Goal: Information Seeking & Learning: Find specific fact

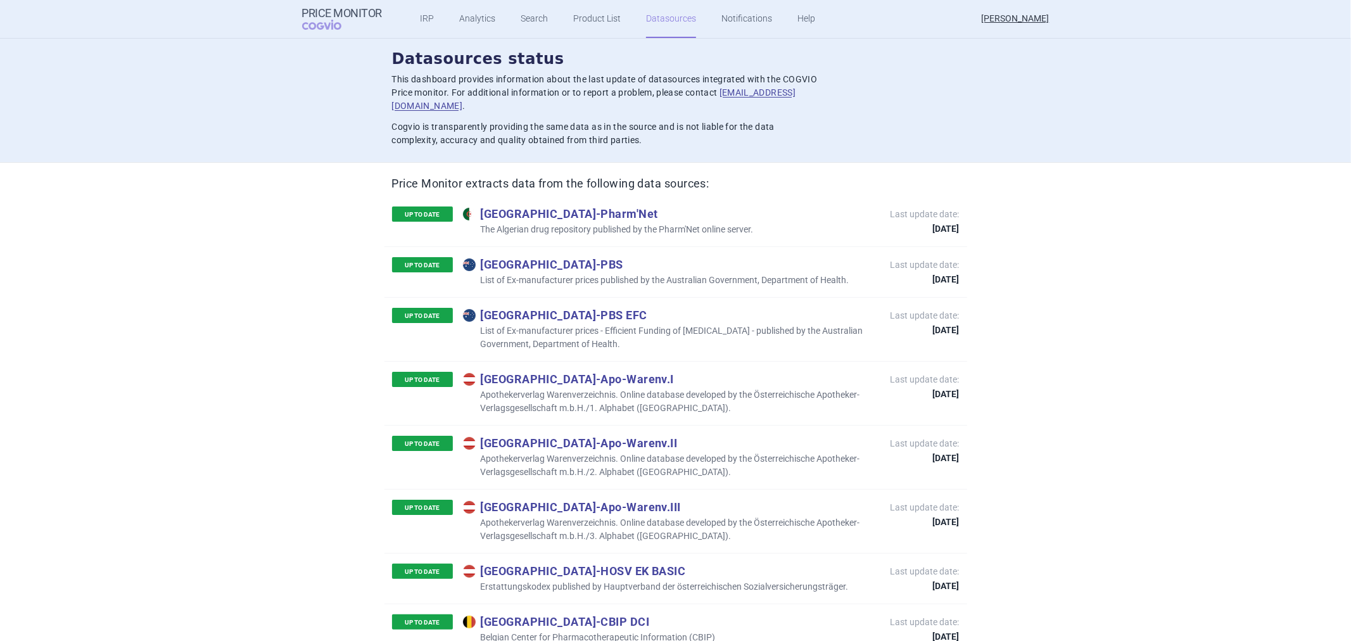
scroll to position [3694, 0]
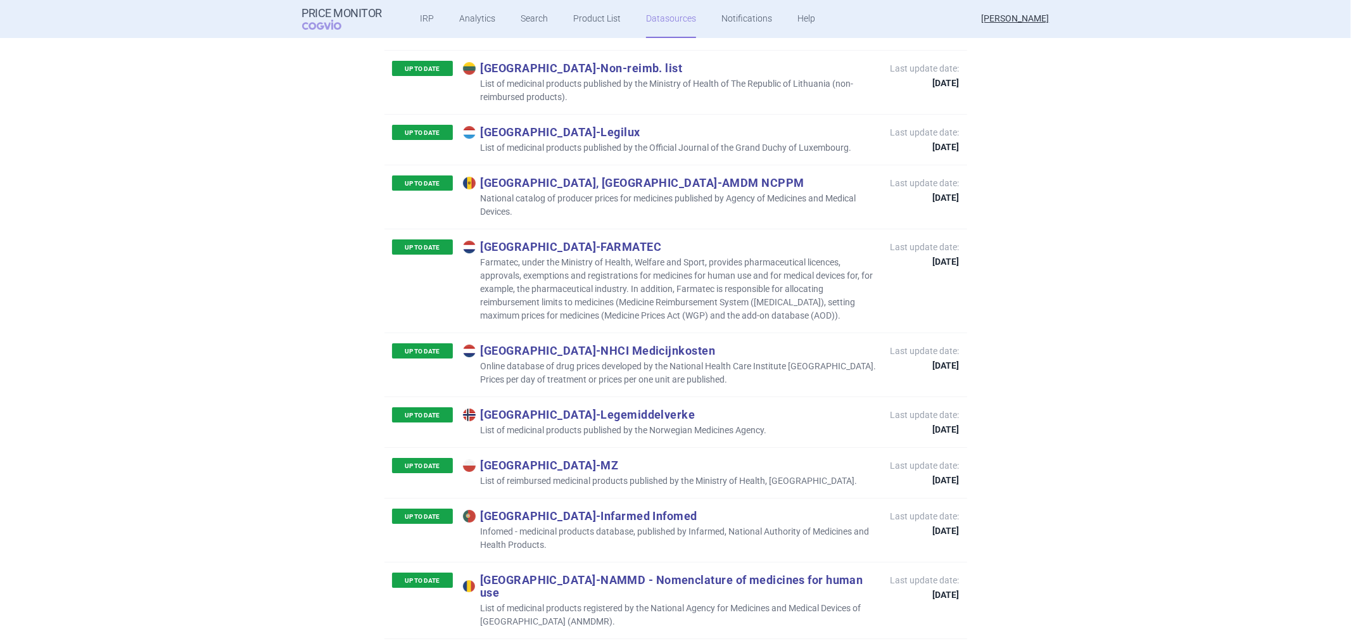
click at [625, 256] on p "Farmatec, under the Ministry of Health, Welfare and Sport, provides pharmaceuti…" at bounding box center [670, 289] width 415 height 67
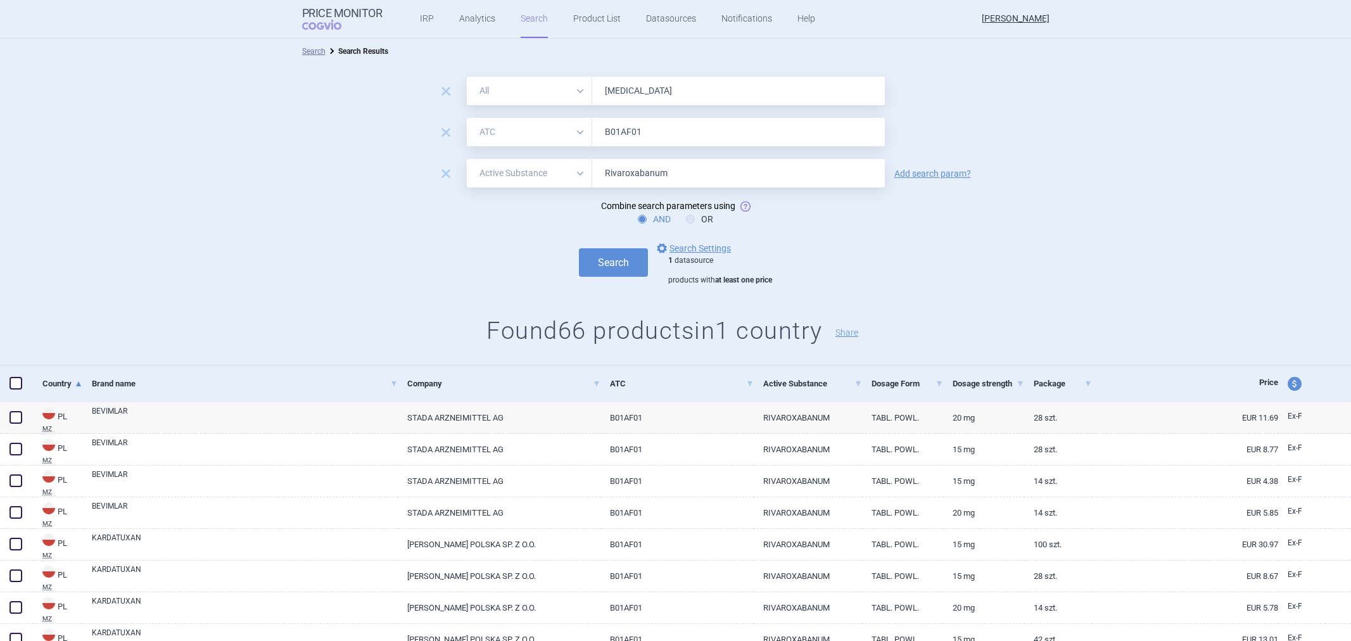
select select "atc"
select select "activeSubstance"
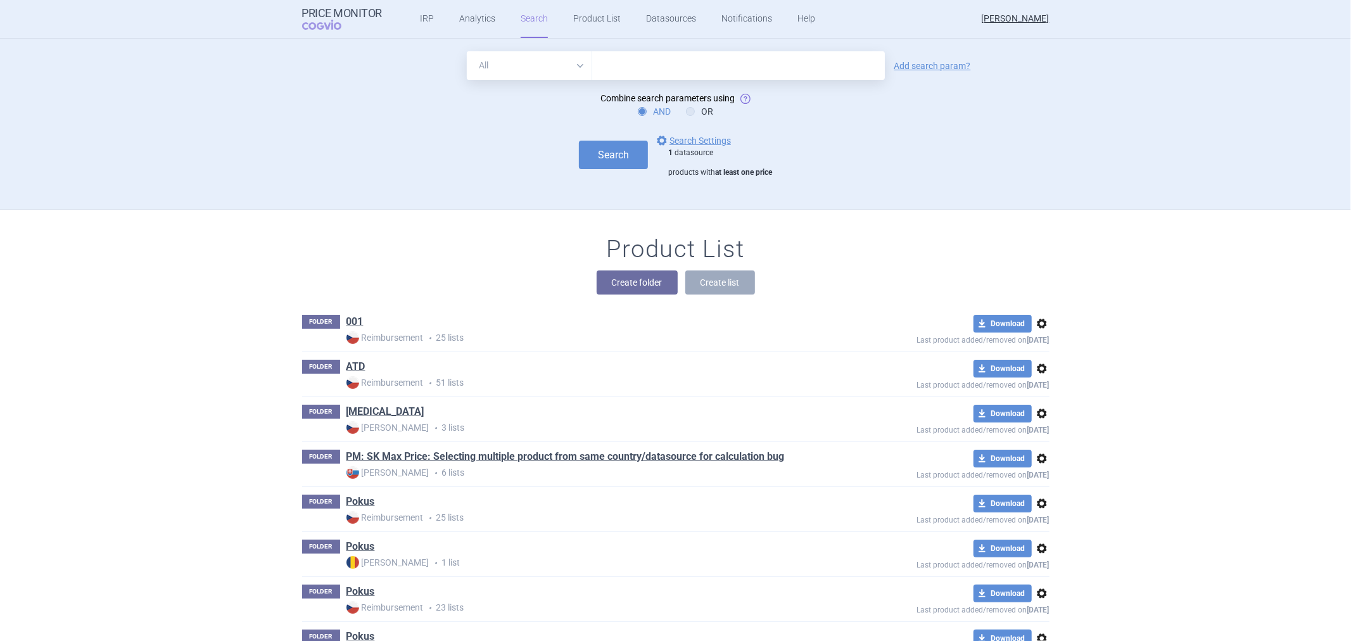
click at [687, 139] on link "options Search Settings" at bounding box center [692, 140] width 77 height 15
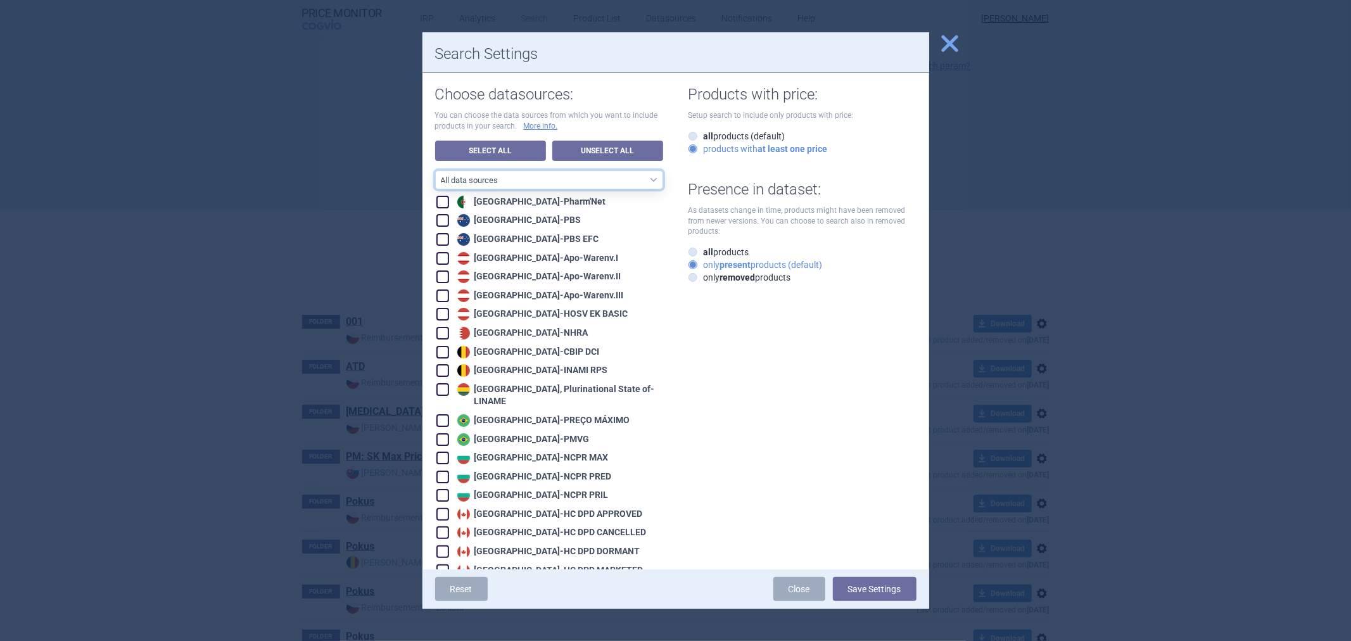
click at [558, 177] on select "All data sources CZ reference sources - Reimbursement SK reference sources - Of…" at bounding box center [549, 179] width 228 height 19
select select "9dbb7c6e-ea10-47e4-ac46-e28bda984dcc"
click at [435, 170] on select "All data sources CZ reference sources - Reimbursement SK reference sources - Of…" at bounding box center [549, 179] width 228 height 19
checkbox input "true"
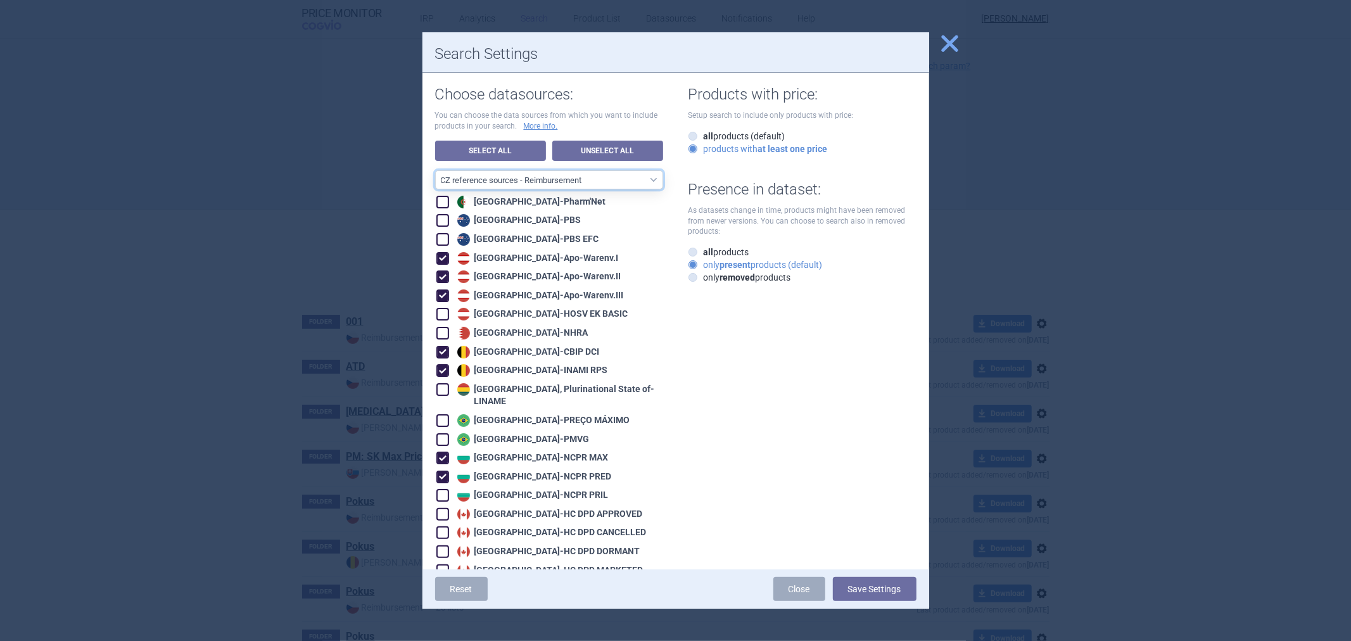
checkbox input "true"
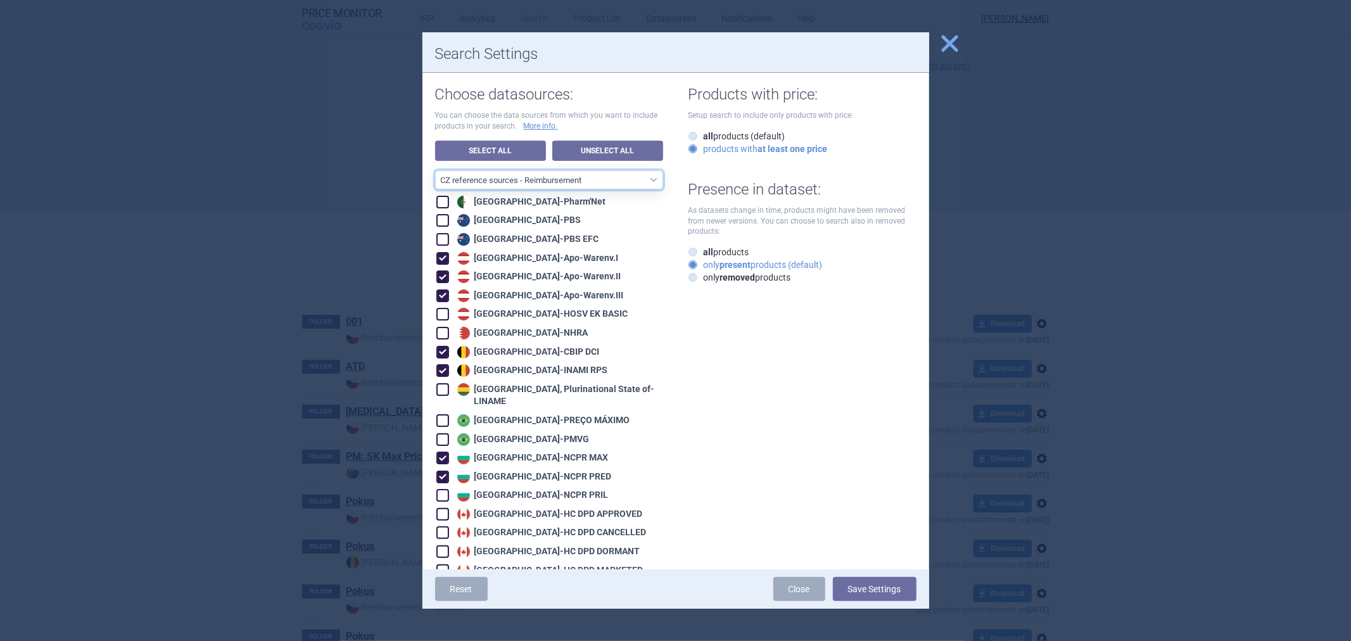
checkbox input "true"
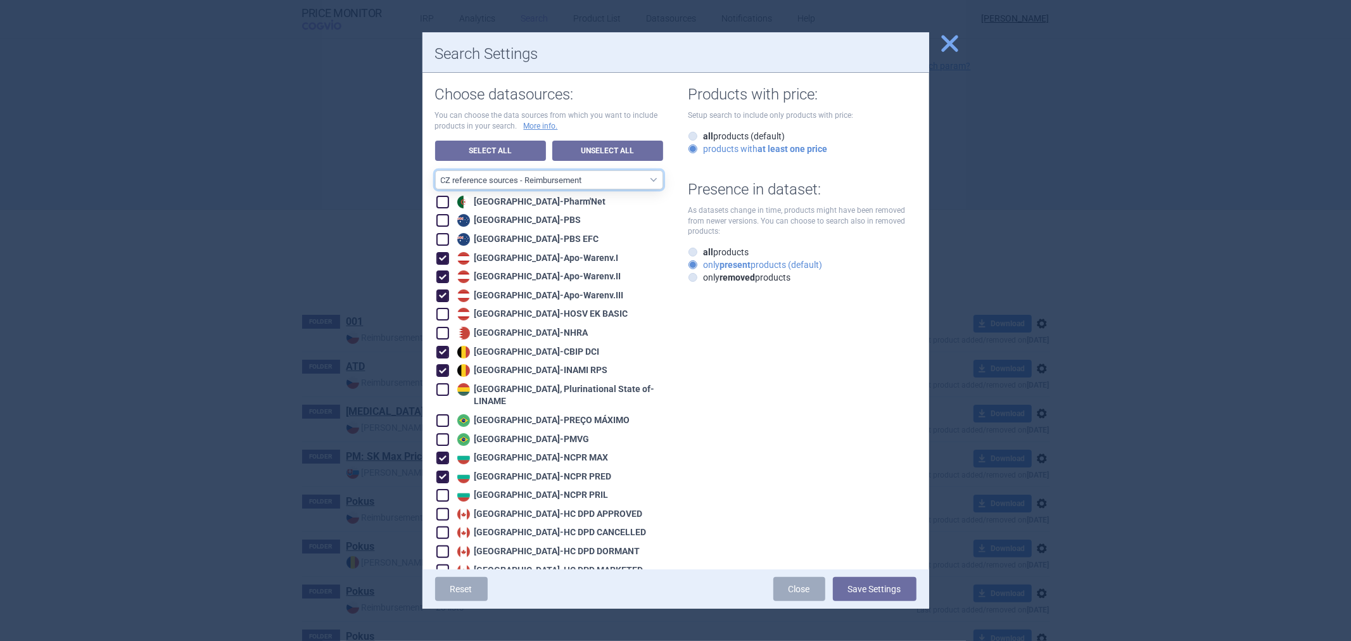
checkbox input "true"
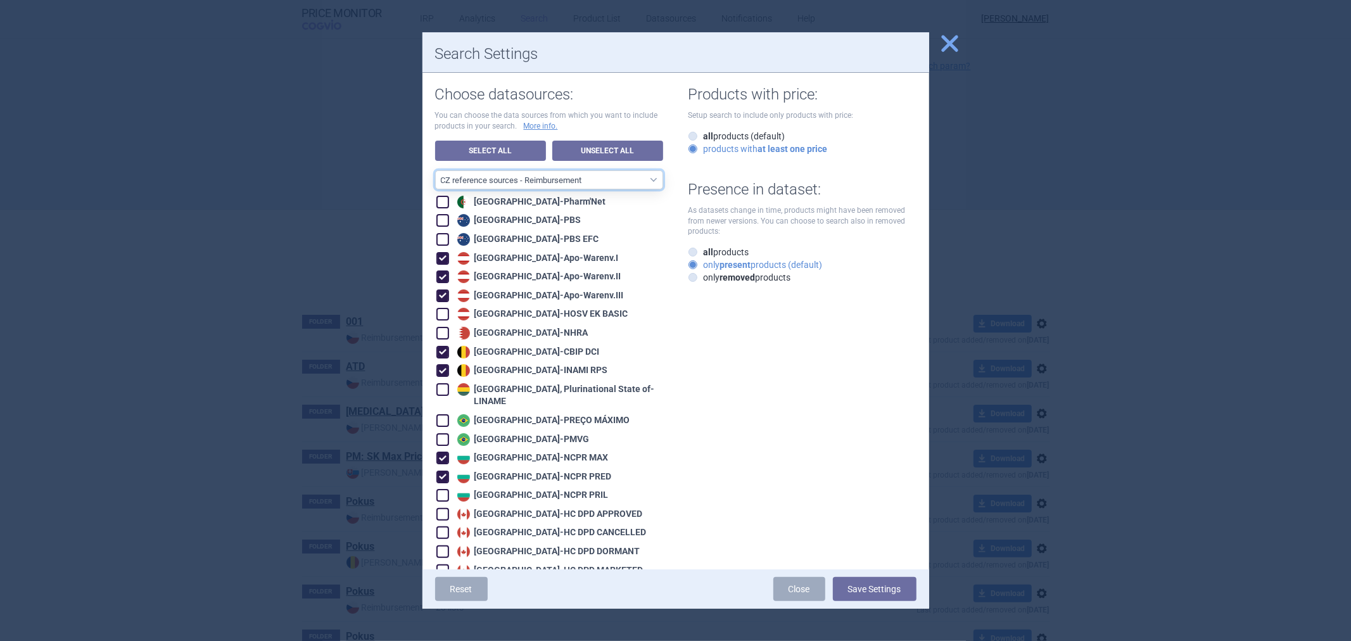
checkbox input "true"
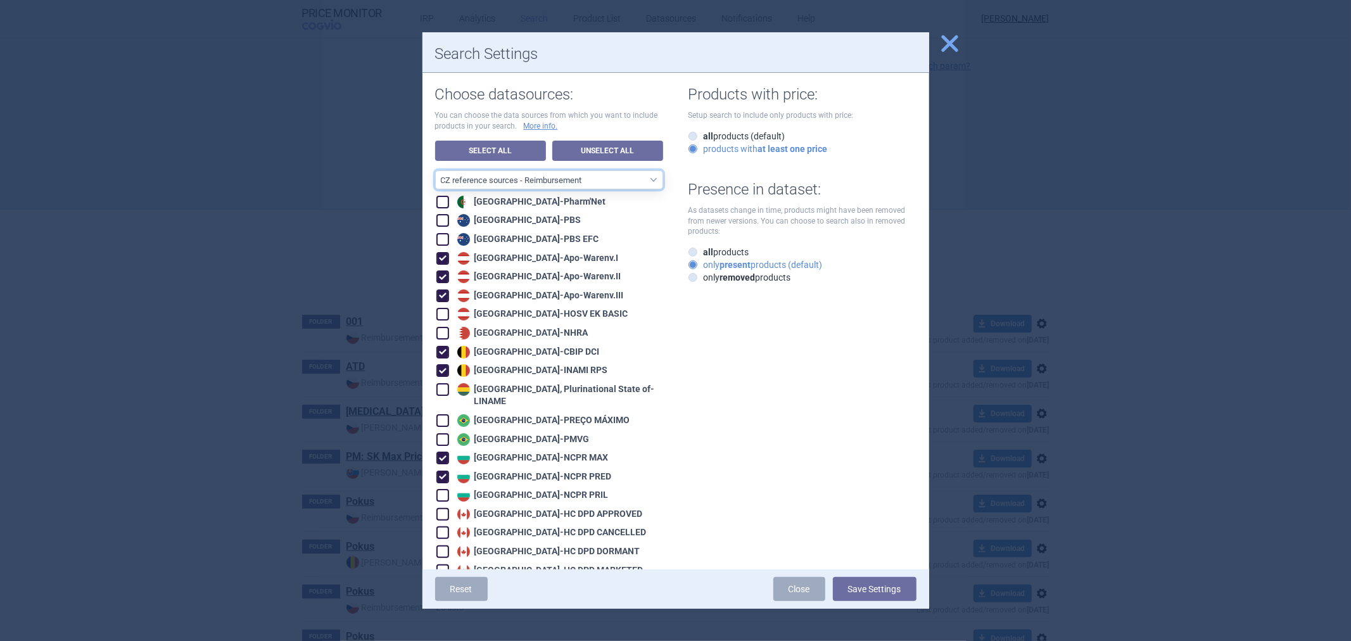
checkbox input "true"
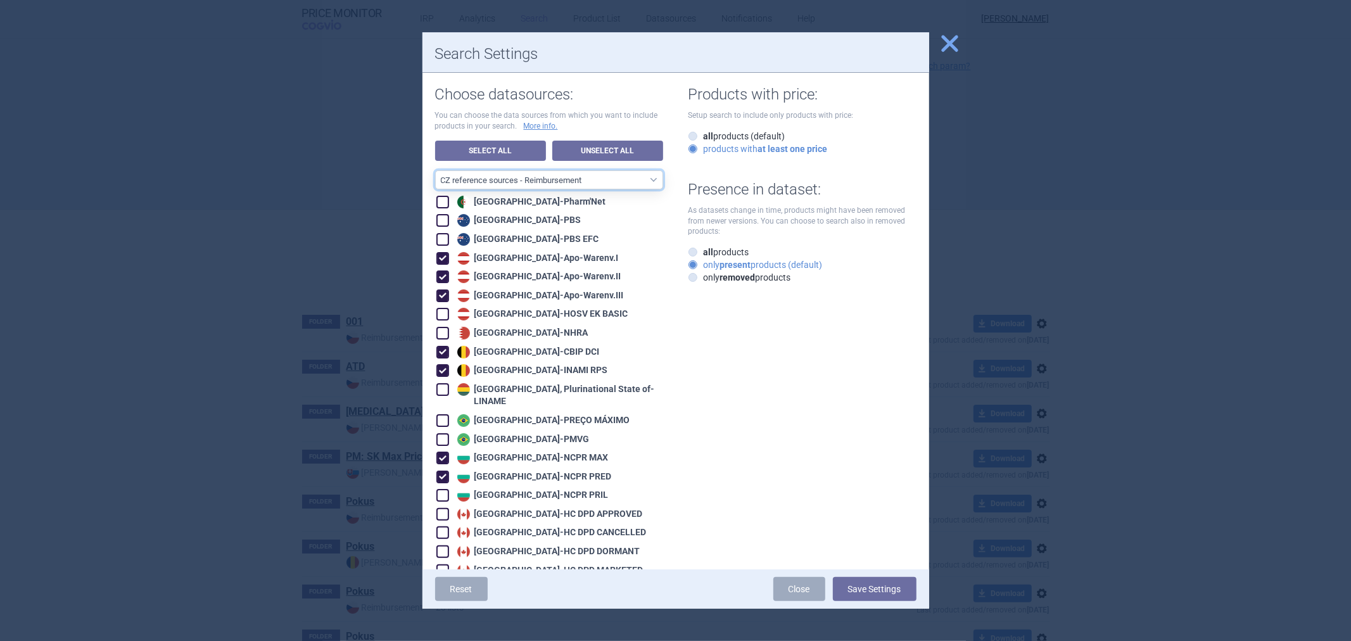
checkbox input "true"
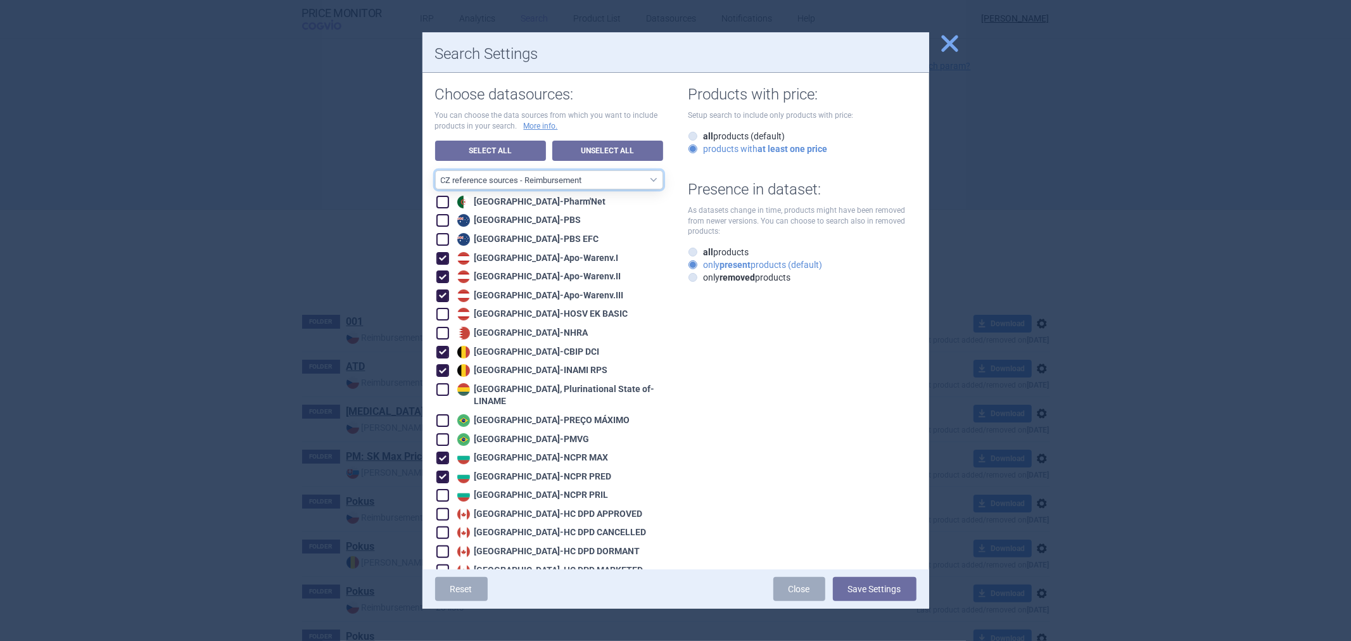
checkbox input "true"
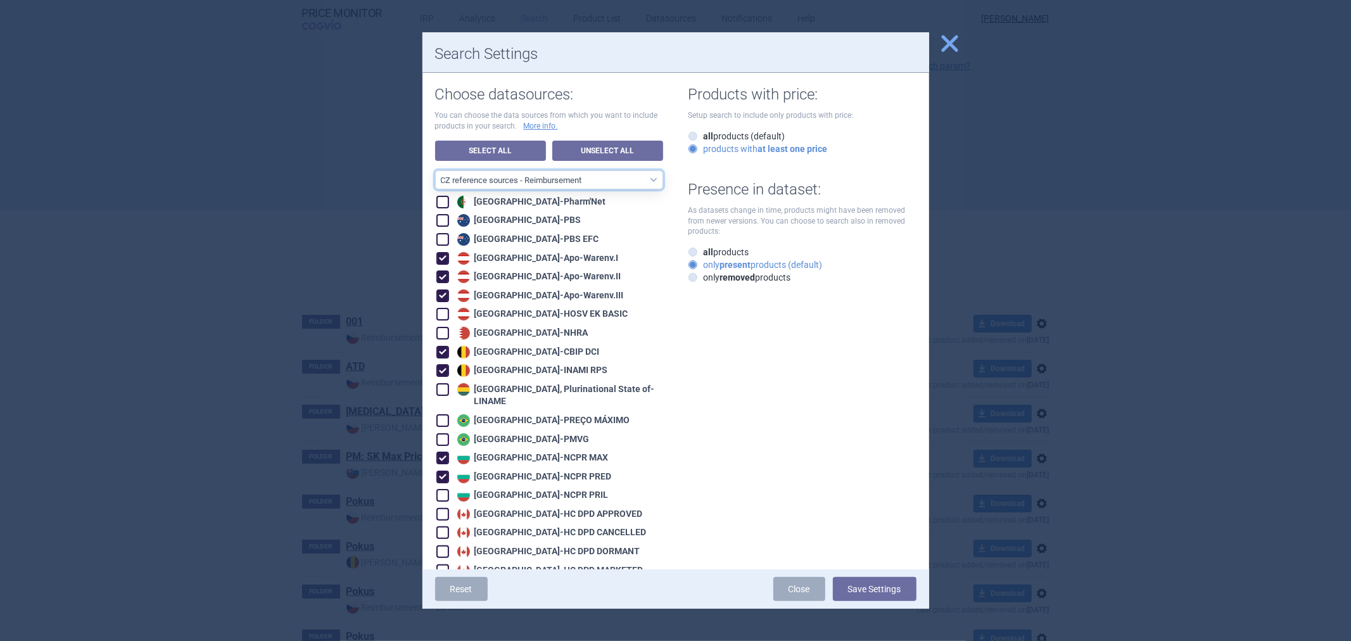
checkbox input "true"
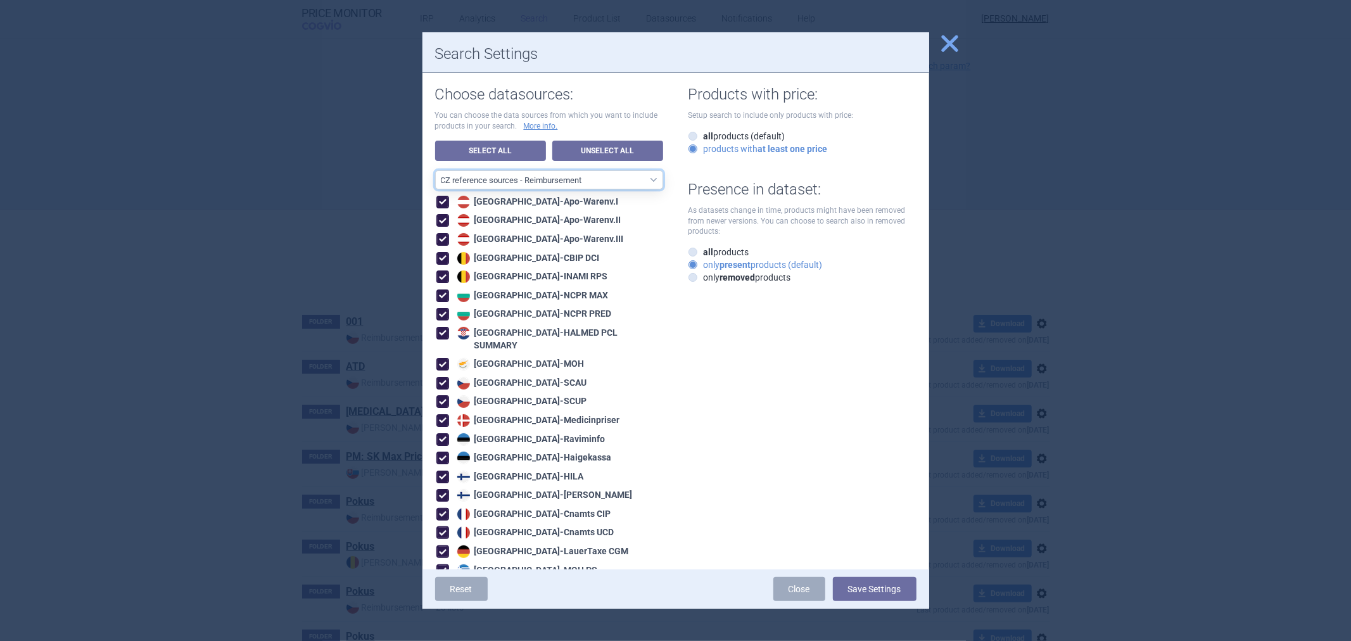
click at [540, 181] on select "All data sources CZ reference sources - Reimbursement SK reference sources - Of…" at bounding box center [549, 179] width 228 height 19
click at [435, 170] on select "All data sources CZ reference sources - Reimbursement SK reference sources - Of…" at bounding box center [549, 179] width 228 height 19
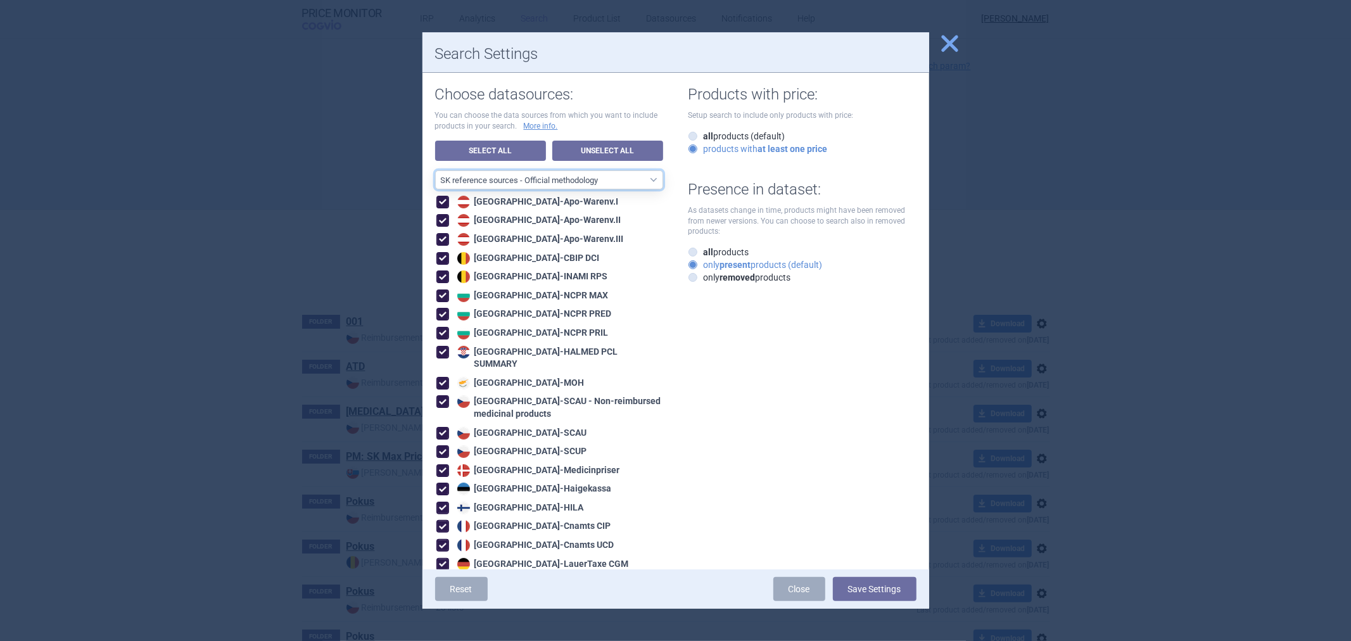
click at [559, 172] on select "All data sources CZ reference sources - Reimbursement SK reference sources - Of…" at bounding box center [549, 179] width 228 height 19
click at [435, 170] on select "All data sources CZ reference sources - Reimbursement SK reference sources - Of…" at bounding box center [549, 179] width 228 height 19
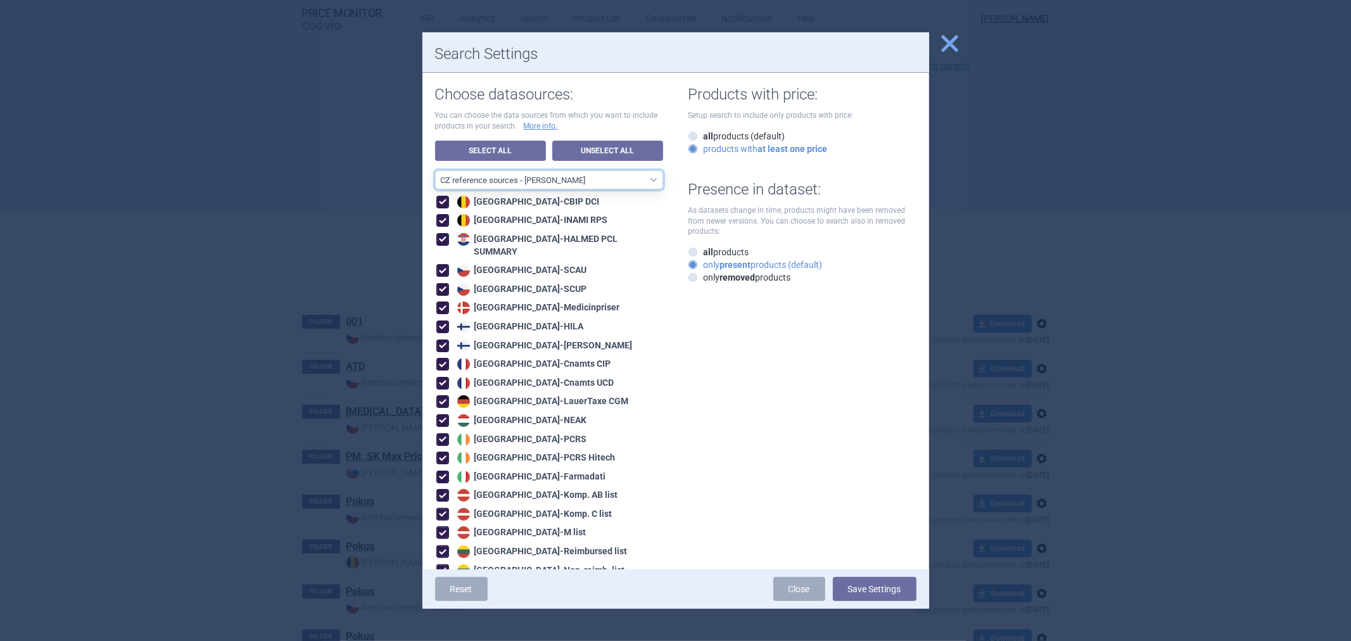
click at [582, 175] on select "All data sources CZ reference sources - Reimbursement SK reference sources - Of…" at bounding box center [549, 179] width 228 height 19
click at [435, 170] on select "All data sources CZ reference sources - Reimbursement SK reference sources - Of…" at bounding box center [549, 179] width 228 height 19
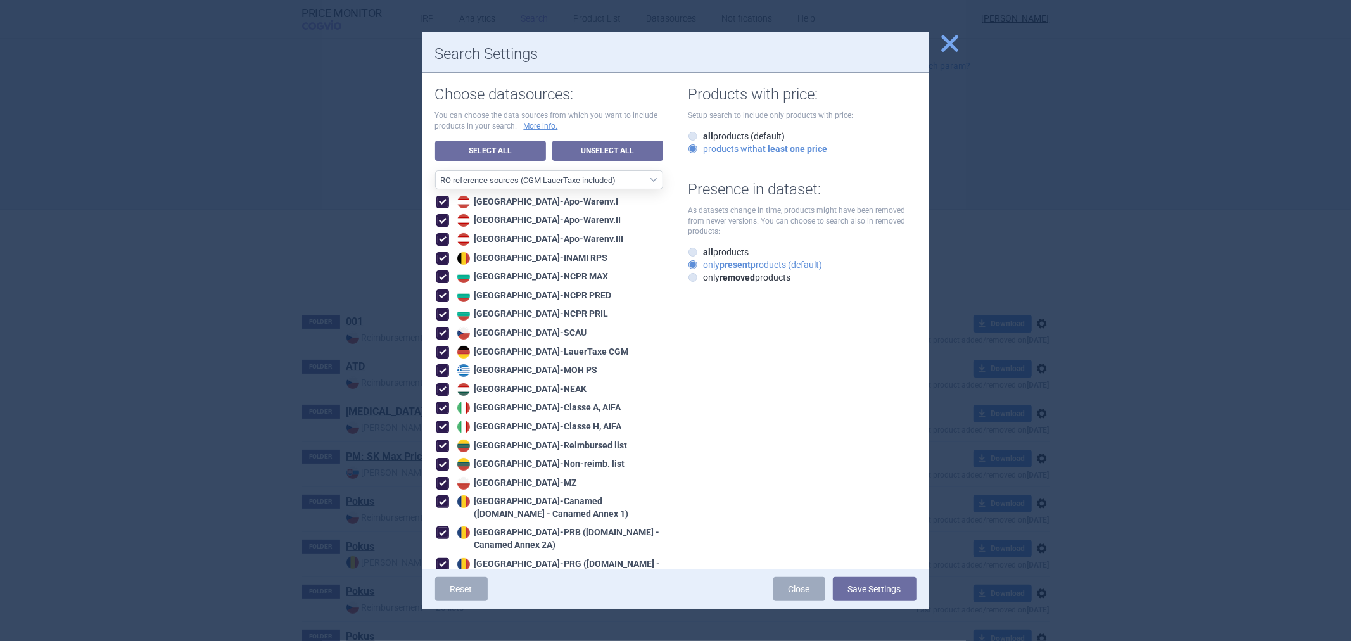
click at [577, 169] on div "Choose datasources: You can choose the data sources from which you want to incl…" at bounding box center [555, 480] width 241 height 815
click at [577, 176] on select "All data sources CZ reference sources - Reimbursement SK reference sources - Of…" at bounding box center [549, 179] width 228 height 19
click at [435, 170] on select "All data sources CZ reference sources - Reimbursement SK reference sources - Of…" at bounding box center [549, 179] width 228 height 19
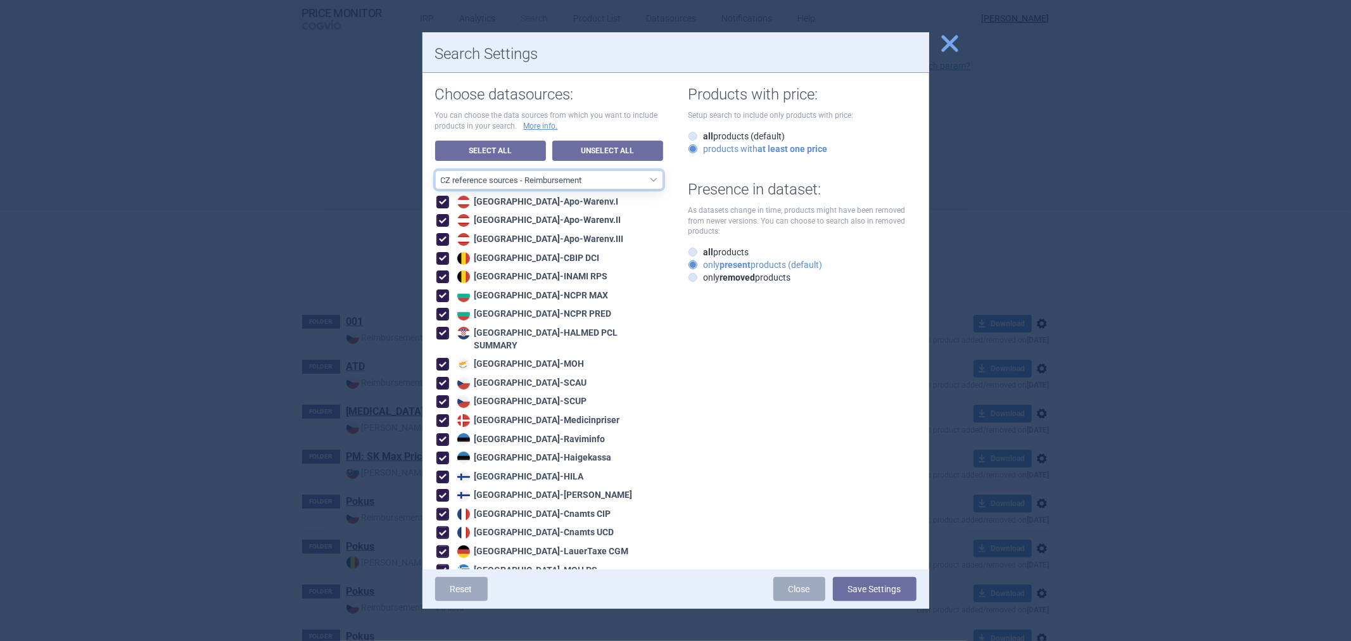
click at [540, 187] on select "All data sources CZ reference sources - Reimbursement SK reference sources - Of…" at bounding box center [549, 179] width 228 height 19
click at [435, 170] on select "All data sources CZ reference sources - Reimbursement SK reference sources - Of…" at bounding box center [549, 179] width 228 height 19
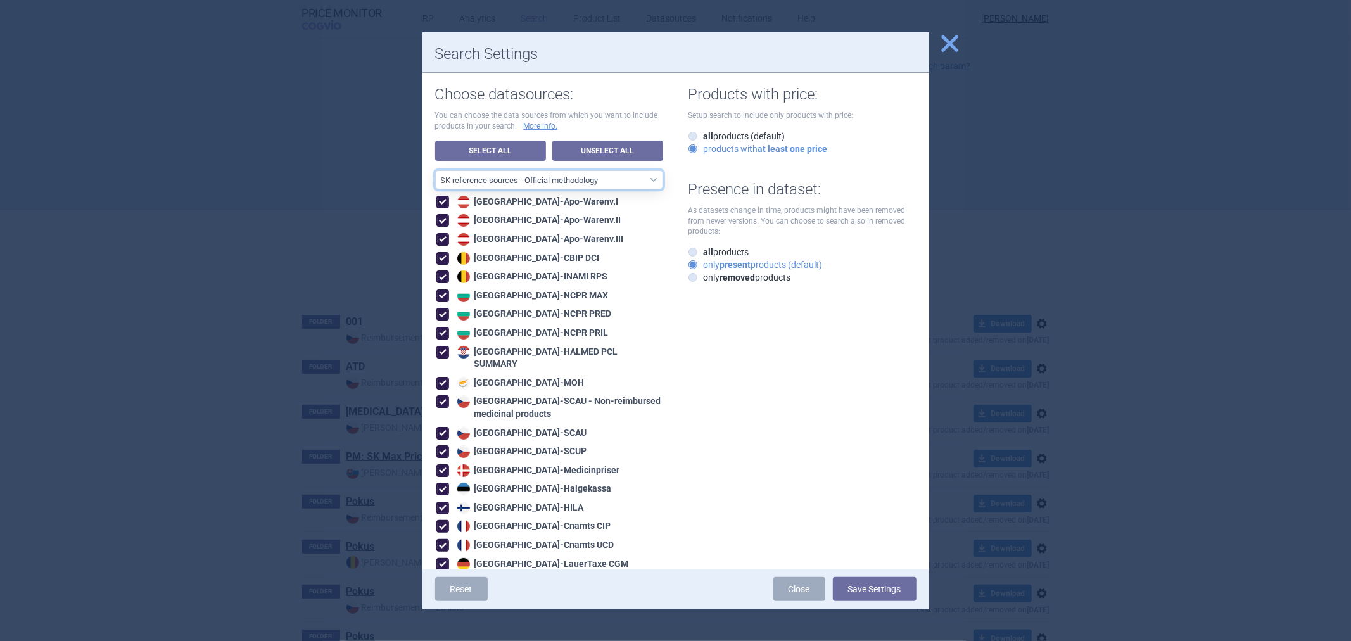
click at [591, 184] on select "All data sources CZ reference sources - Reimbursement SK reference sources - Of…" at bounding box center [549, 179] width 228 height 19
click at [435, 170] on select "All data sources CZ reference sources - Reimbursement SK reference sources - Of…" at bounding box center [549, 179] width 228 height 19
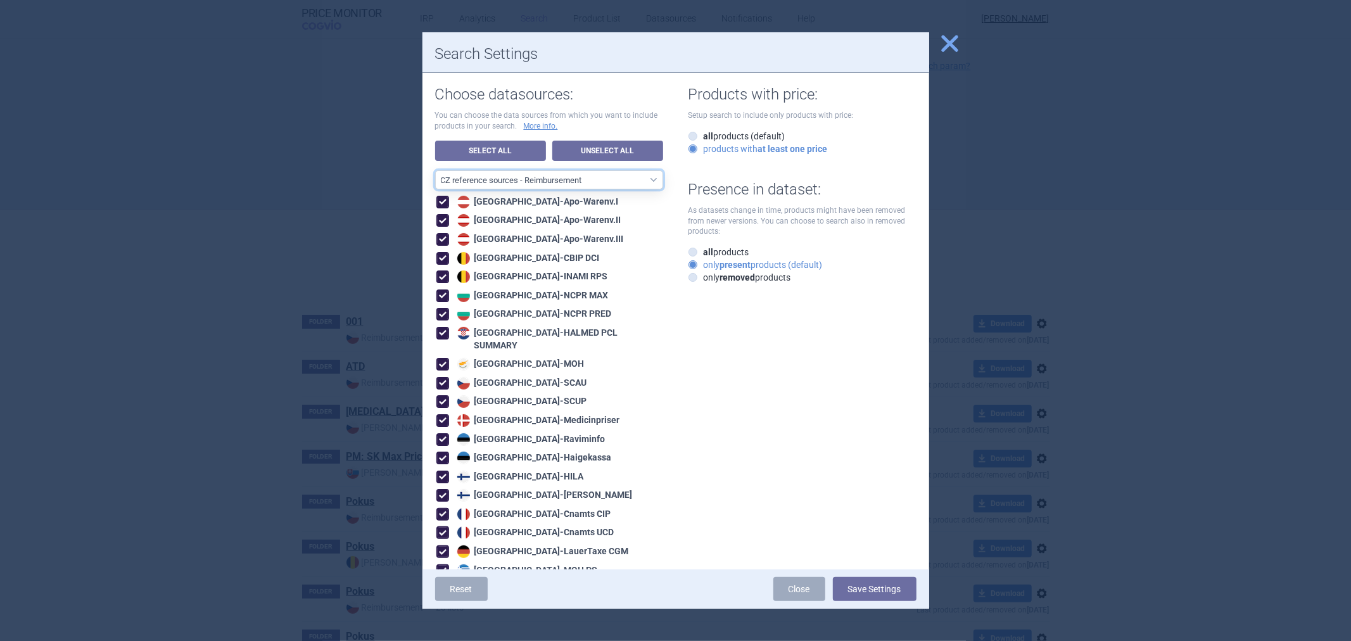
click at [550, 186] on select "All data sources CZ reference sources - Reimbursement SK reference sources - Of…" at bounding box center [549, 179] width 228 height 19
click at [435, 170] on select "All data sources CZ reference sources - Reimbursement SK reference sources - Of…" at bounding box center [549, 179] width 228 height 19
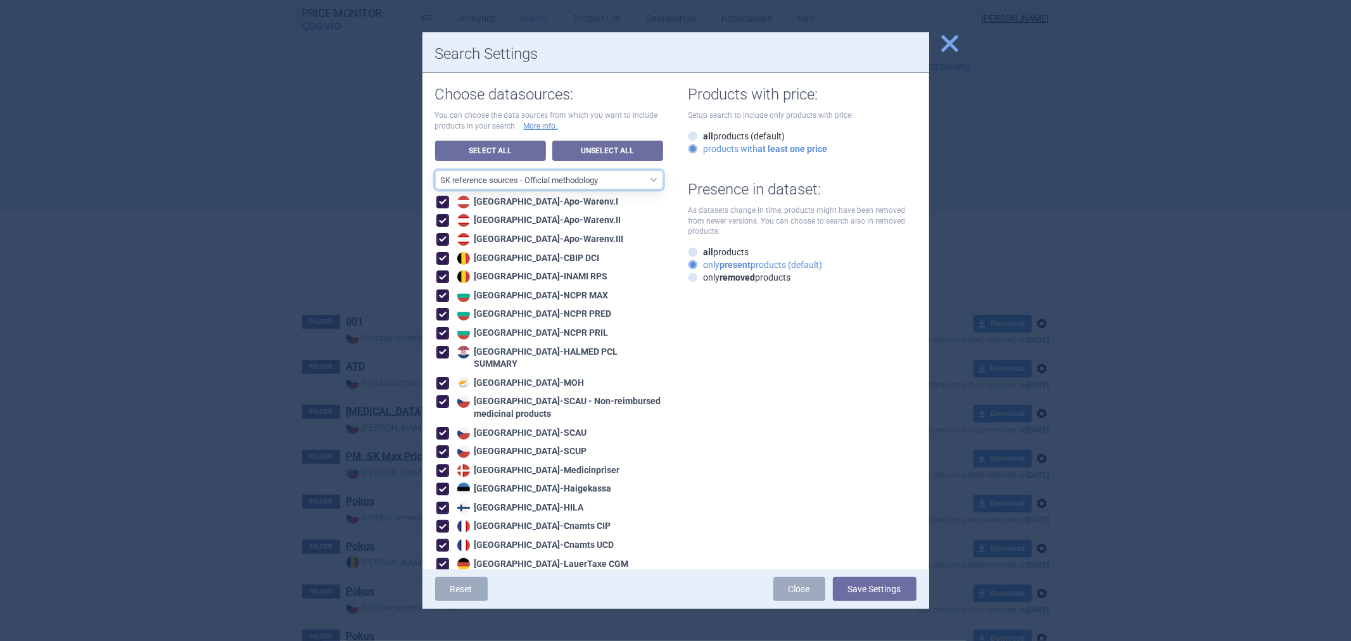
click at [609, 172] on select "All data sources CZ reference sources - Reimbursement SK reference sources - Of…" at bounding box center [549, 179] width 228 height 19
click at [435, 170] on select "All data sources CZ reference sources - Reimbursement SK reference sources - Of…" at bounding box center [549, 179] width 228 height 19
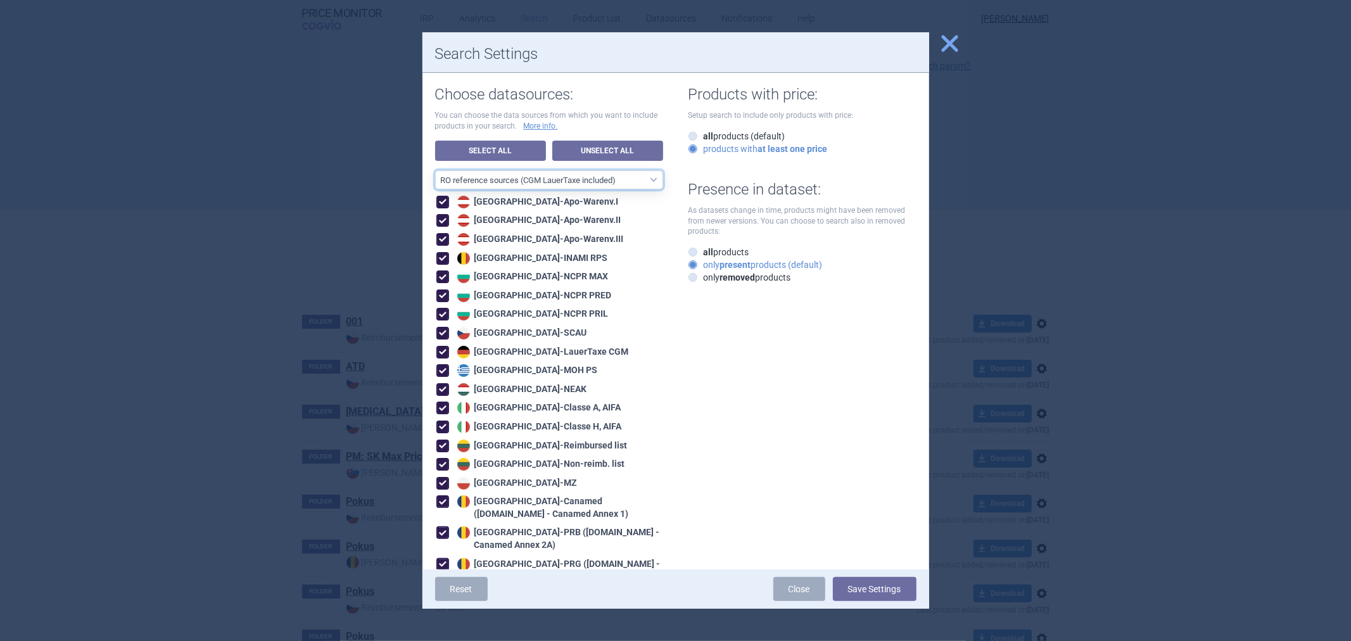
scroll to position [70, 0]
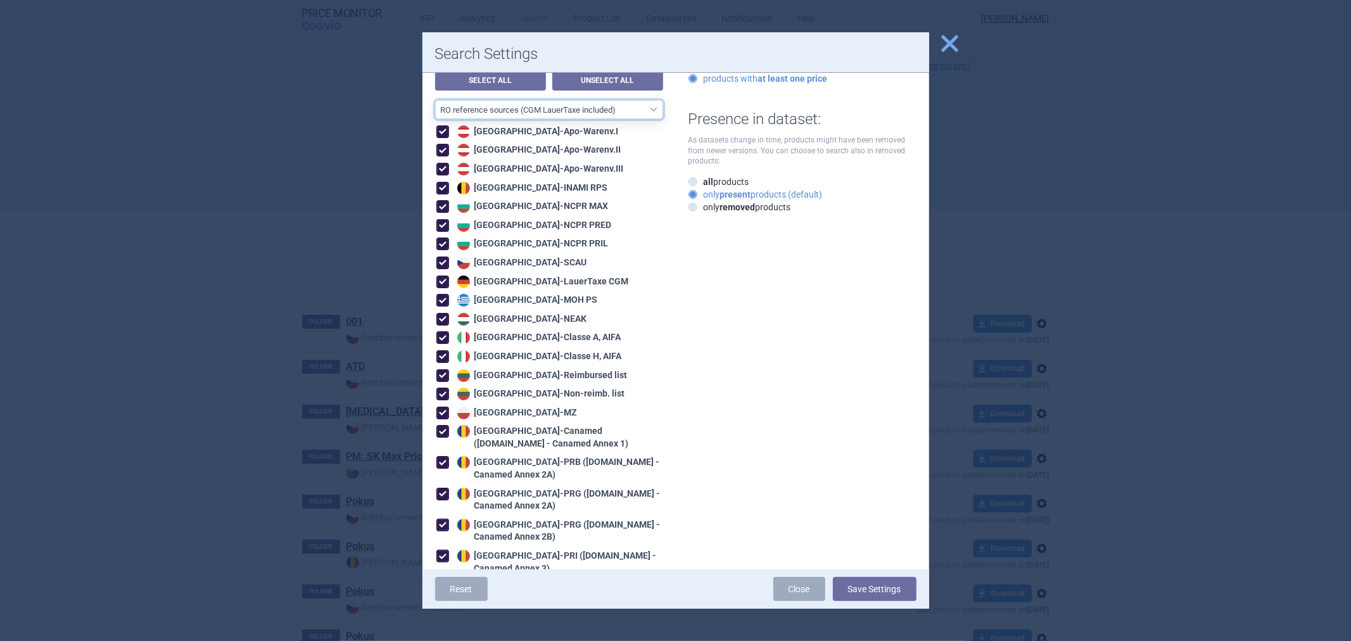
click at [619, 104] on select "All data sources CZ reference sources - Reimbursement SK reference sources - Of…" at bounding box center [549, 109] width 228 height 19
click at [435, 100] on select "All data sources CZ reference sources - Reimbursement SK reference sources - Of…" at bounding box center [549, 109] width 228 height 19
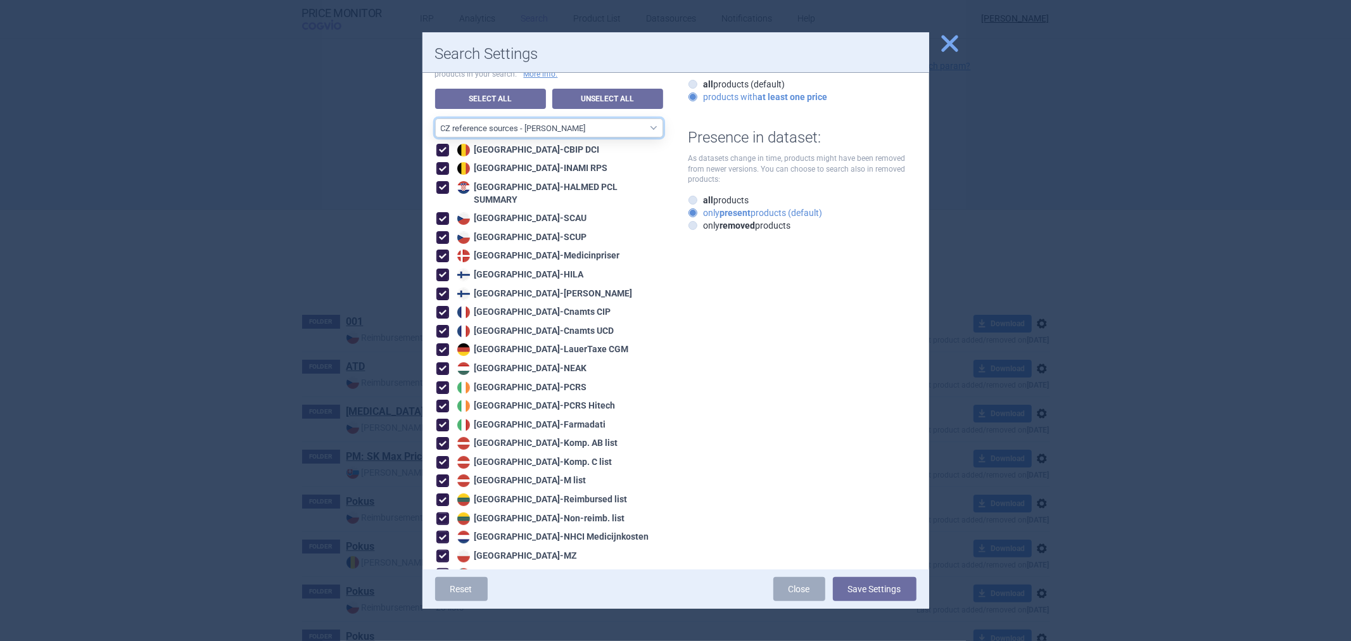
scroll to position [0, 0]
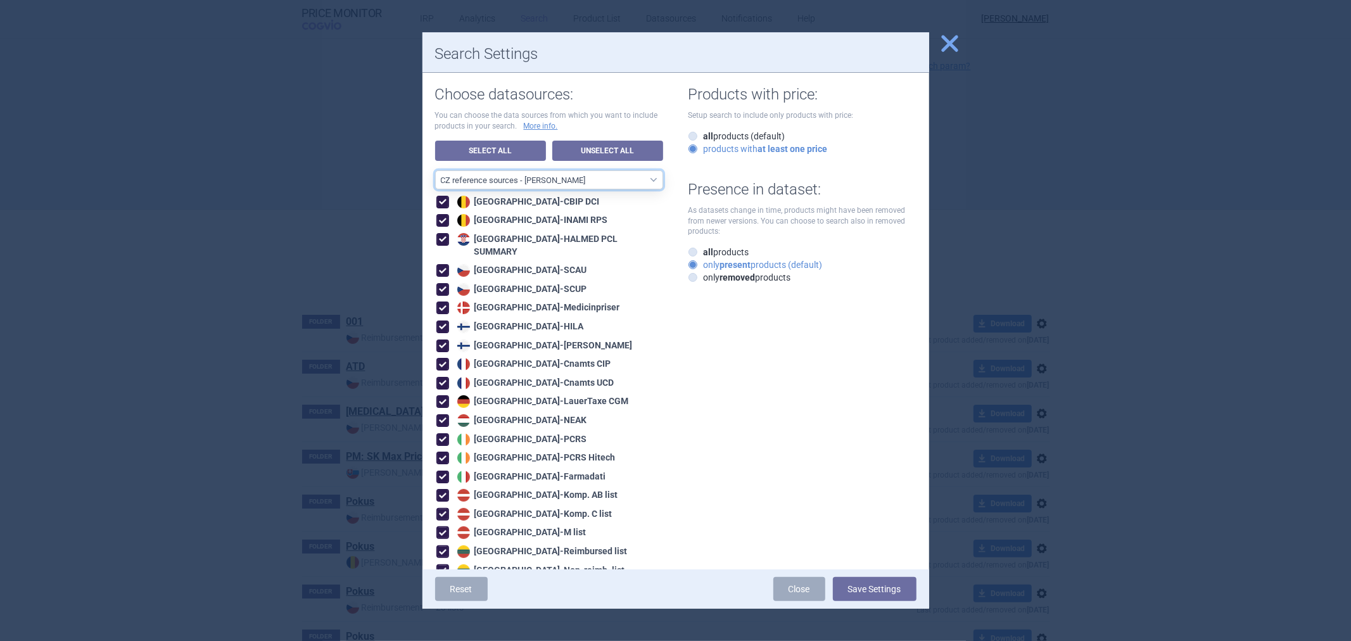
click at [562, 175] on select "All data sources CZ reference sources - Reimbursement SK reference sources - Of…" at bounding box center [549, 179] width 228 height 19
click at [435, 170] on select "All data sources CZ reference sources - Reimbursement SK reference sources - Of…" at bounding box center [549, 179] width 228 height 19
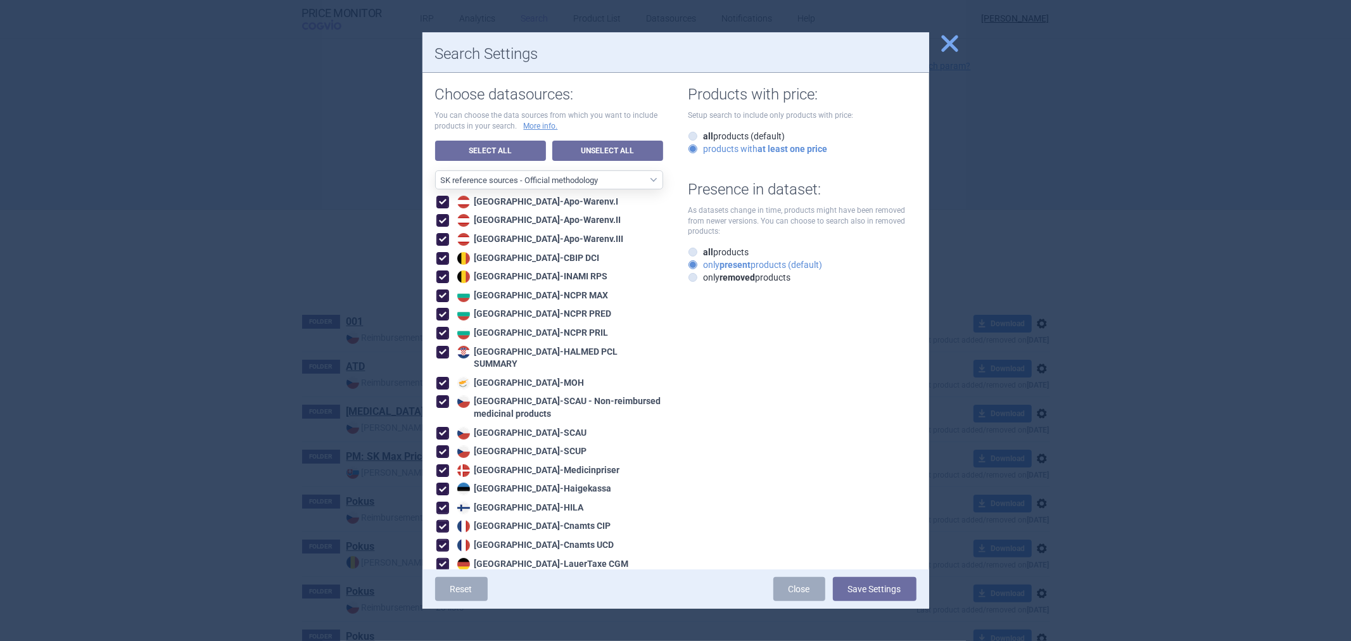
click at [601, 192] on div "All data sources CZ reference sources - Reimbursement SK reference sources - Of…" at bounding box center [549, 632] width 228 height 925
click at [602, 184] on select "All data sources CZ reference sources - Reimbursement SK reference sources - Of…" at bounding box center [549, 179] width 228 height 19
click at [497, 176] on select "All data sources CZ reference sources - Reimbursement SK reference sources - Of…" at bounding box center [549, 179] width 228 height 19
select select "ALL_DATA_SOURCES_ID"
click at [435, 170] on select "All data sources CZ reference sources - Reimbursement SK reference sources - Of…" at bounding box center [549, 179] width 228 height 19
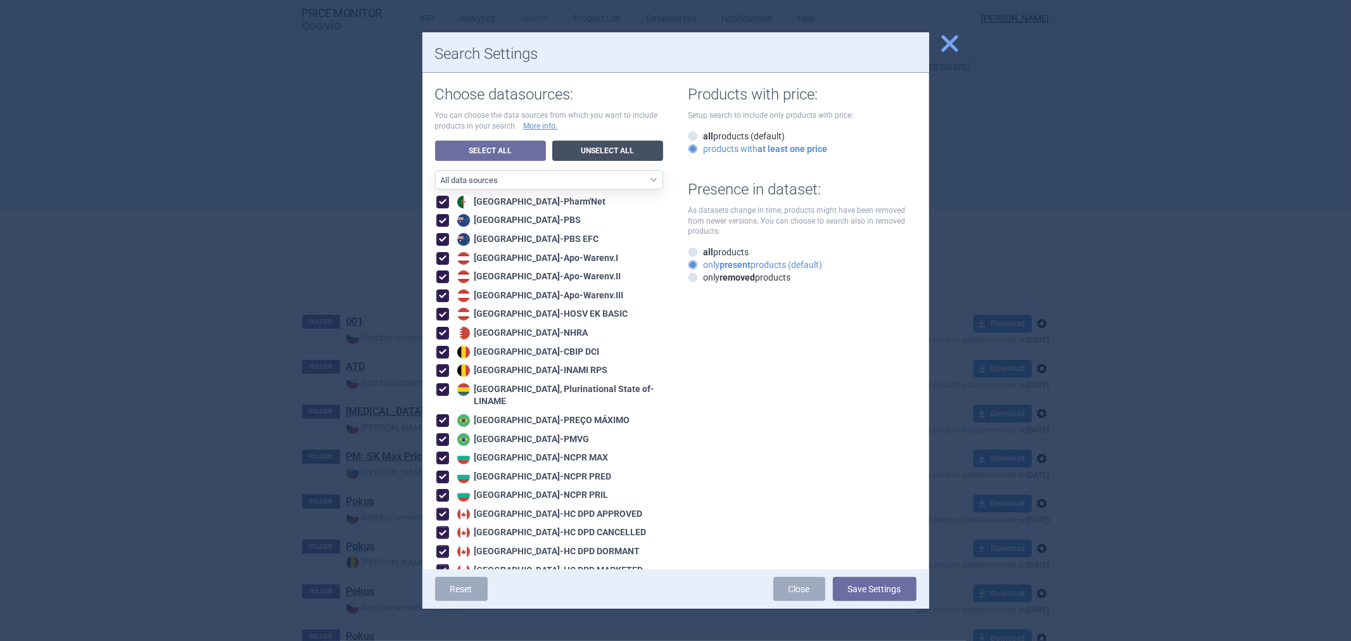
click at [593, 144] on link "Unselect All" at bounding box center [607, 151] width 111 height 20
checkbox input "false"
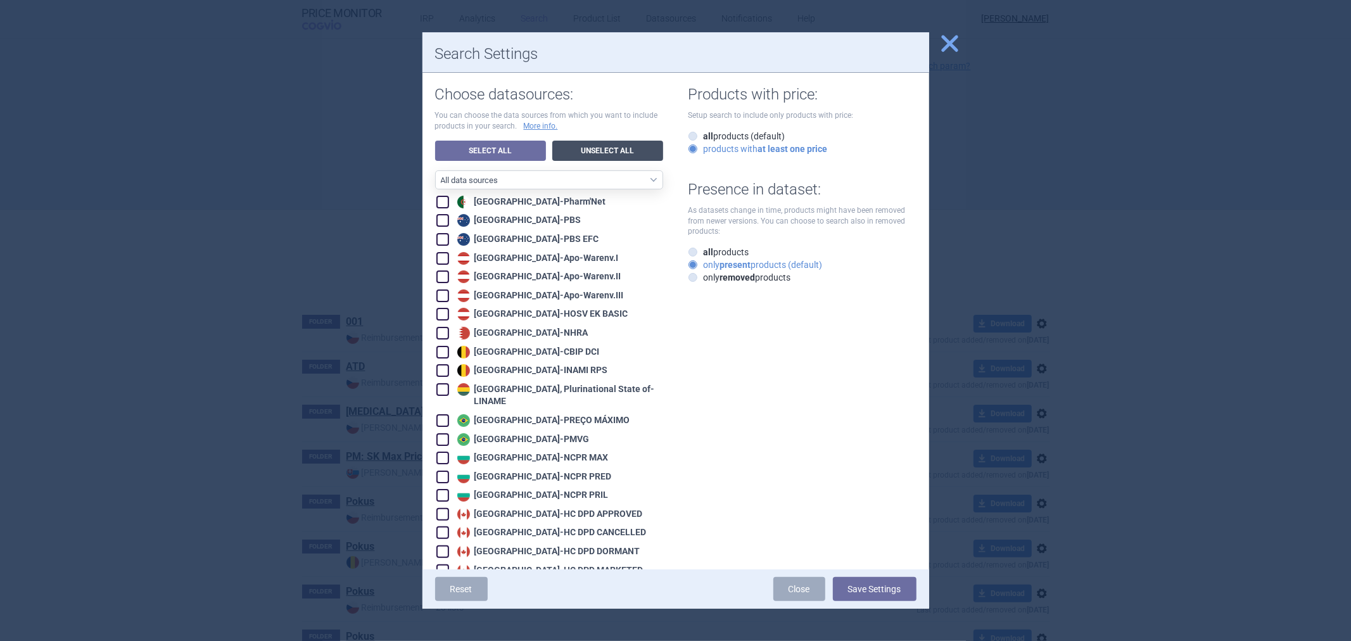
checkbox input "false"
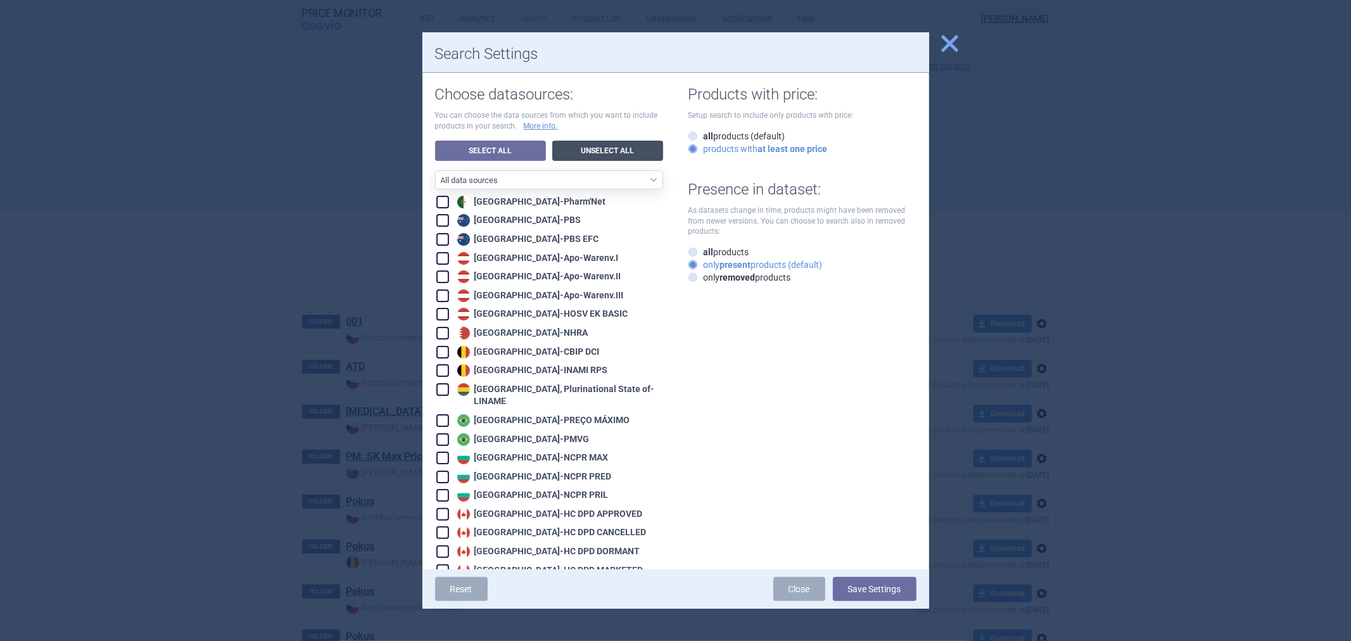
checkbox input "false"
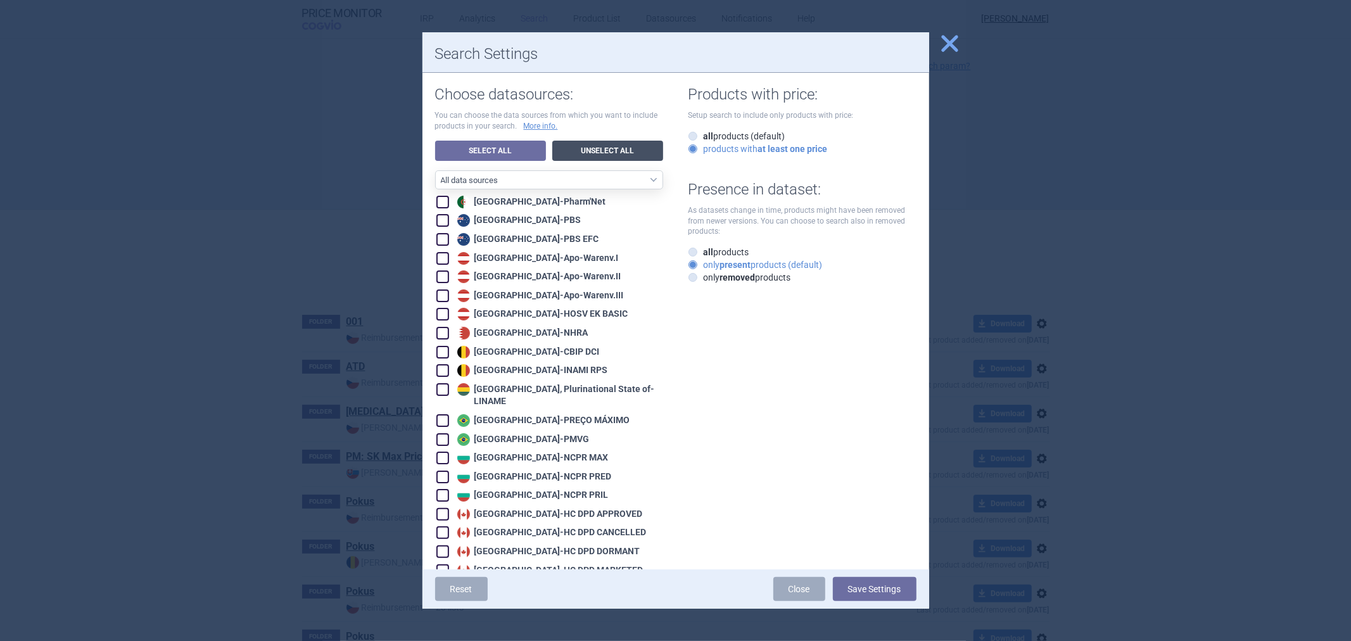
checkbox input "false"
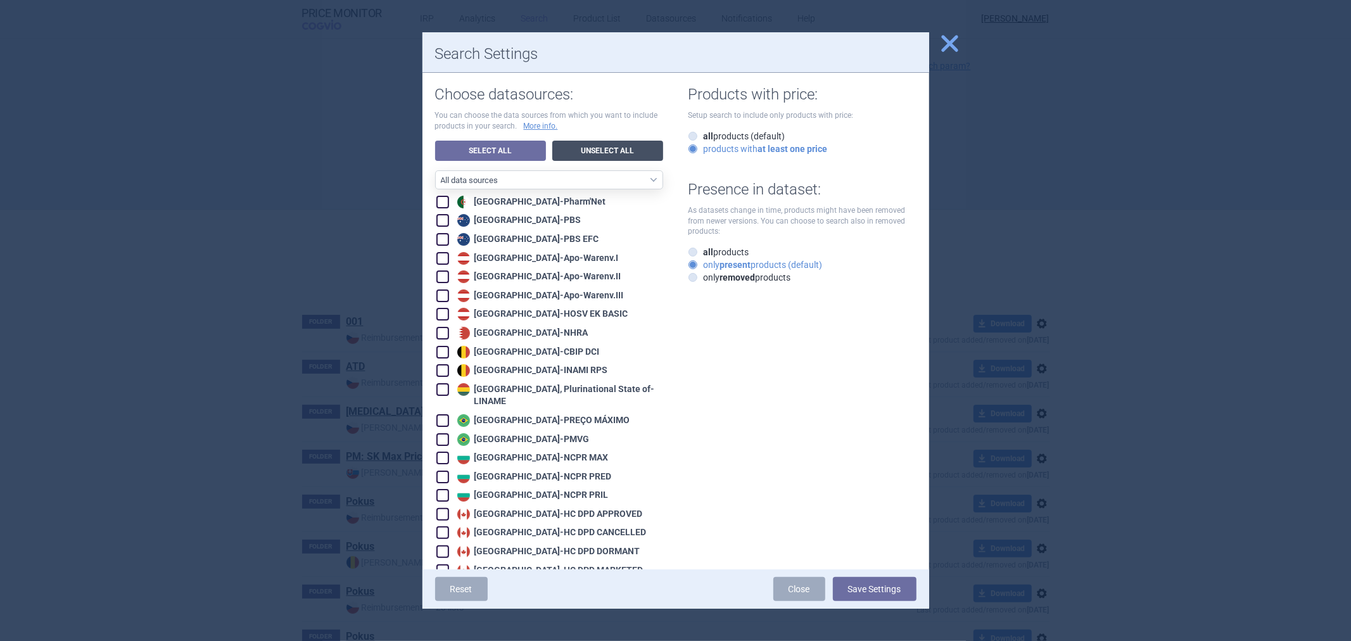
checkbox input "false"
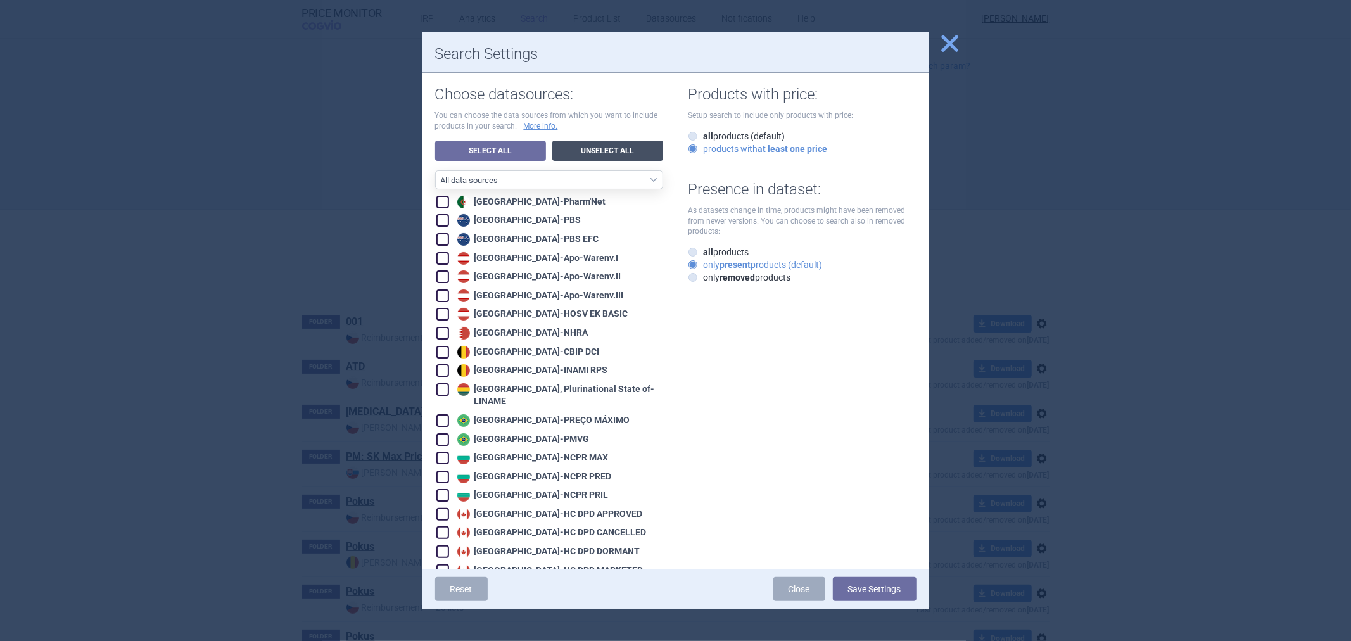
checkbox input "false"
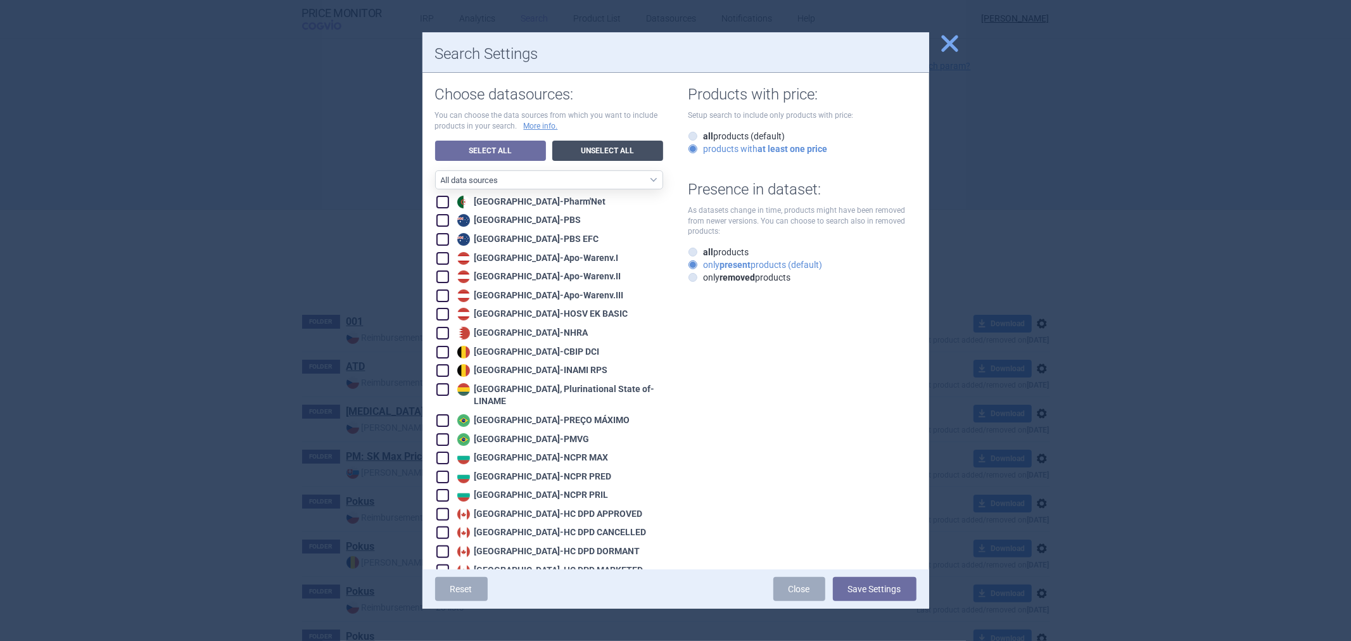
checkbox input "false"
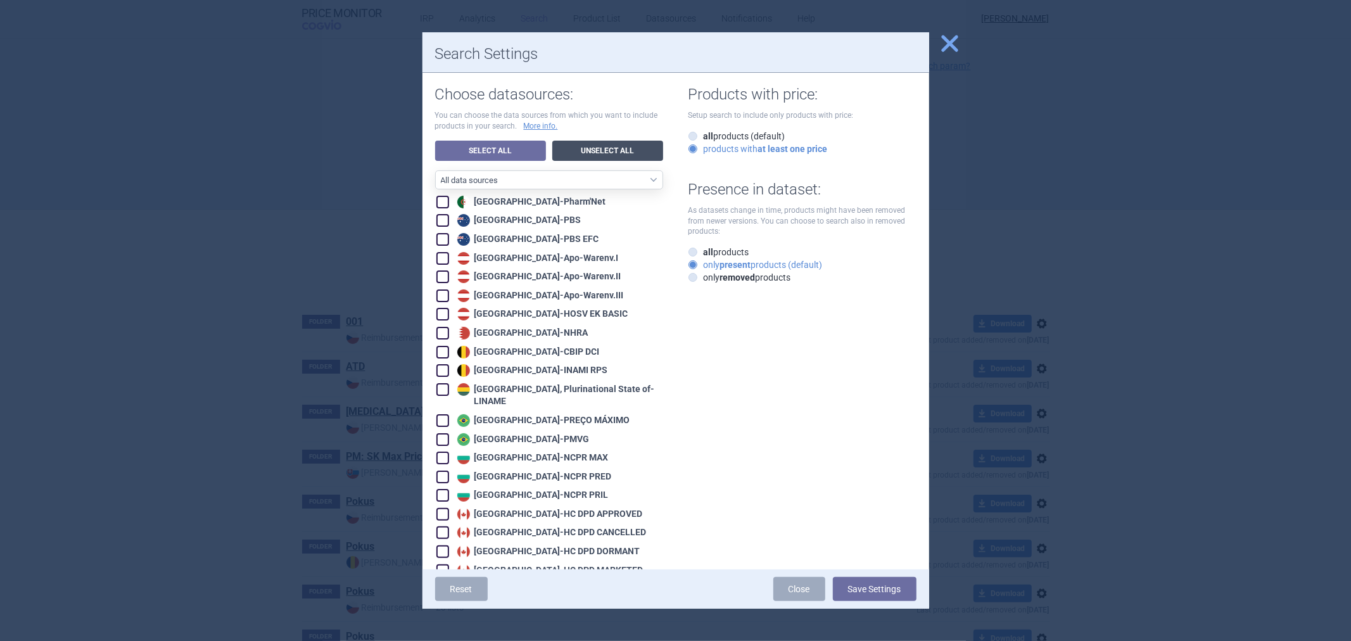
checkbox input "false"
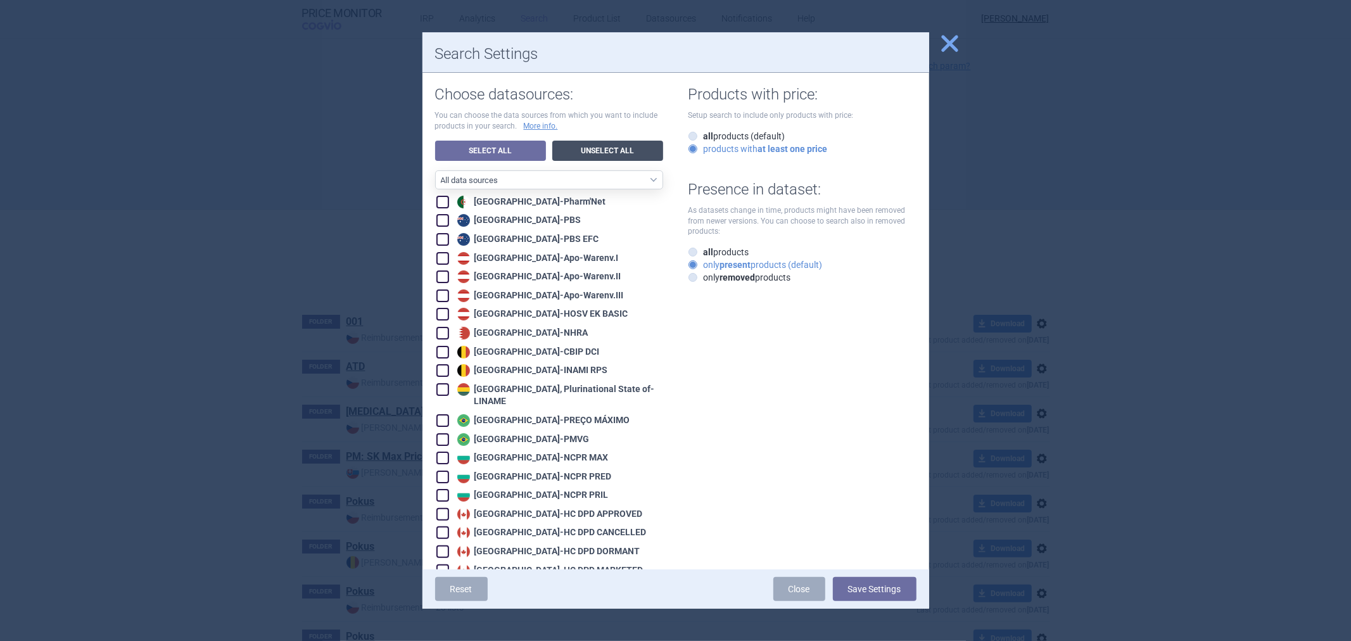
checkbox input "false"
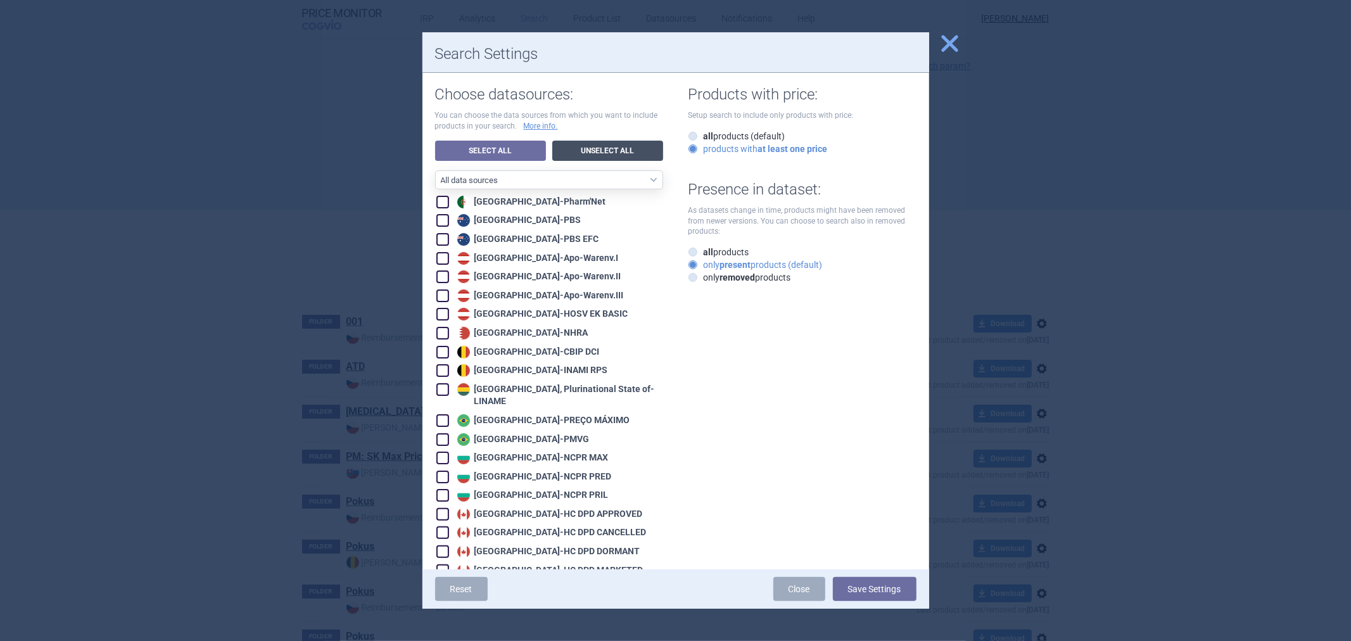
checkbox input "false"
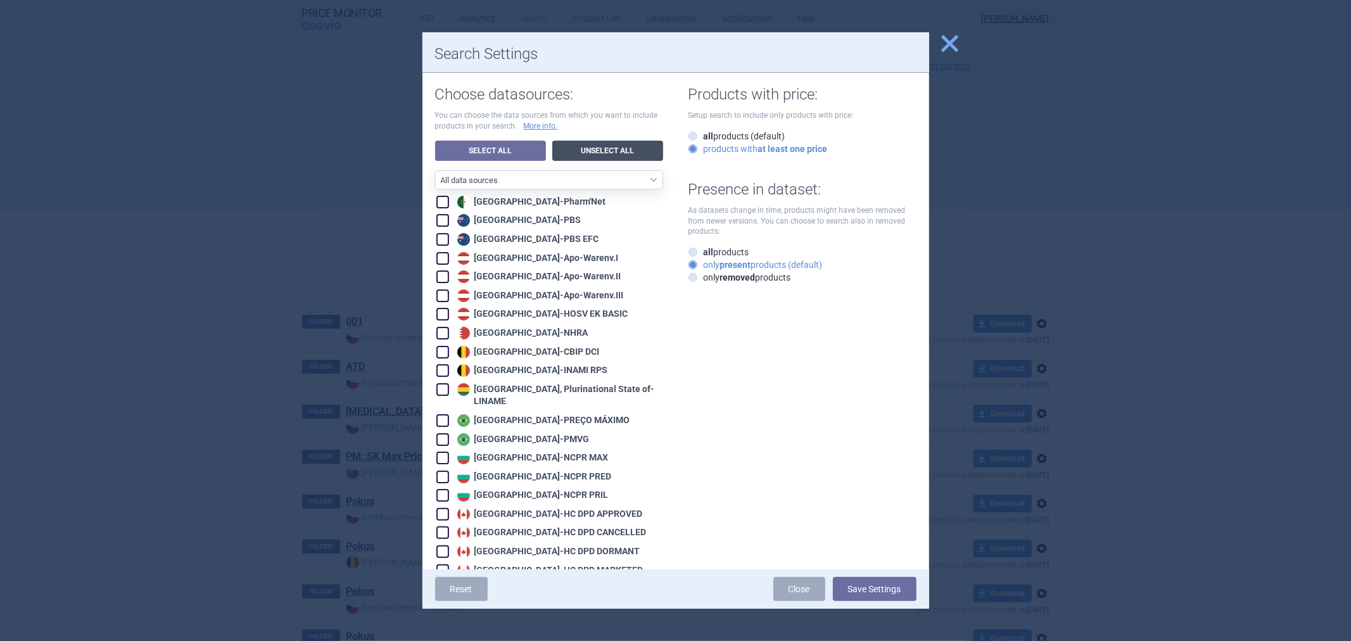
checkbox input "false"
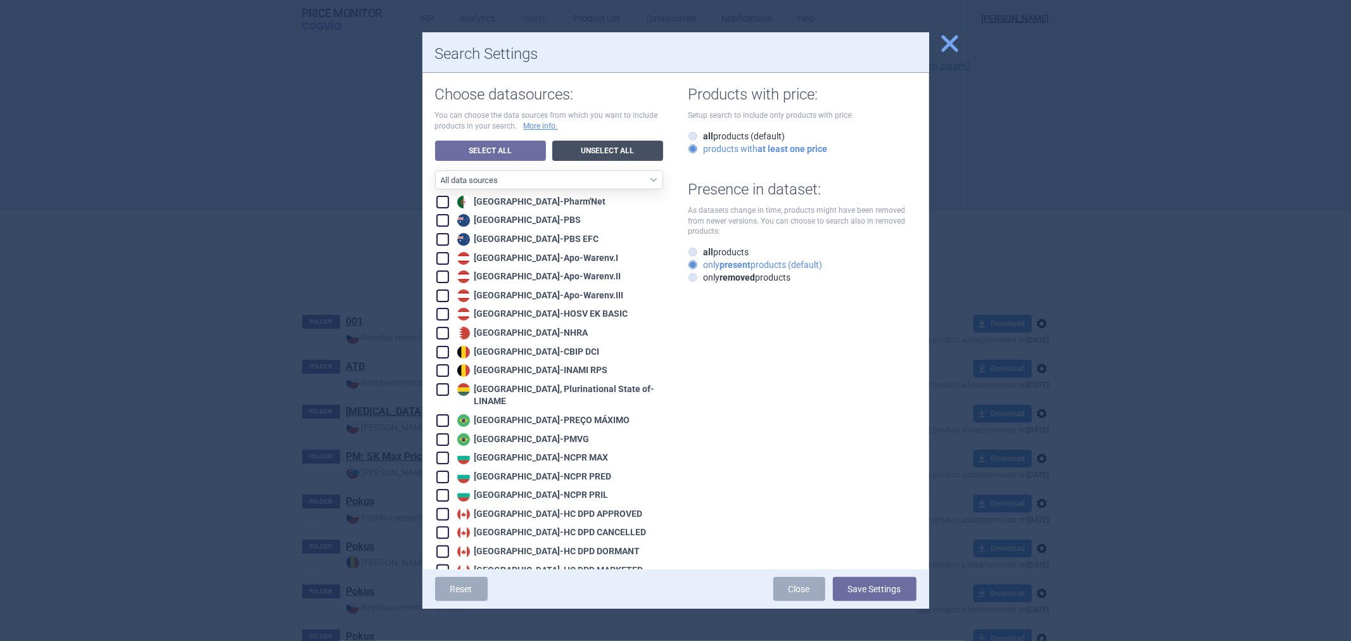
checkbox input "false"
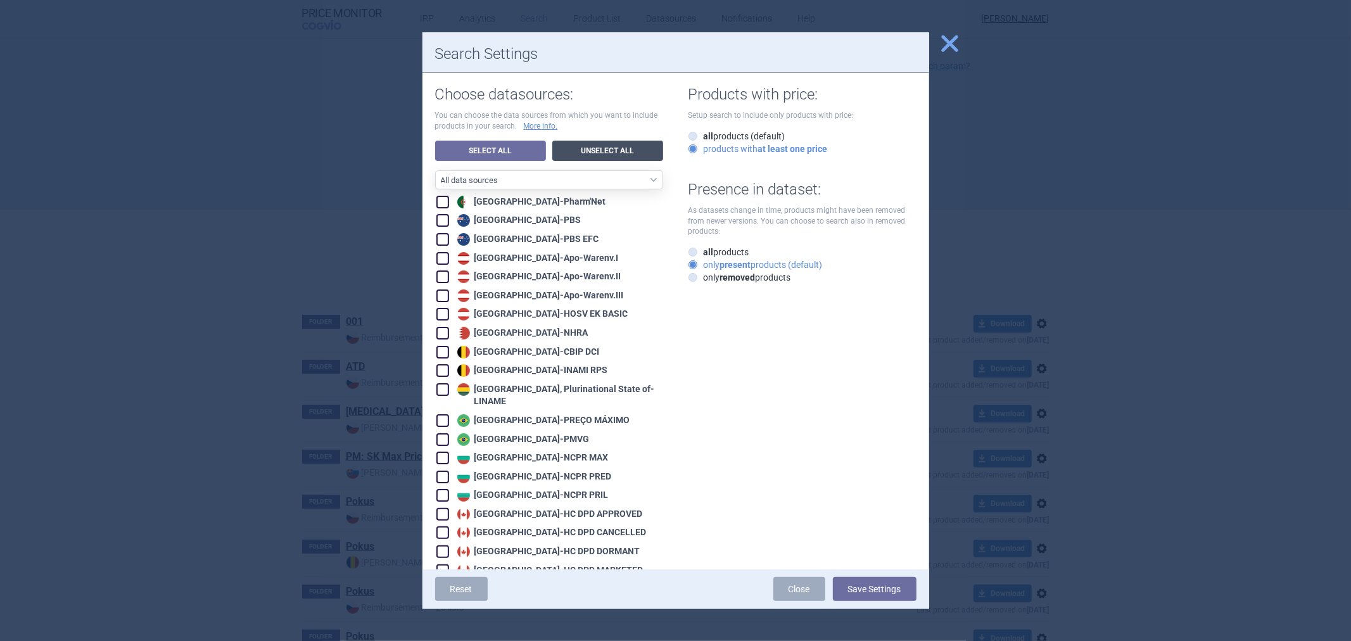
checkbox input "false"
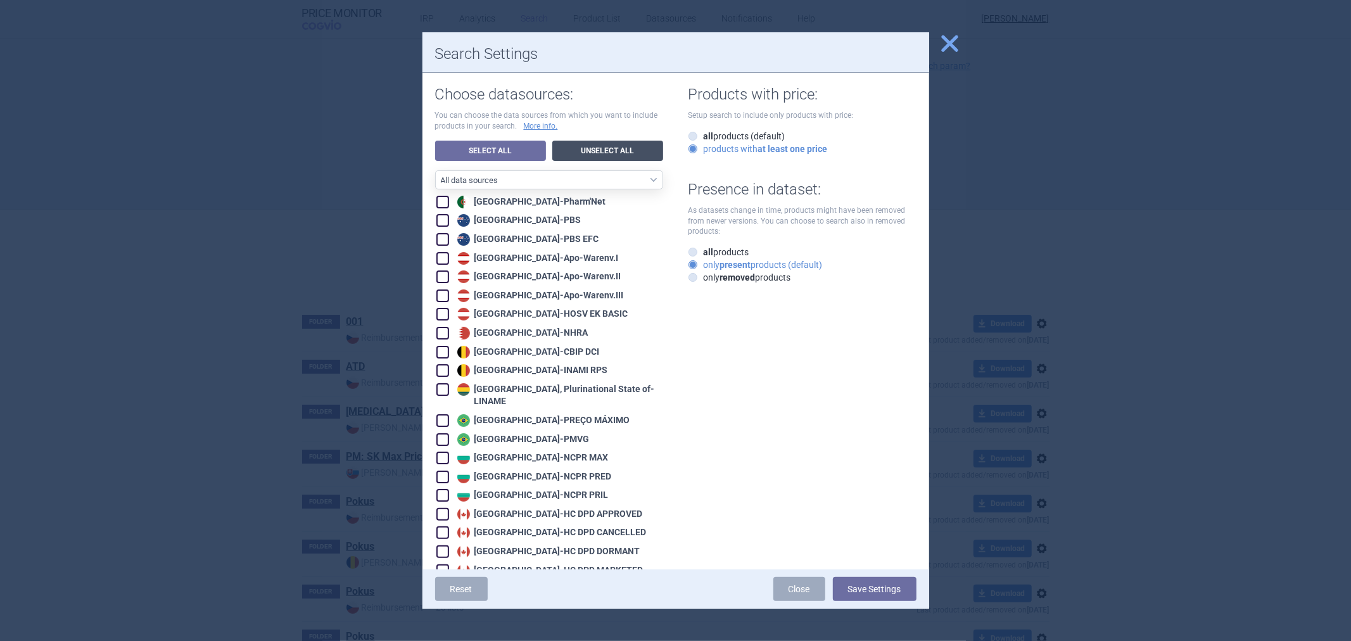
checkbox input "false"
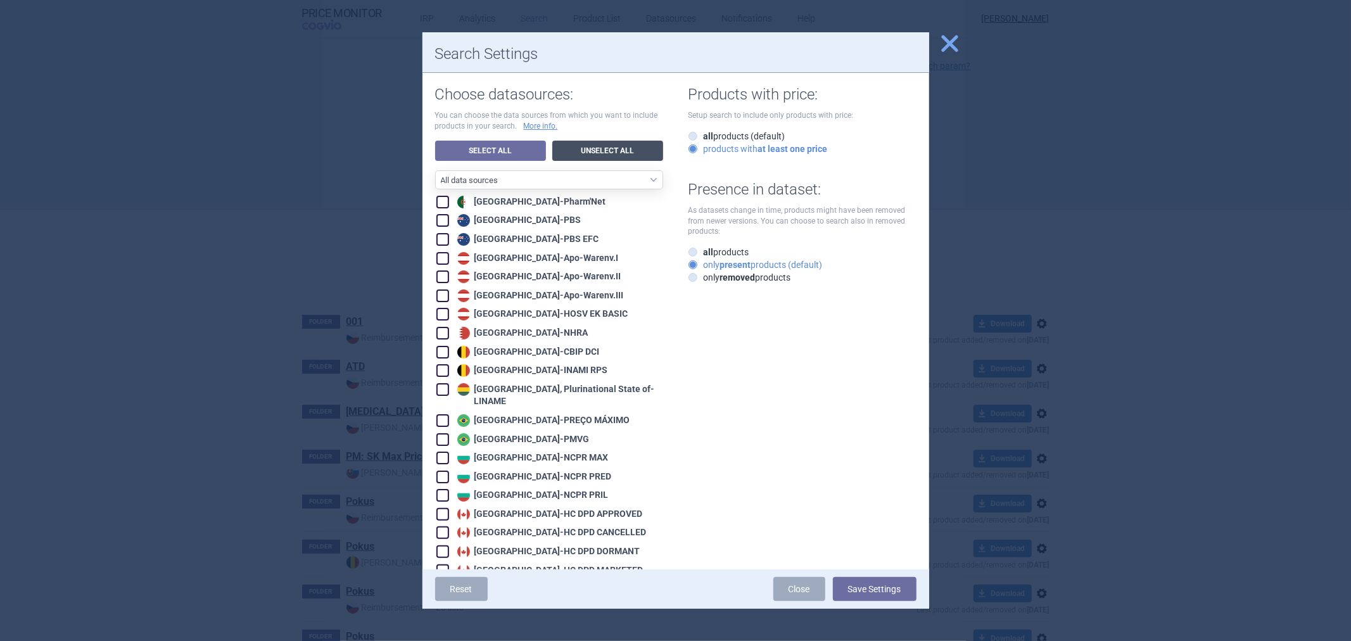
checkbox input "false"
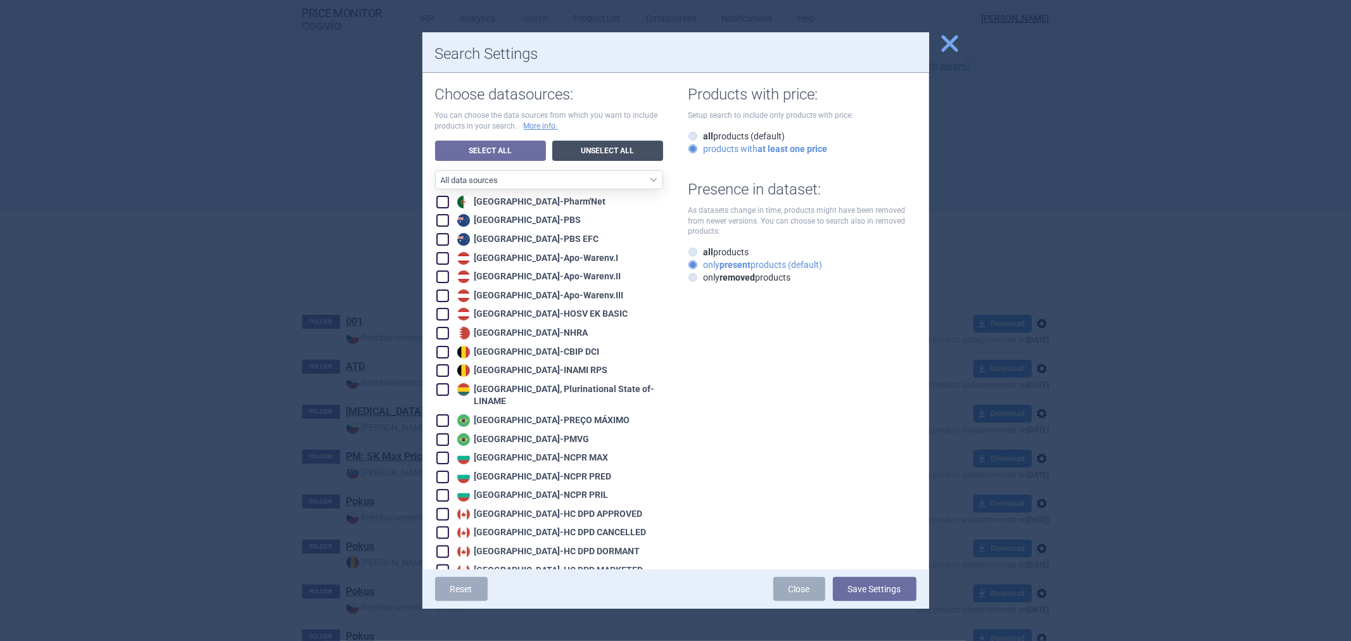
checkbox input "false"
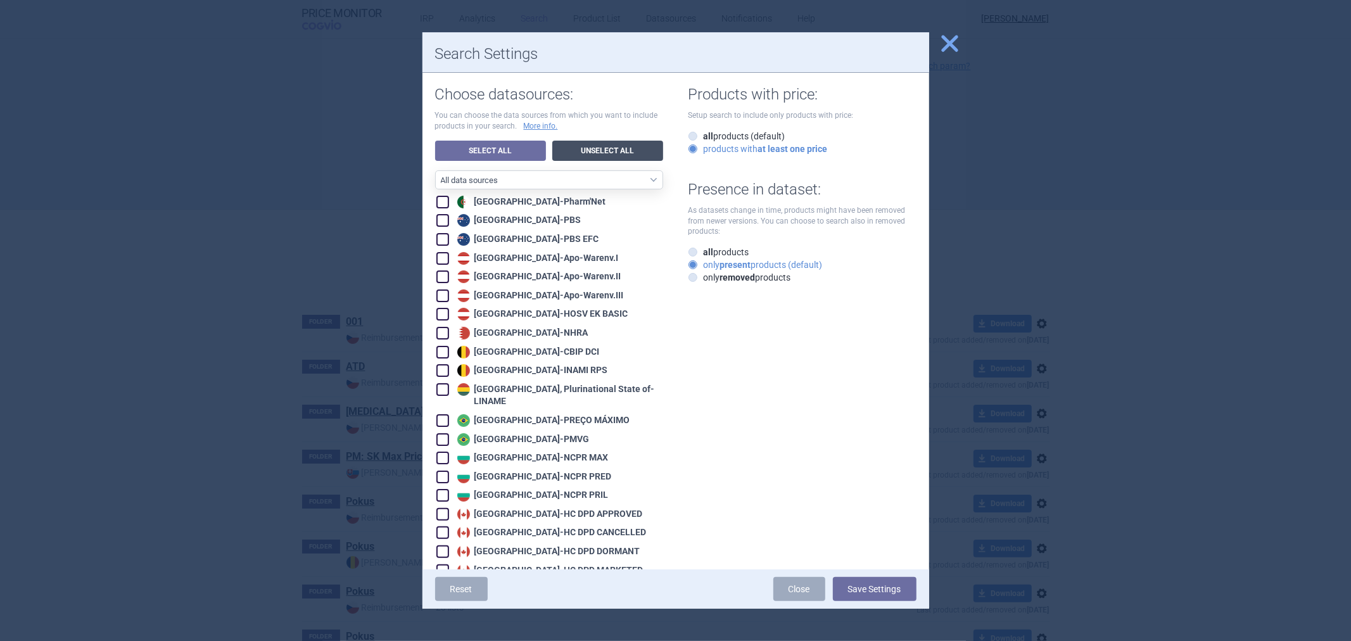
checkbox input "false"
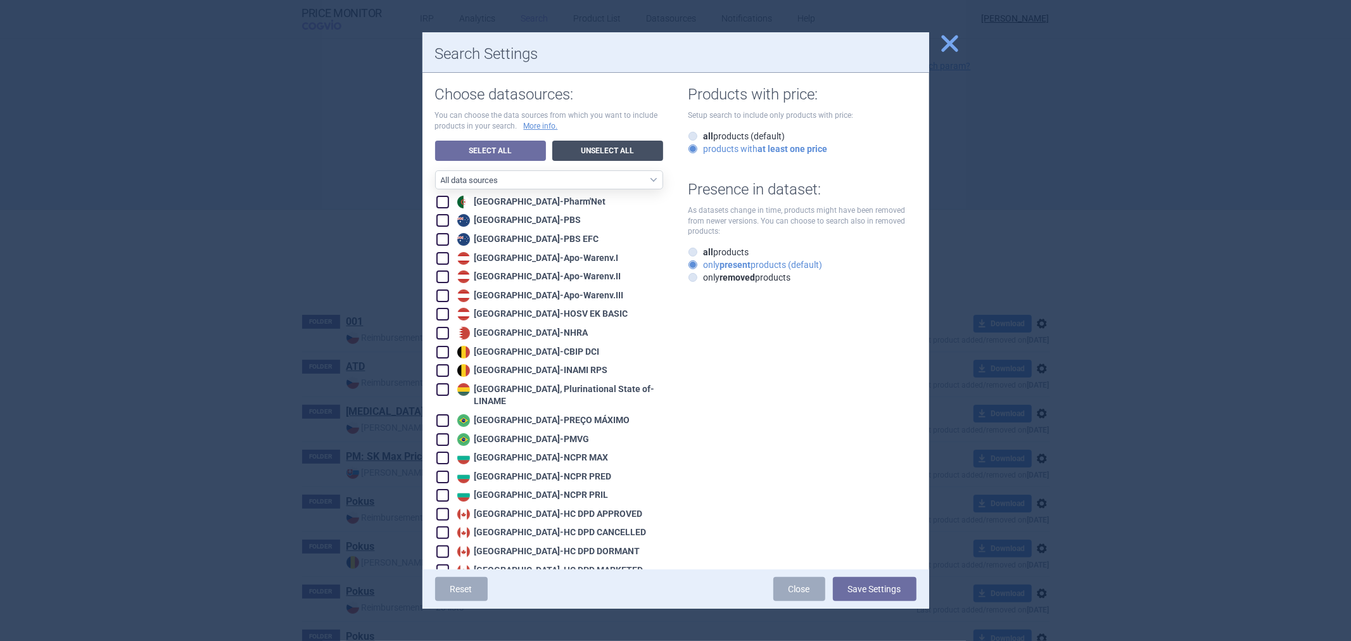
checkbox input "false"
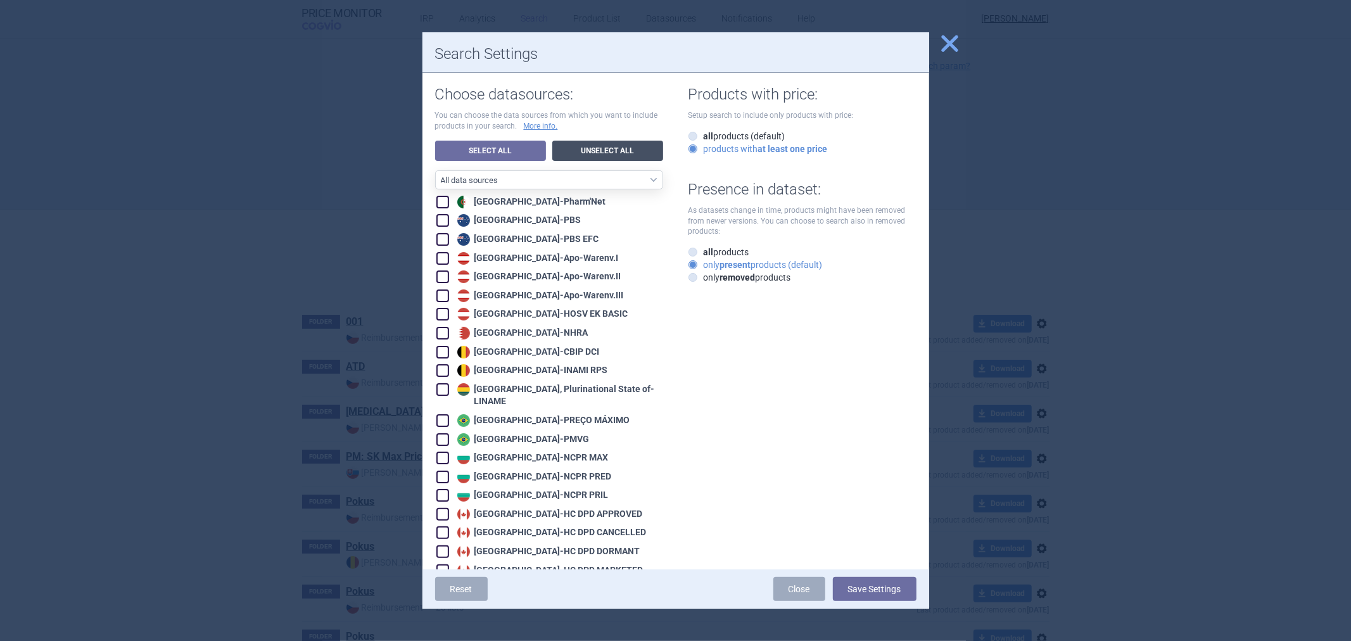
checkbox input "false"
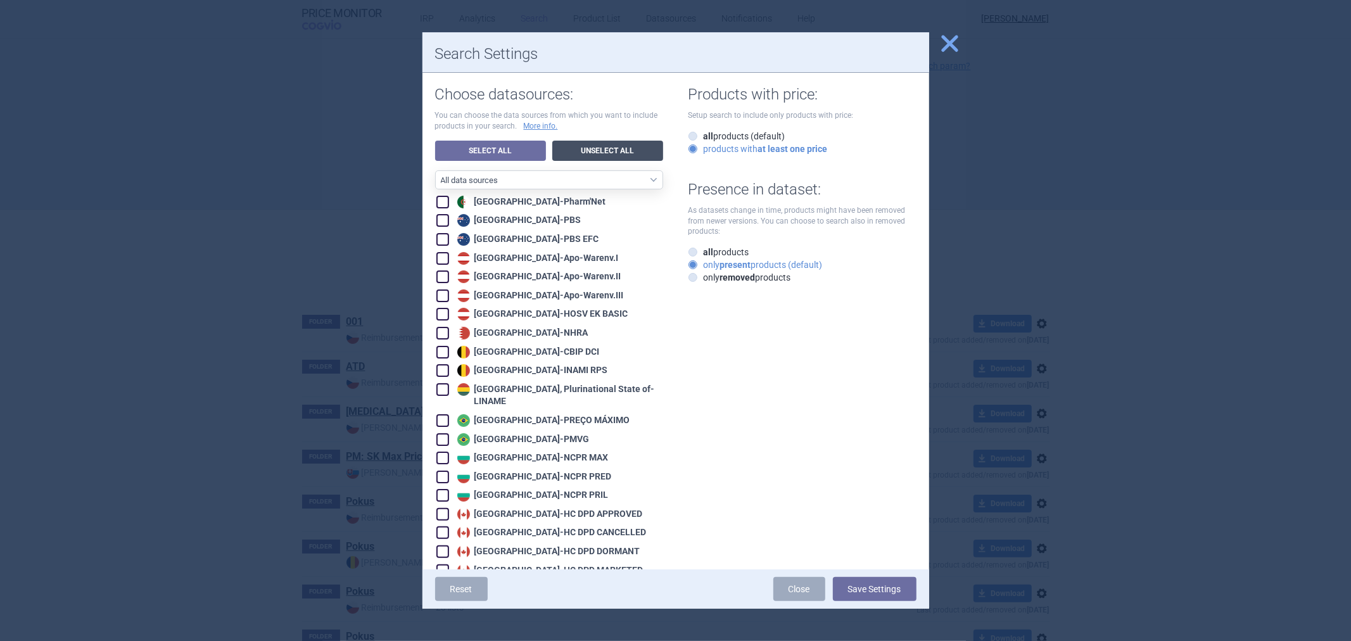
checkbox input "false"
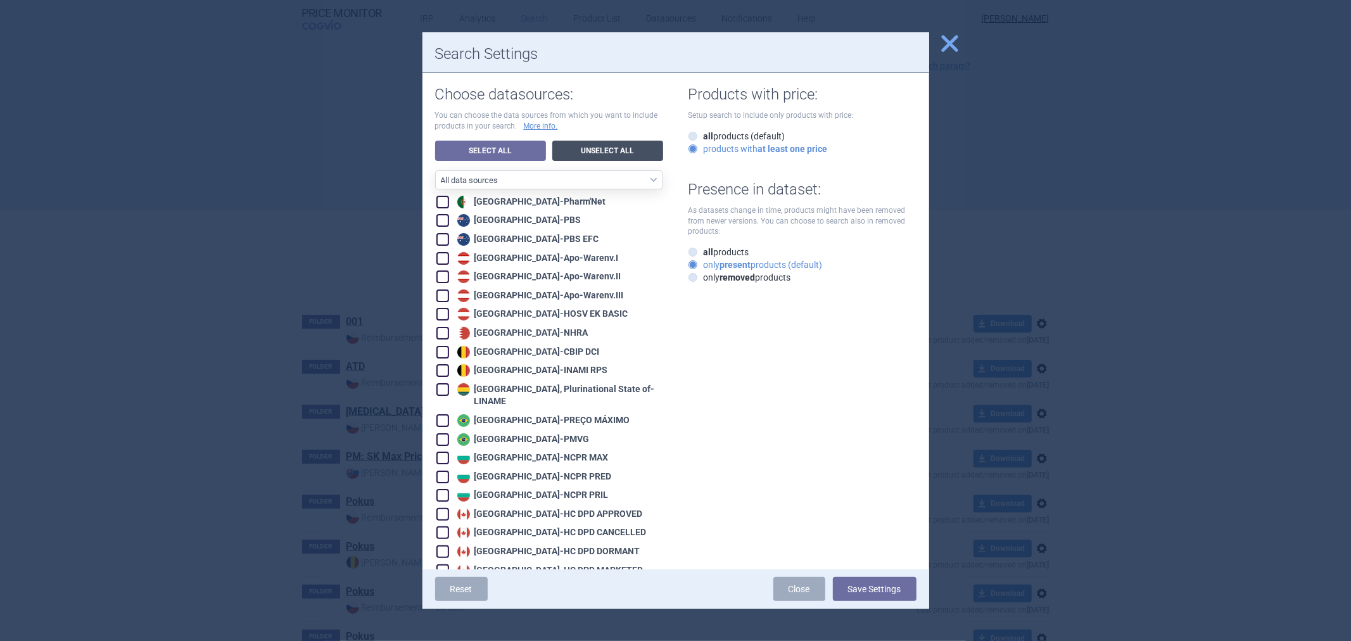
checkbox input "false"
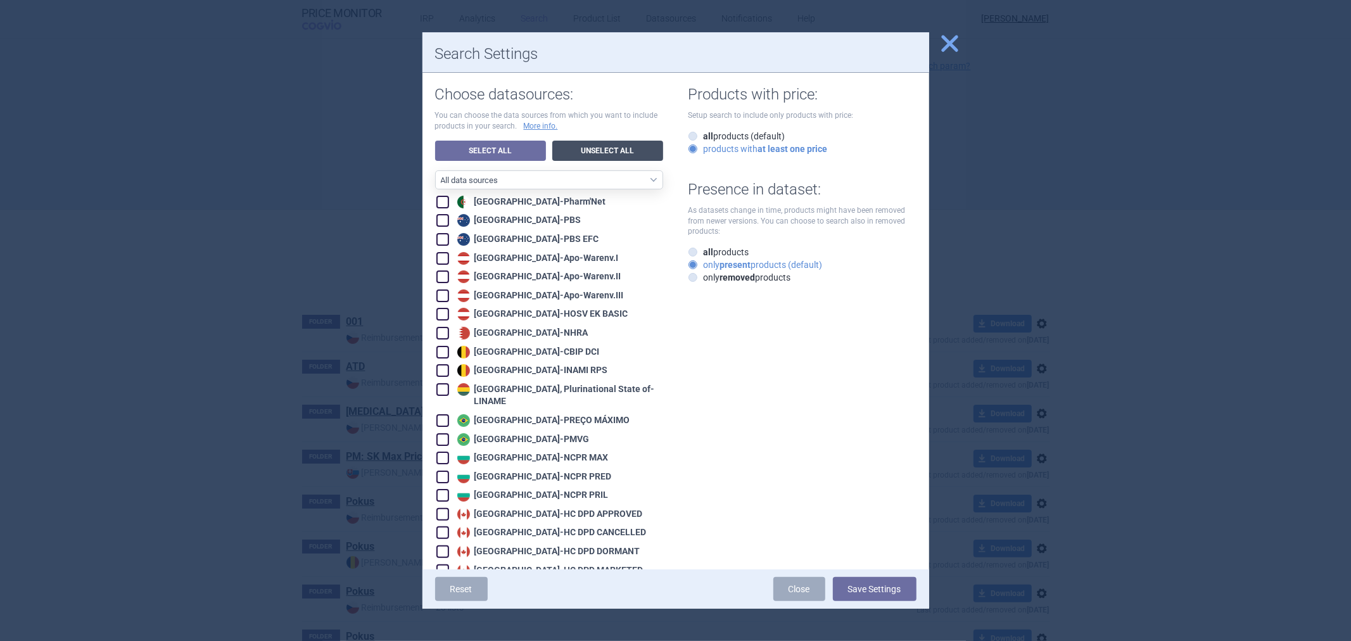
checkbox input "false"
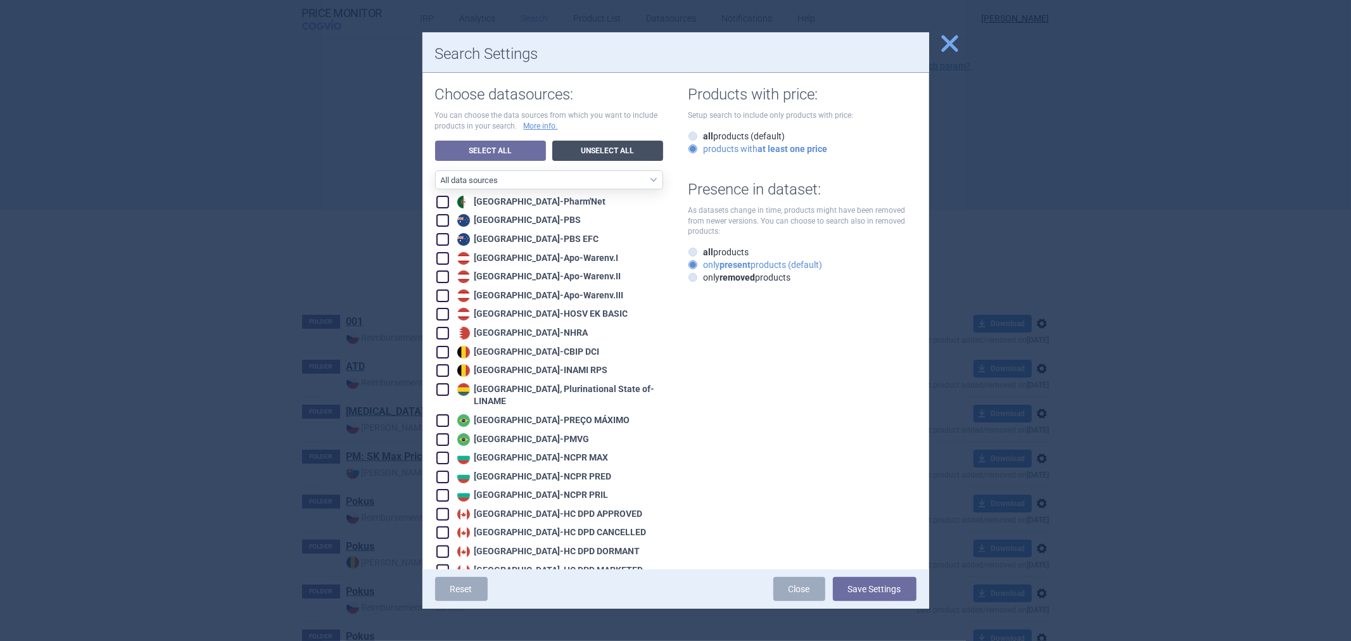
checkbox input "false"
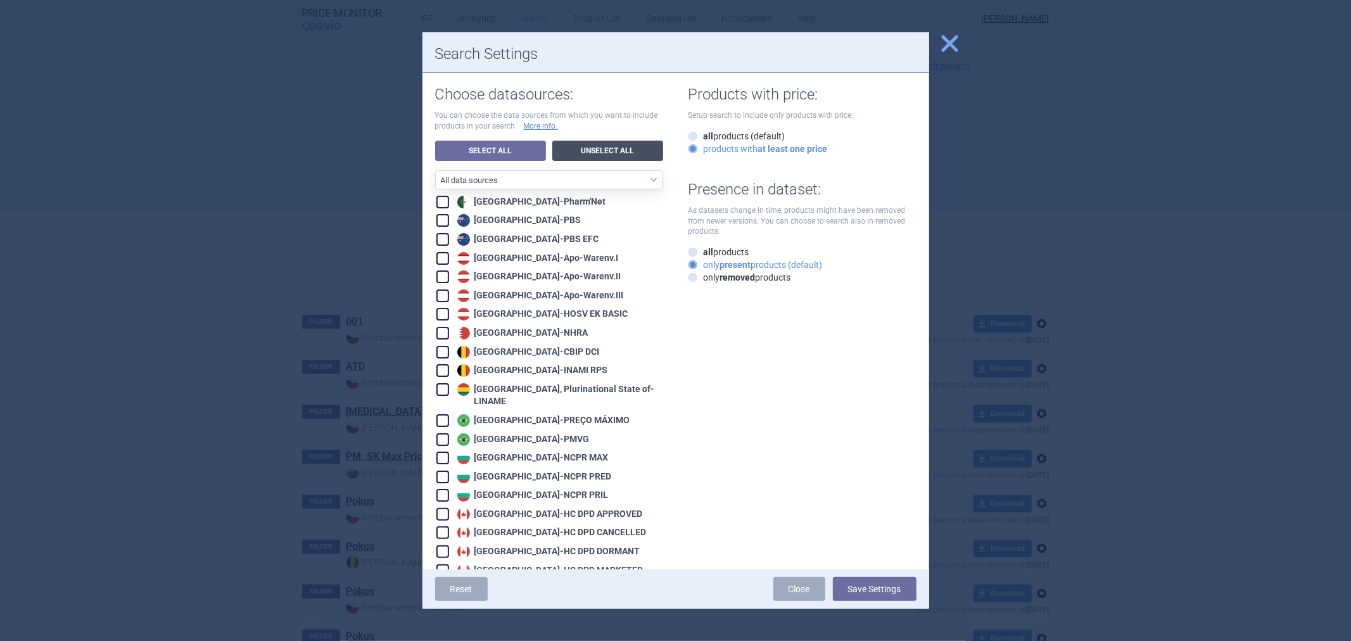
checkbox input "false"
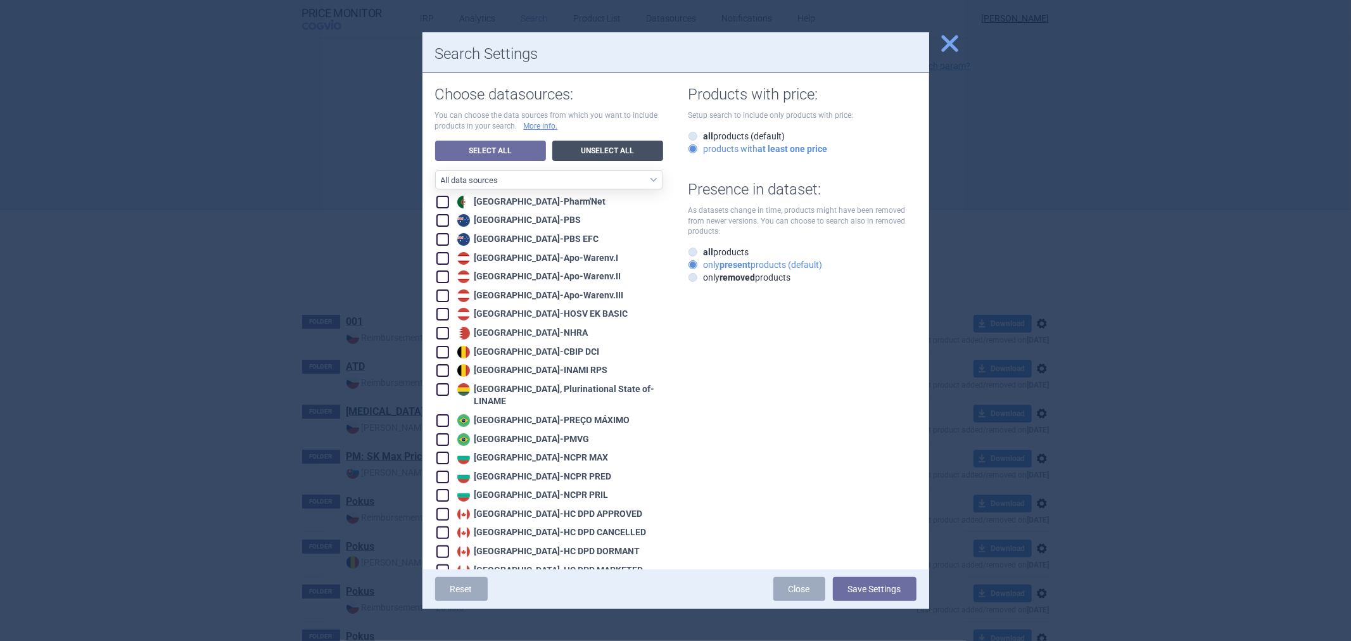
checkbox input "false"
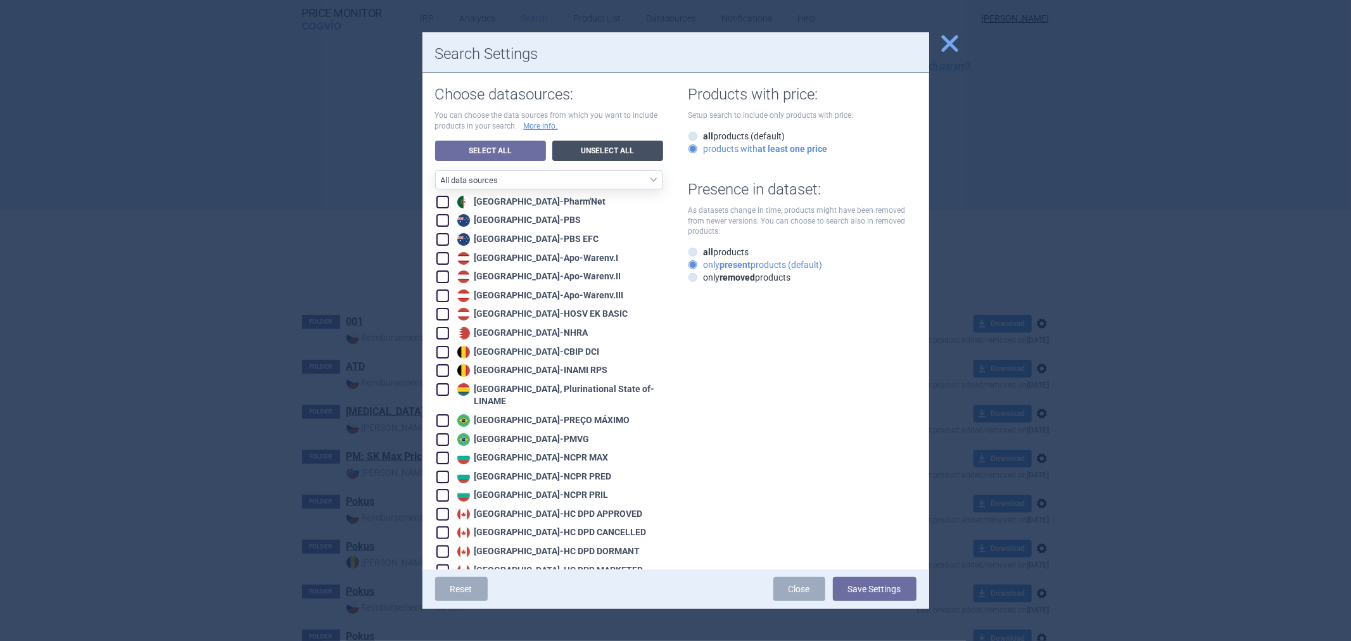
checkbox input "false"
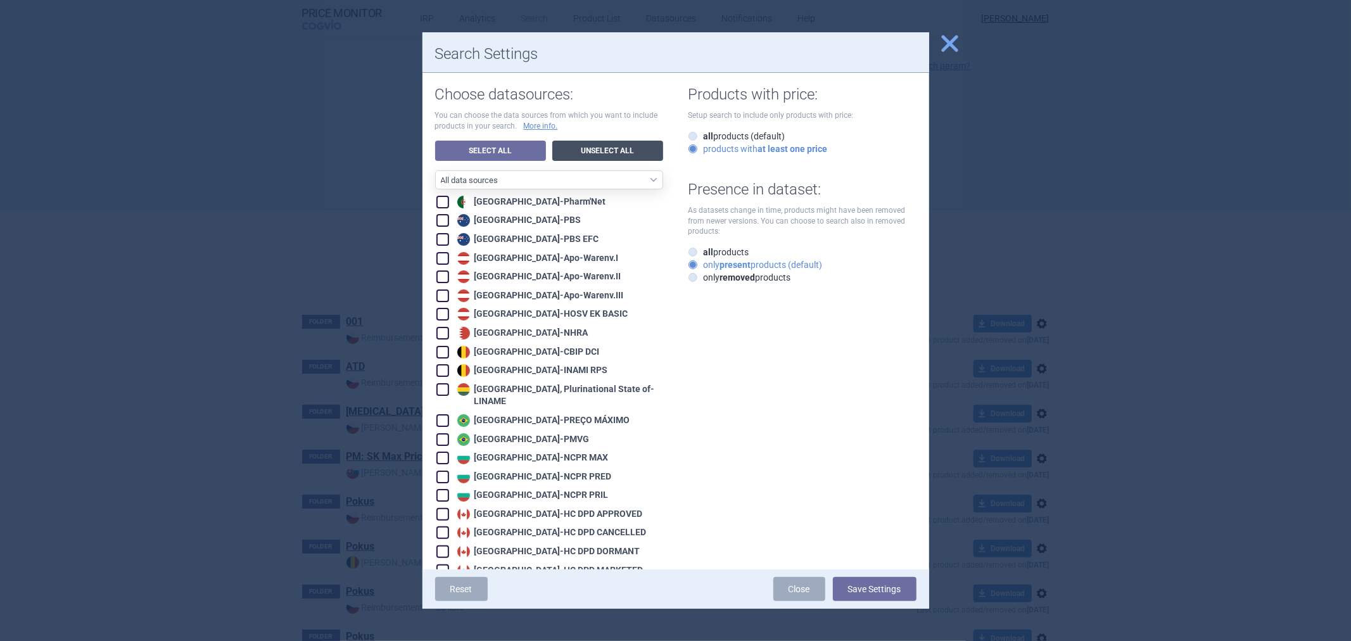
checkbox input "false"
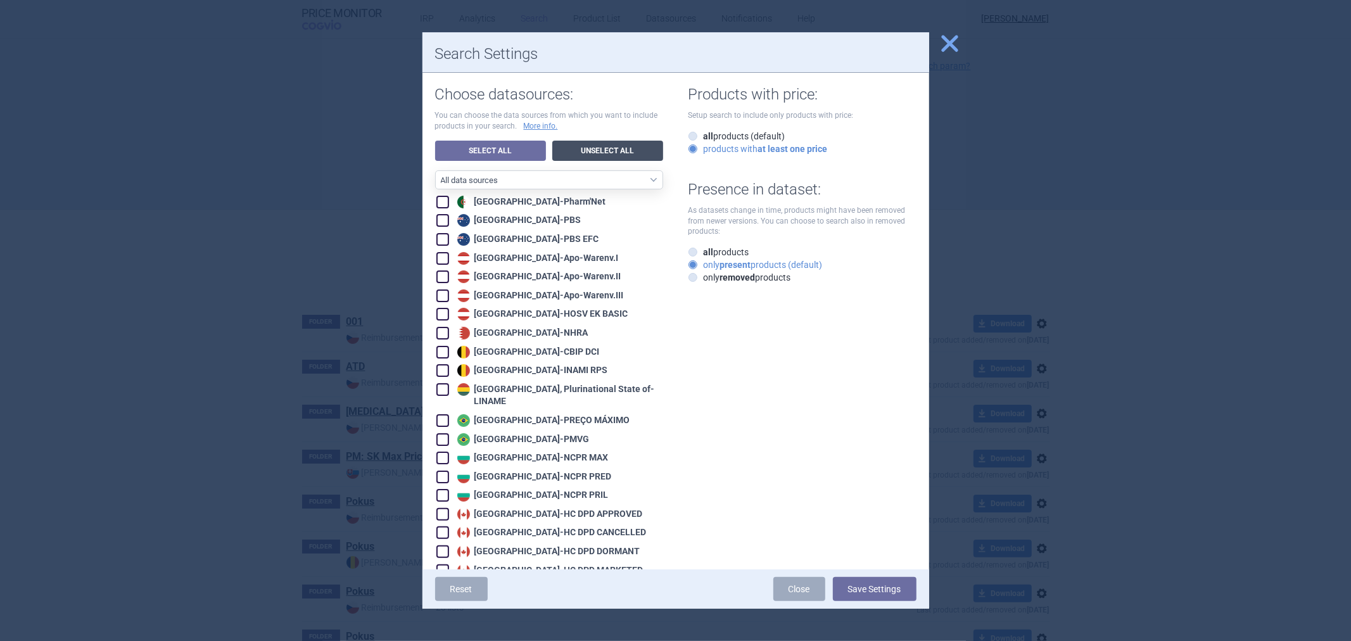
checkbox input "false"
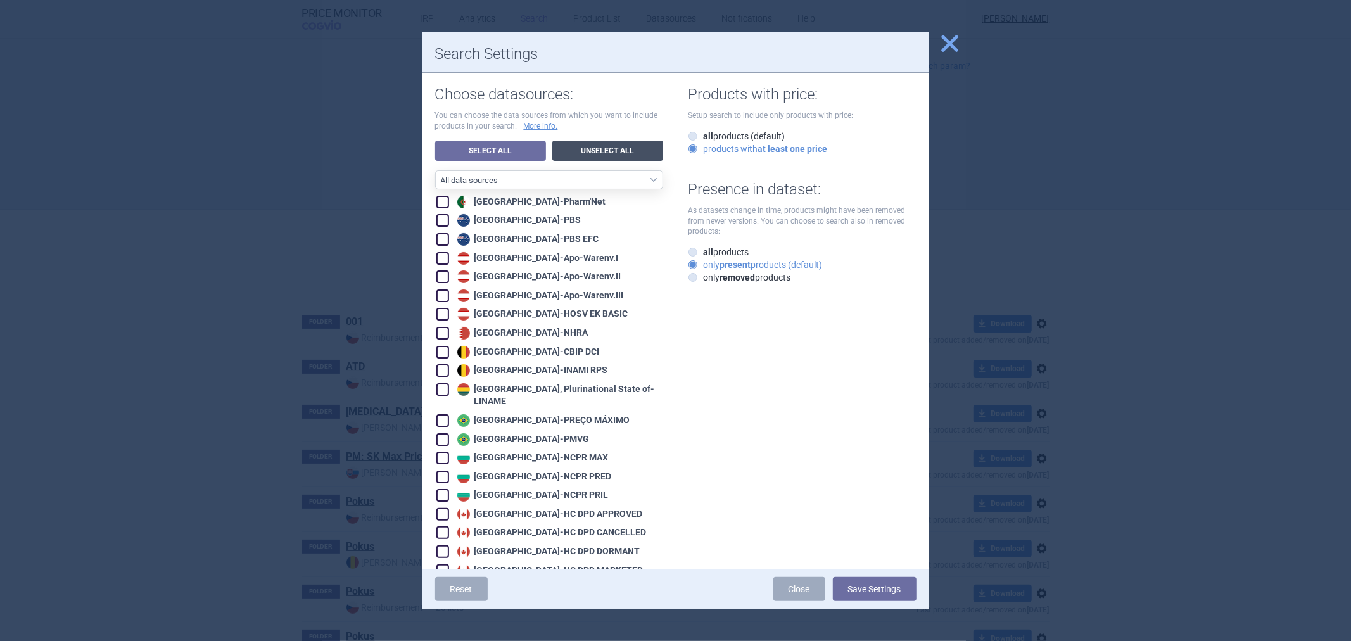
checkbox input "false"
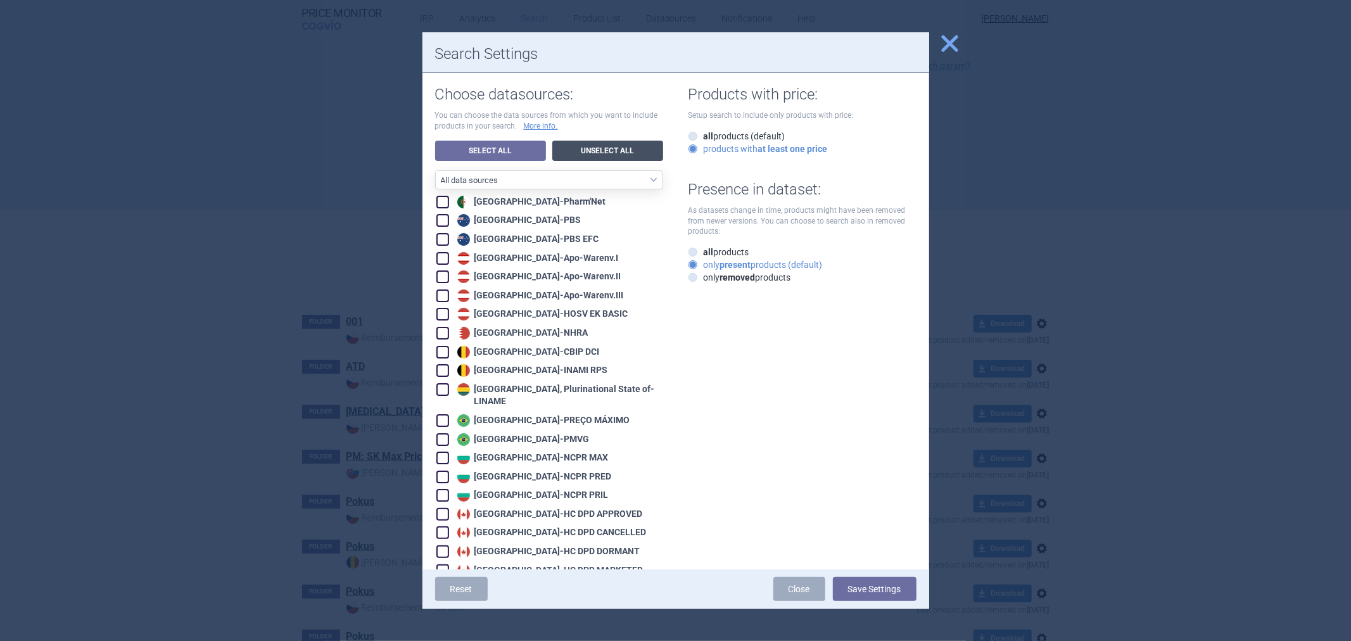
checkbox input "false"
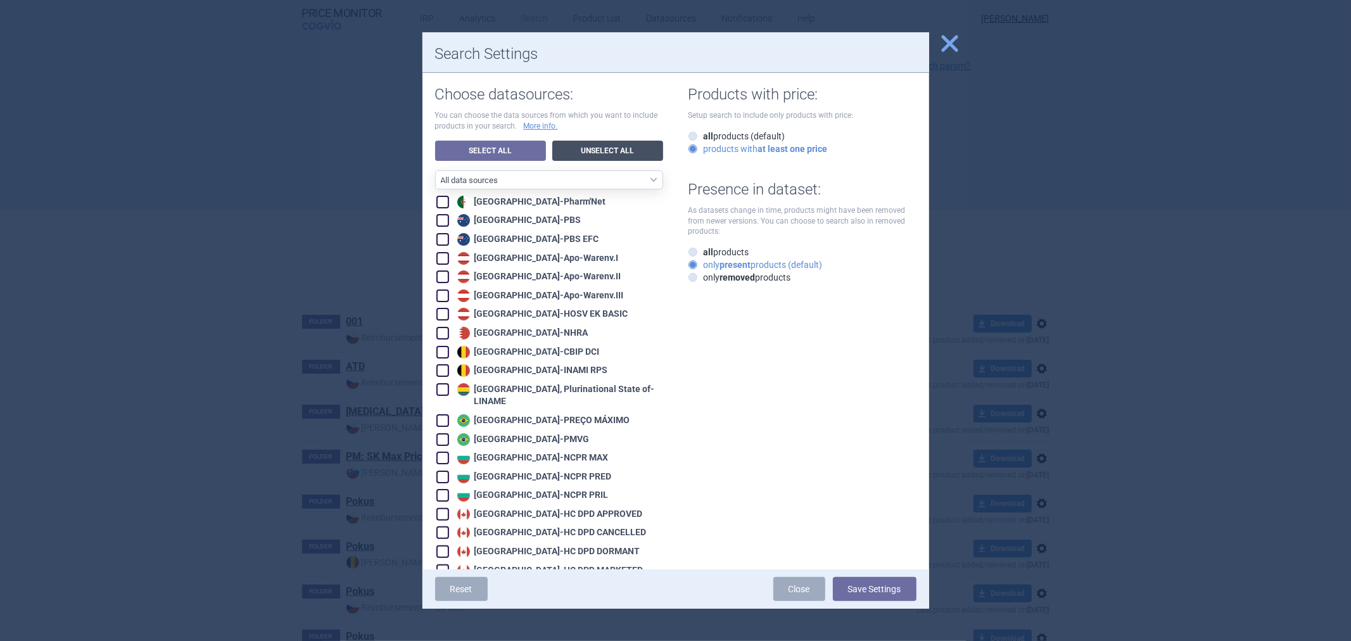
checkbox input "false"
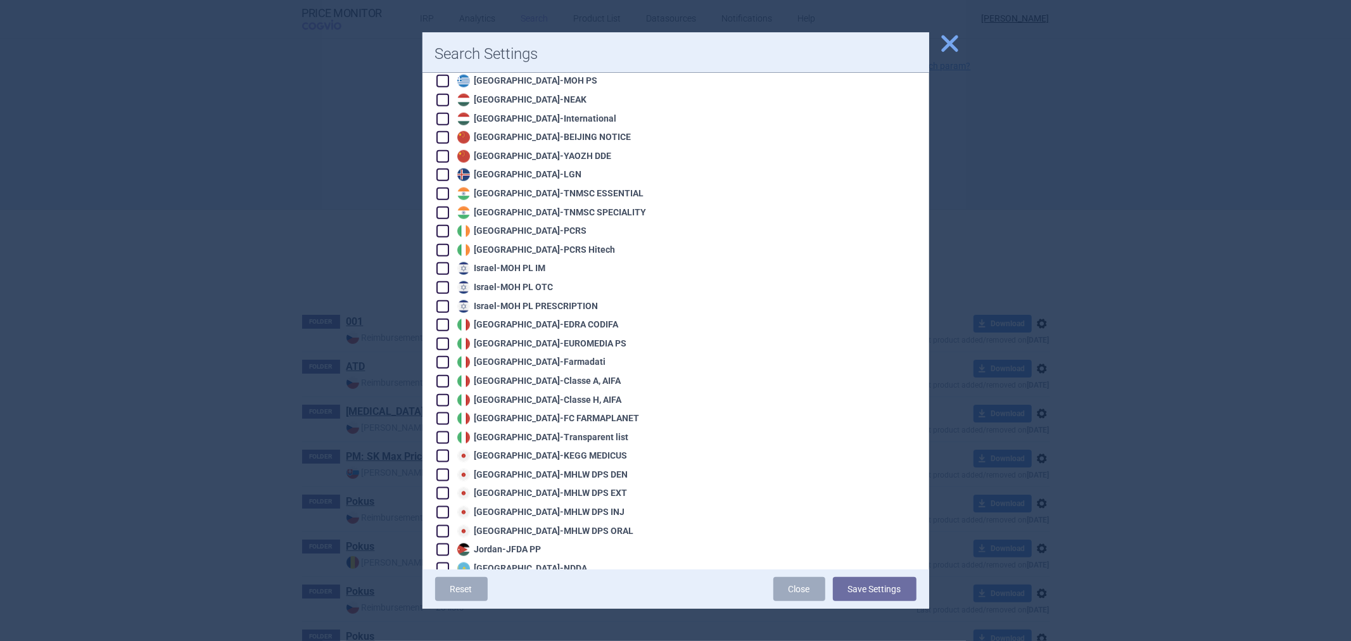
scroll to position [1196, 0]
click at [531, 355] on div "Italy - Farmadati" at bounding box center [530, 361] width 152 height 13
checkbox input "true"
click at [524, 430] on div "Italy - Transparent list" at bounding box center [541, 436] width 175 height 13
checkbox input "true"
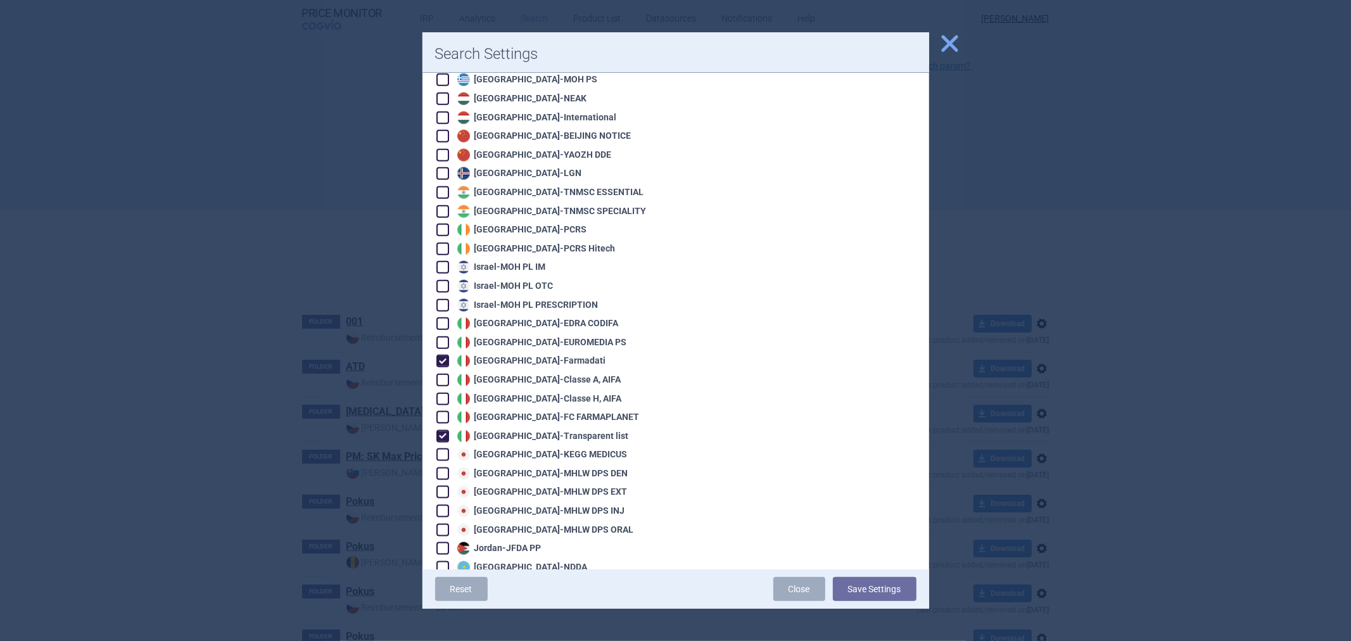
click at [524, 411] on div "Italy - FC FARMAPLANET" at bounding box center [547, 417] width 186 height 13
checkbox input "true"
click at [524, 393] on div "Italy - Classe H, AIFA" at bounding box center [538, 399] width 168 height 13
click at [521, 374] on div "Italy - Classe A, AIFA" at bounding box center [537, 380] width 167 height 13
click at [516, 336] on div "Italy - EUROMEDIA PS" at bounding box center [540, 342] width 173 height 13
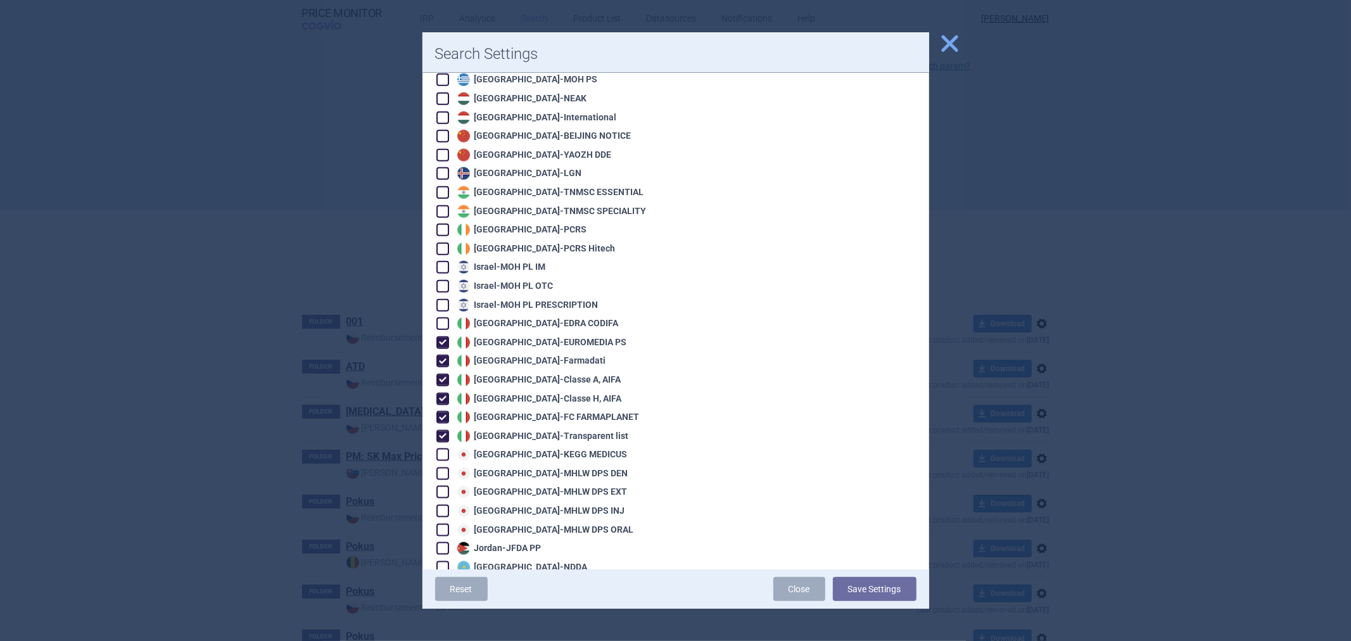
click at [513, 317] on div "Italy - EDRA CODIFA" at bounding box center [536, 323] width 165 height 13
click at [883, 595] on button "Save Settings" at bounding box center [875, 589] width 84 height 24
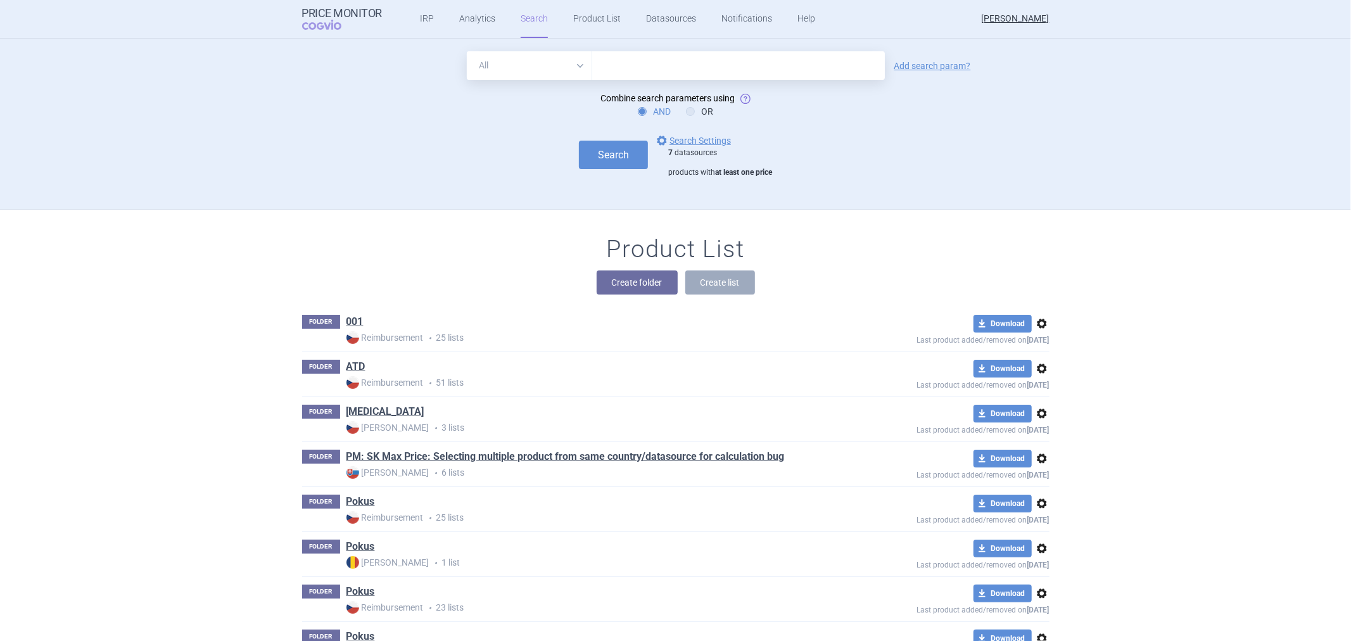
click at [668, 66] on input "text" at bounding box center [738, 65] width 293 height 29
click at [582, 162] on button "Search" at bounding box center [613, 155] width 69 height 29
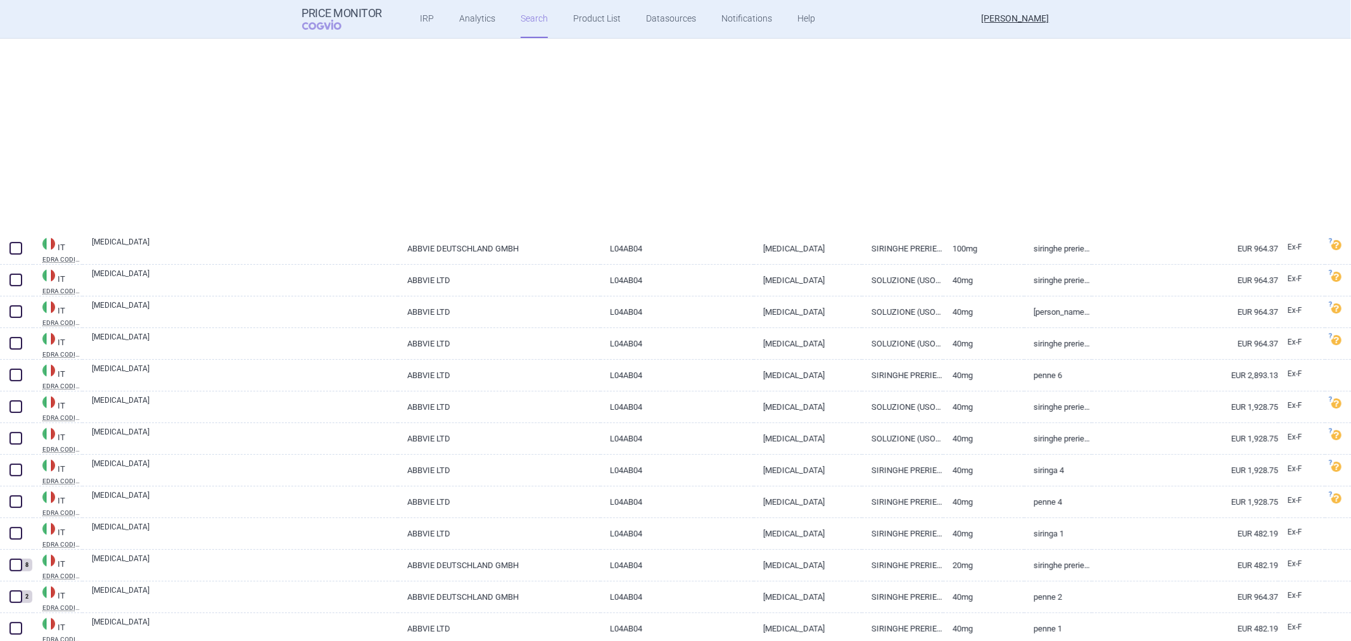
scroll to position [352, 0]
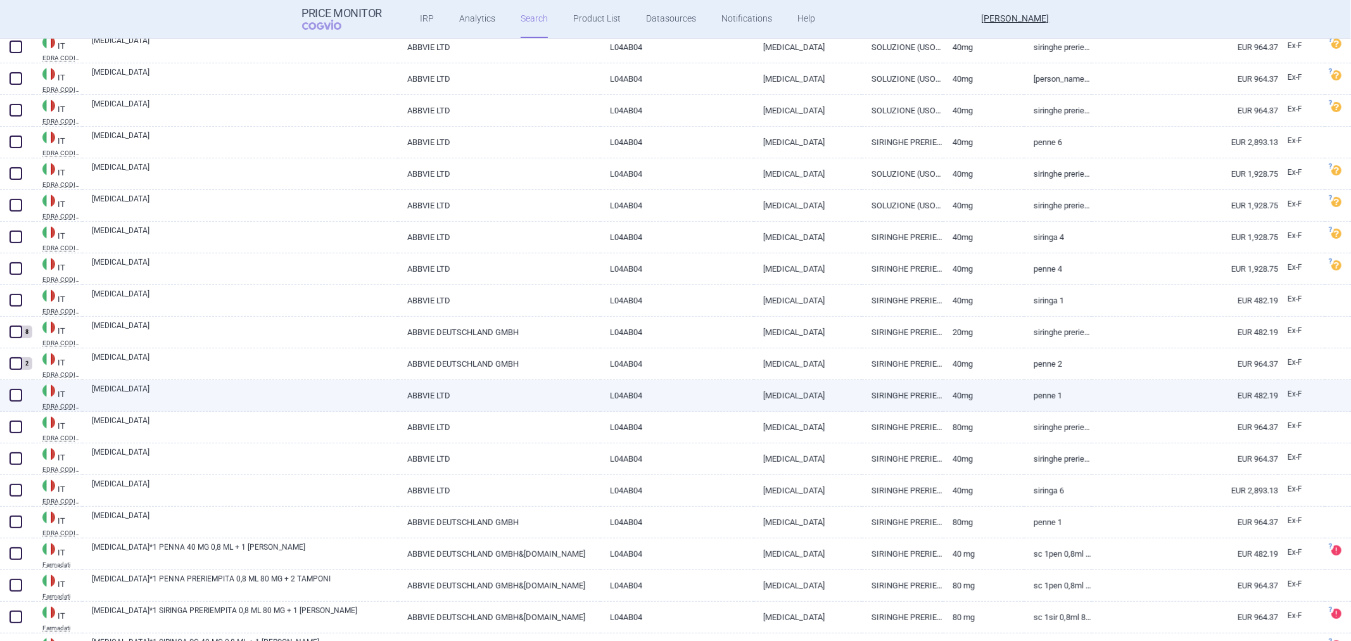
click at [602, 395] on link "L04AB04" at bounding box center [677, 395] width 153 height 31
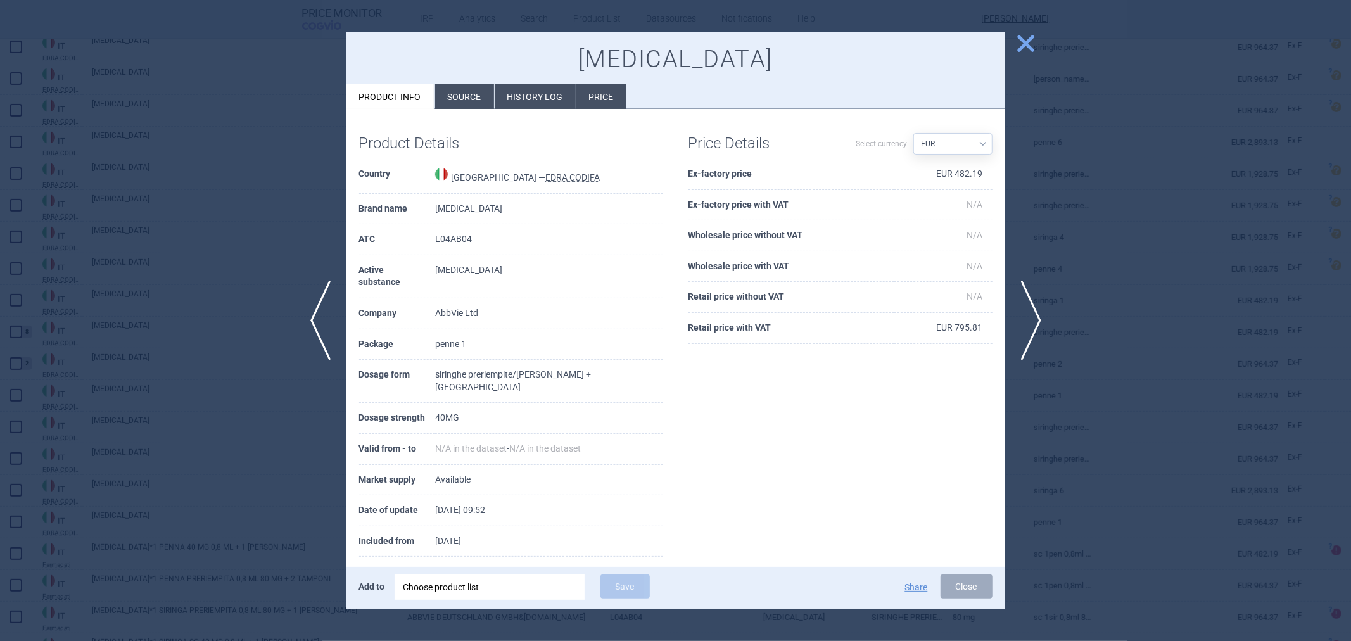
click at [454, 91] on li "Source" at bounding box center [464, 96] width 59 height 25
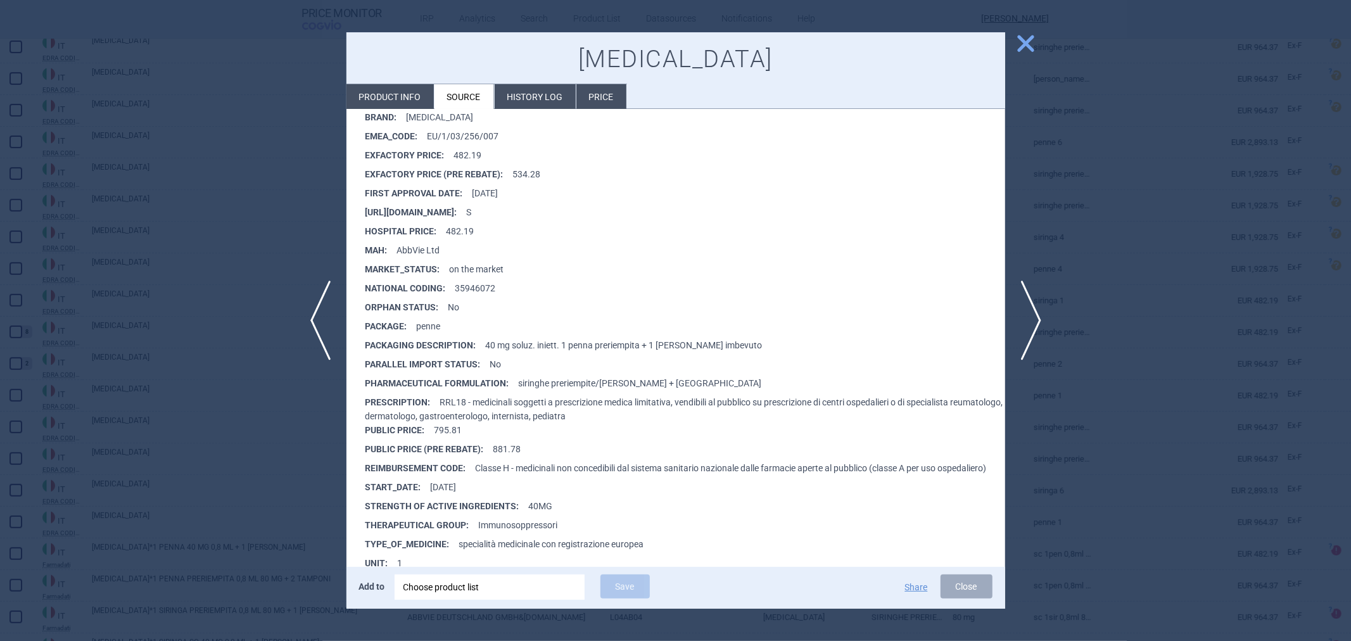
scroll to position [70, 0]
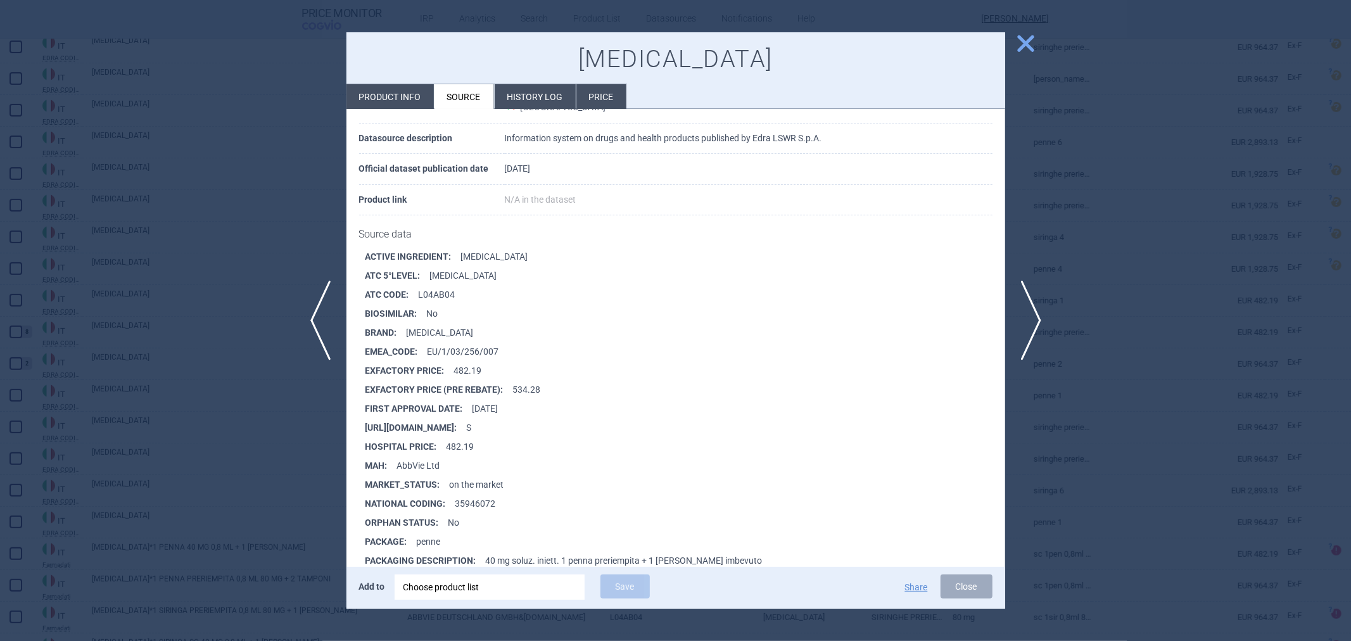
click at [412, 103] on li "Product info" at bounding box center [390, 96] width 87 height 25
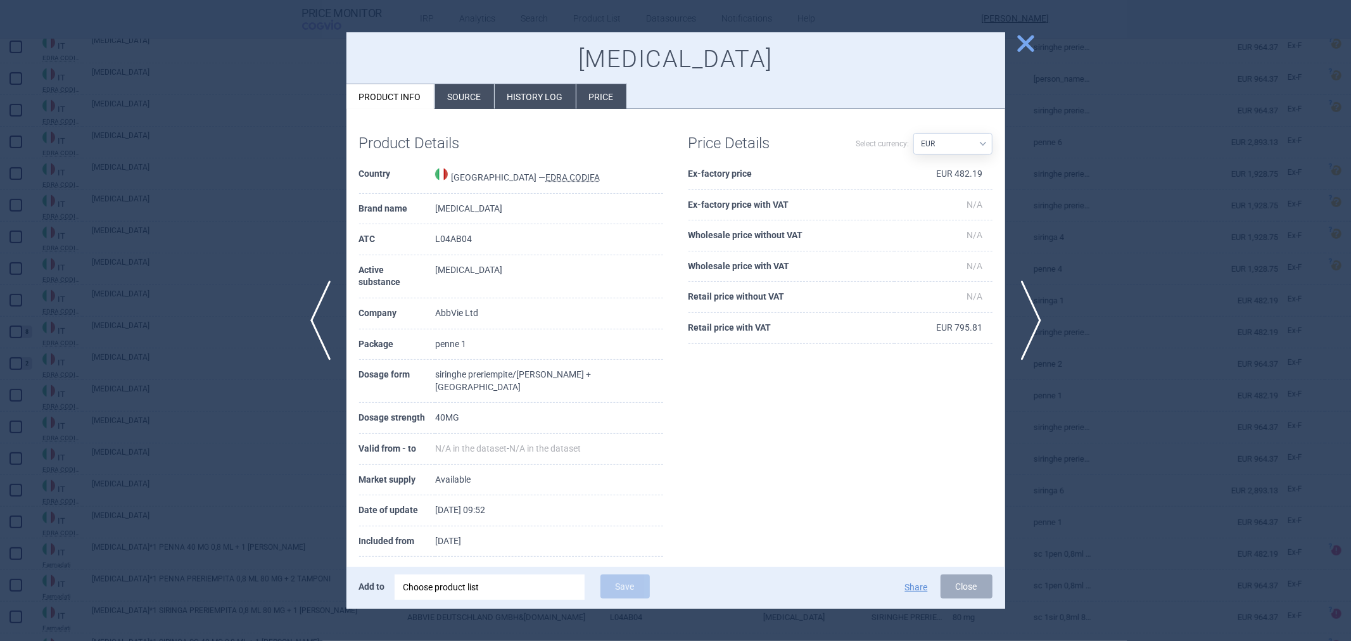
click at [453, 105] on li "Source" at bounding box center [464, 96] width 59 height 25
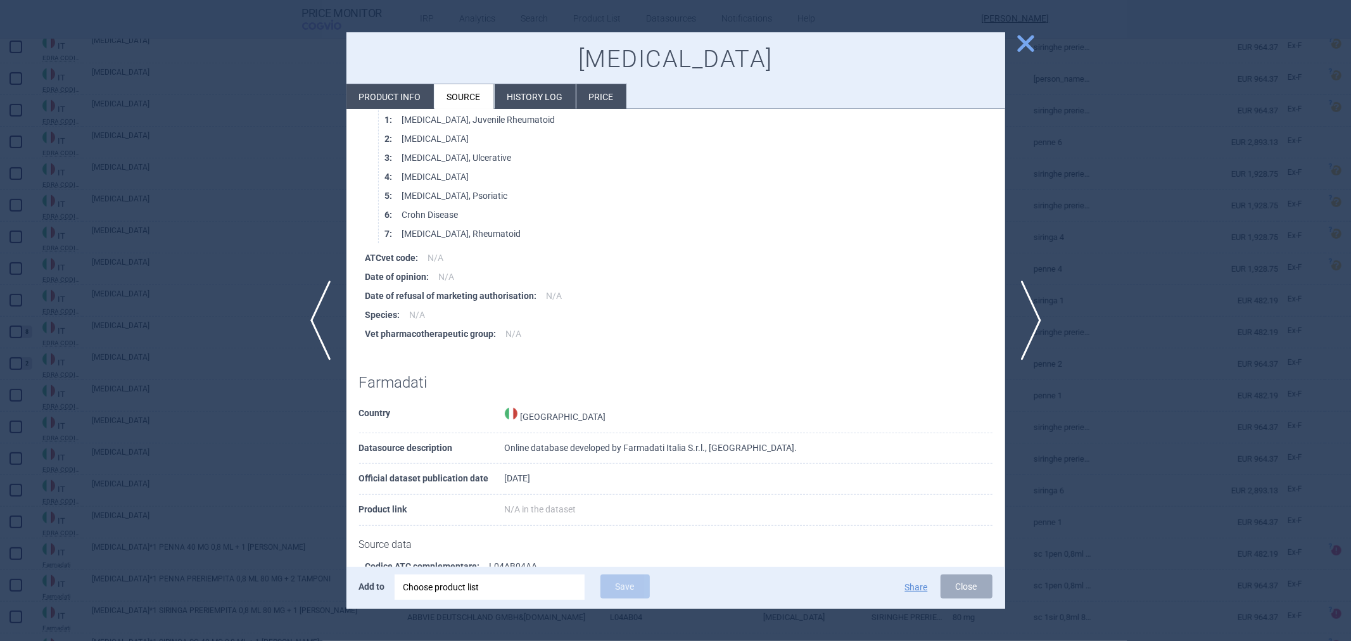
scroll to position [1829, 0]
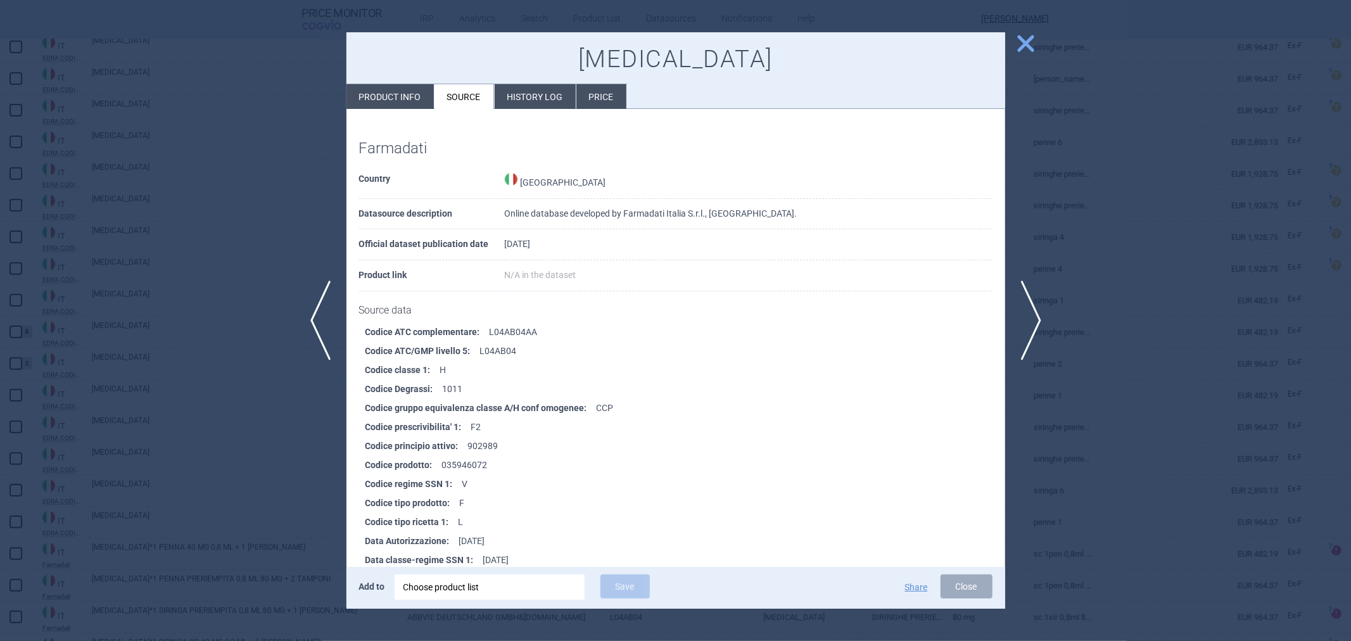
click at [243, 203] on div at bounding box center [675, 320] width 1351 height 641
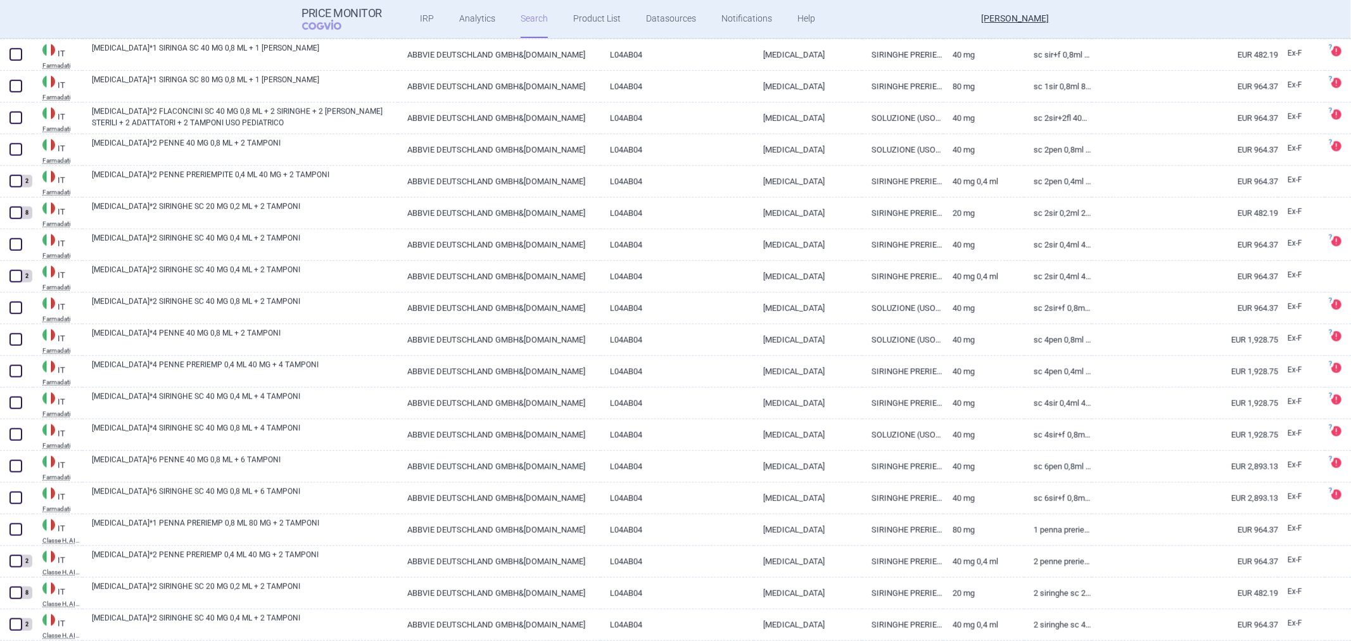
scroll to position [977, 0]
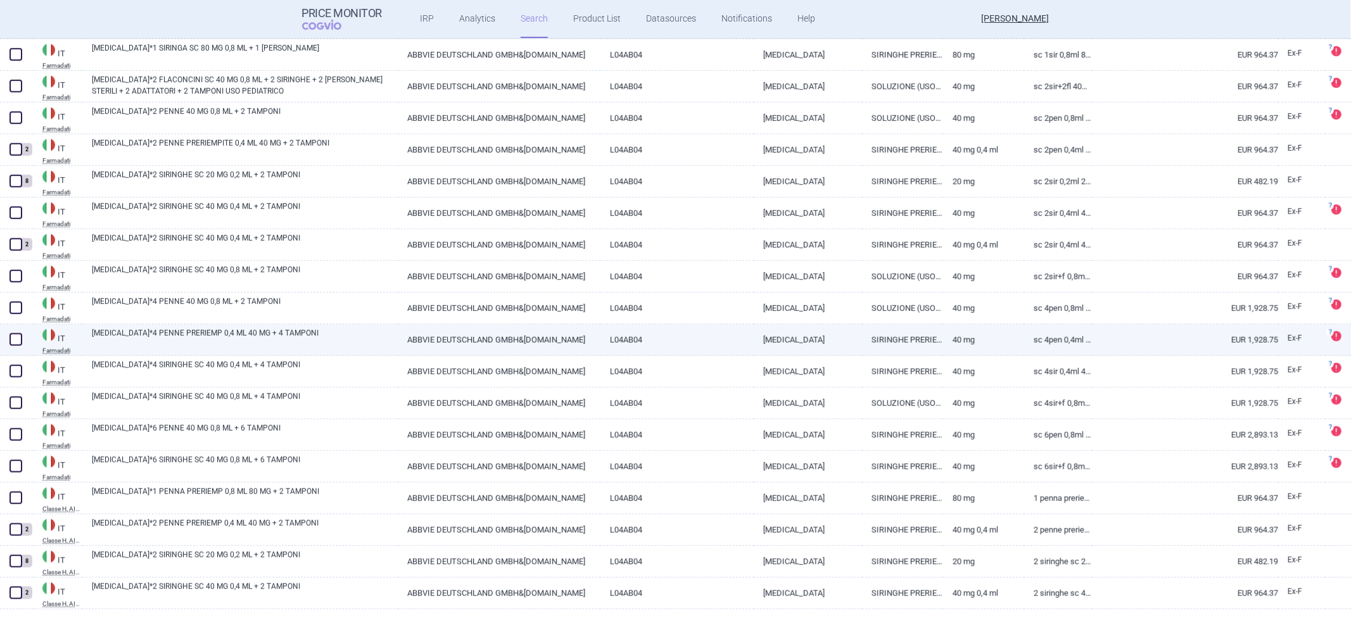
click at [288, 339] on link "HUMIRA*4 PENNE PRERIEMP 0,4 ML 40 MG + 4 TAMPONI" at bounding box center [245, 339] width 306 height 23
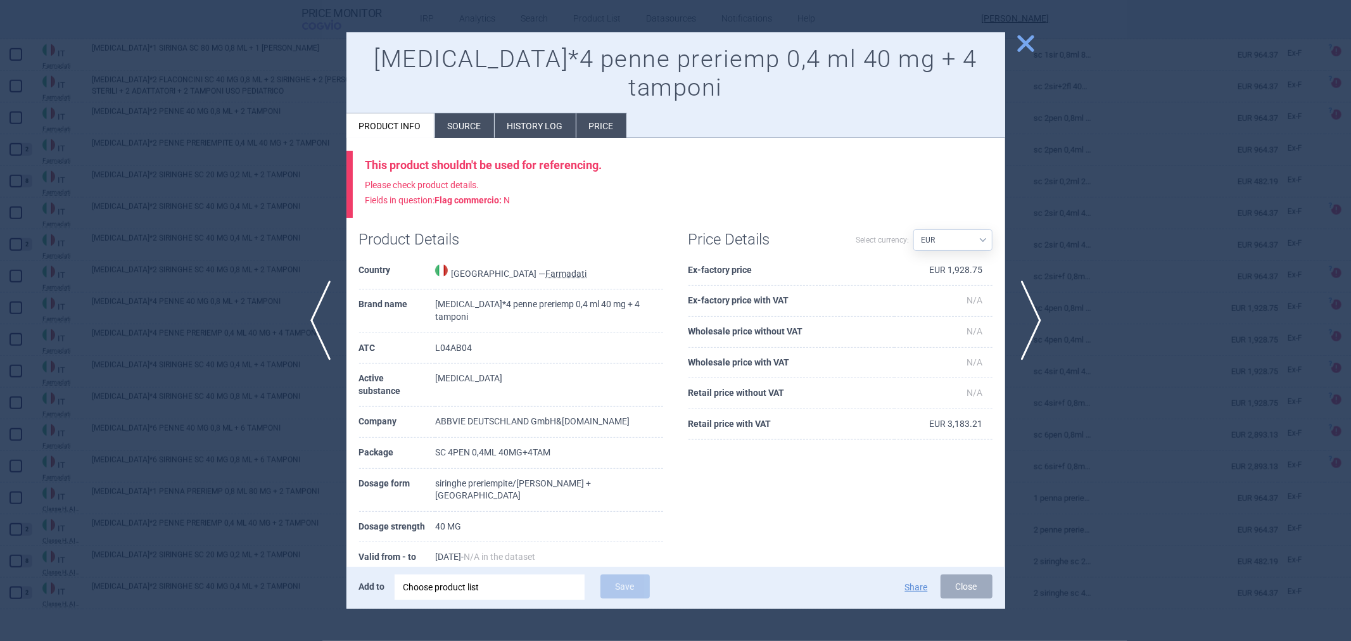
click at [471, 113] on li "Source" at bounding box center [464, 125] width 59 height 25
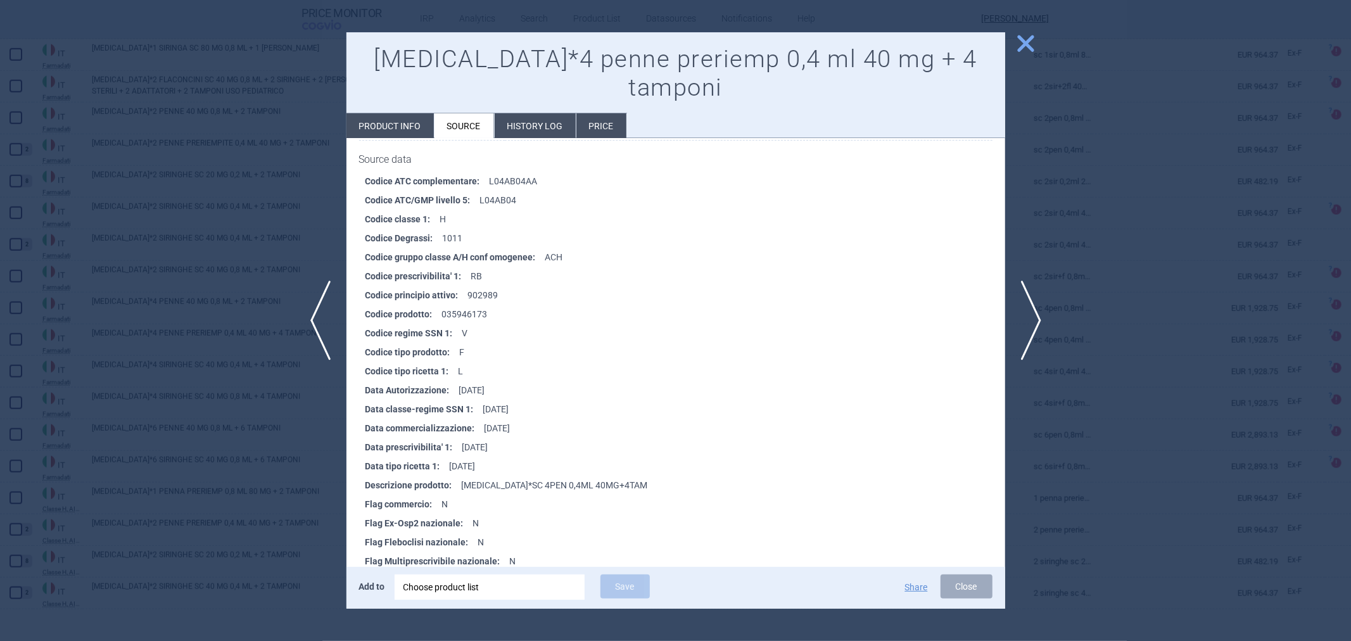
scroll to position [141, 0]
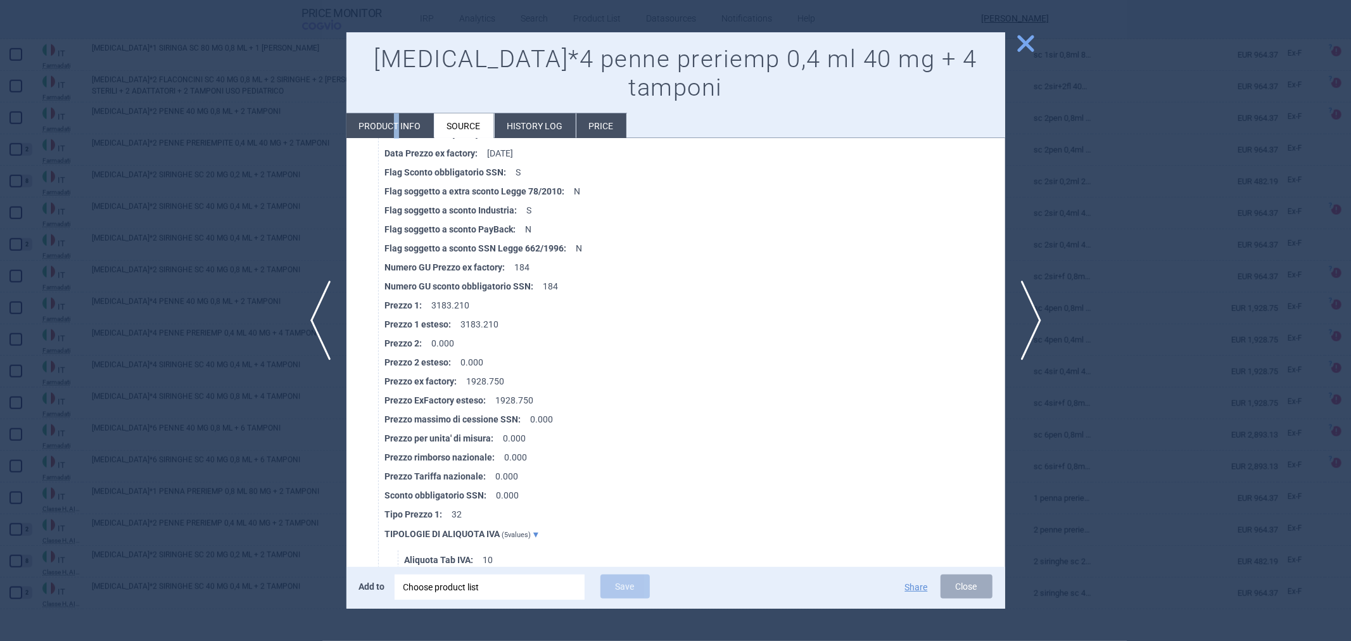
click at [391, 113] on li "Product info" at bounding box center [390, 125] width 87 height 25
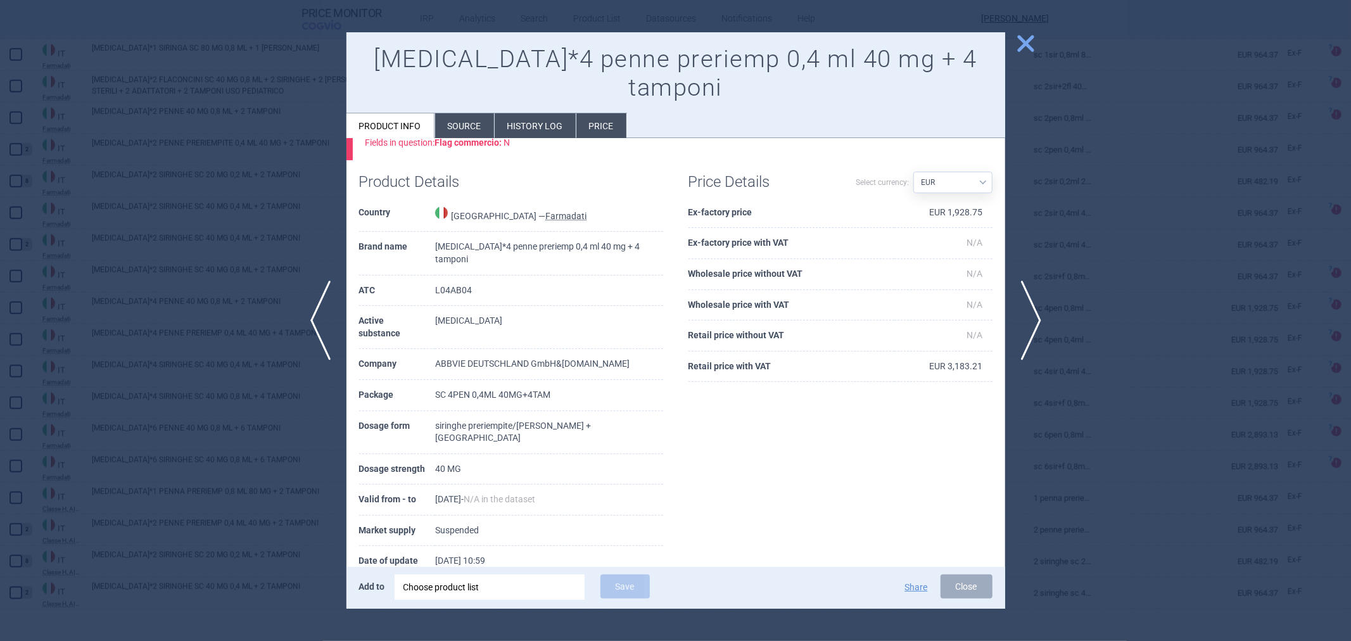
click at [440, 113] on li "Source" at bounding box center [464, 125] width 59 height 25
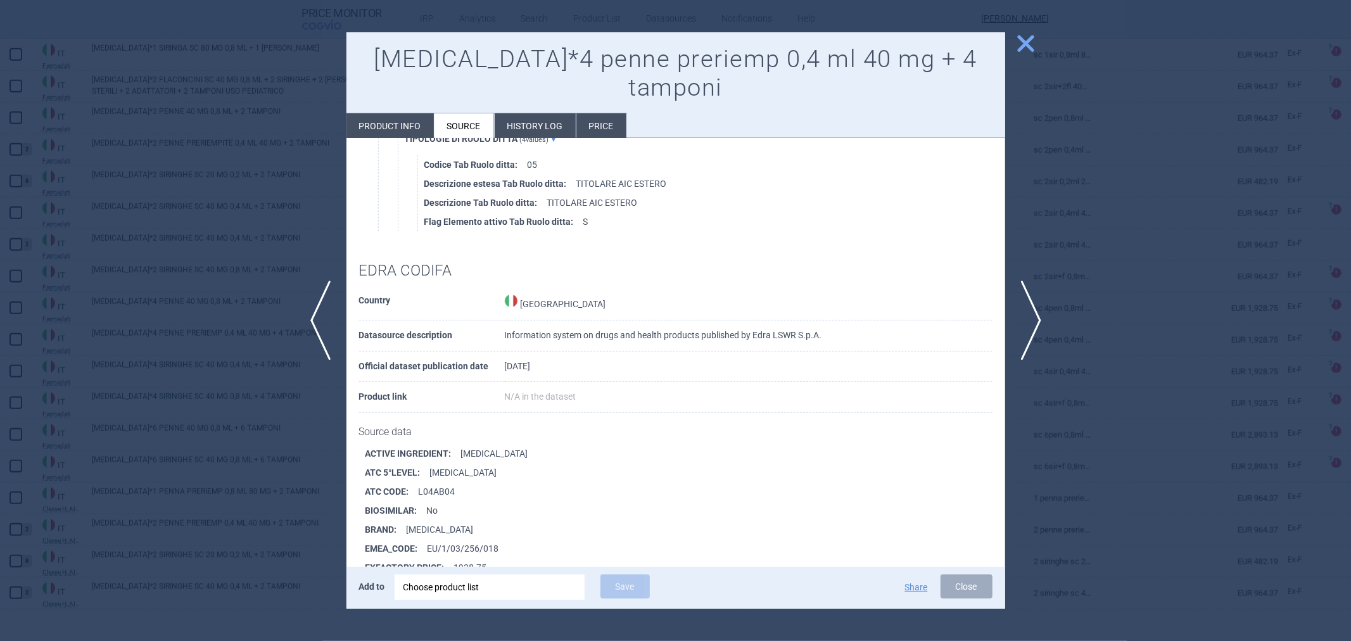
scroll to position [4593, 0]
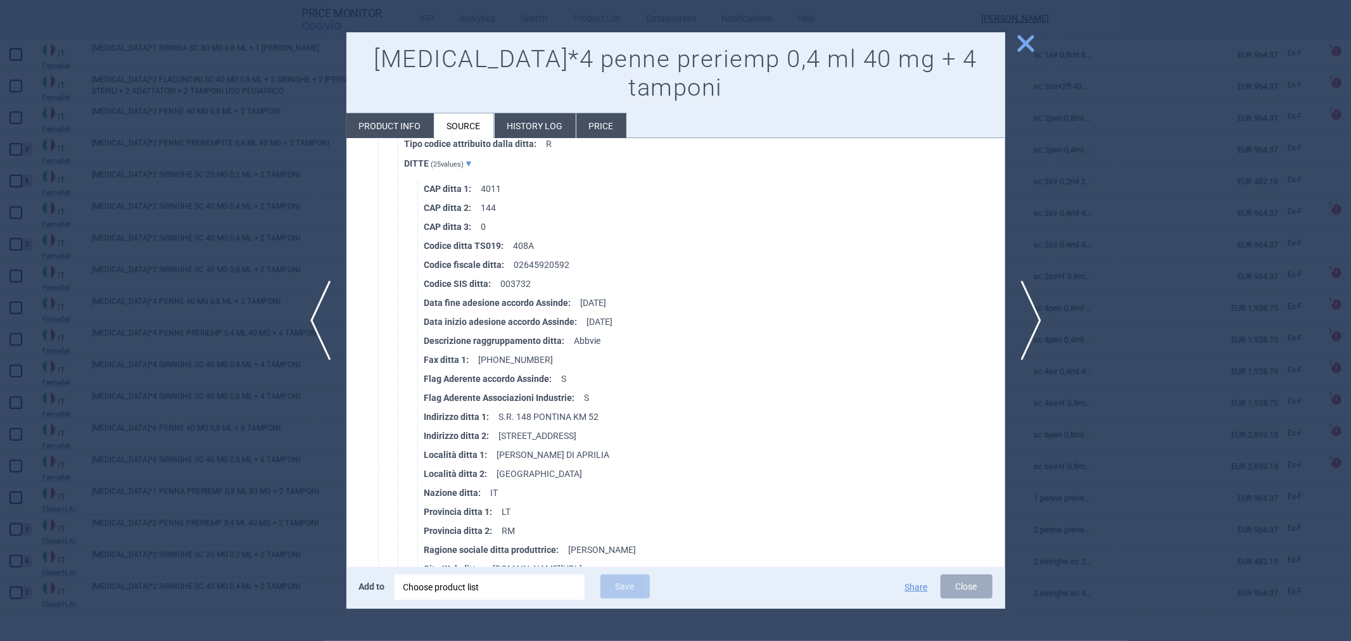
click at [397, 113] on li "Product info" at bounding box center [390, 125] width 87 height 25
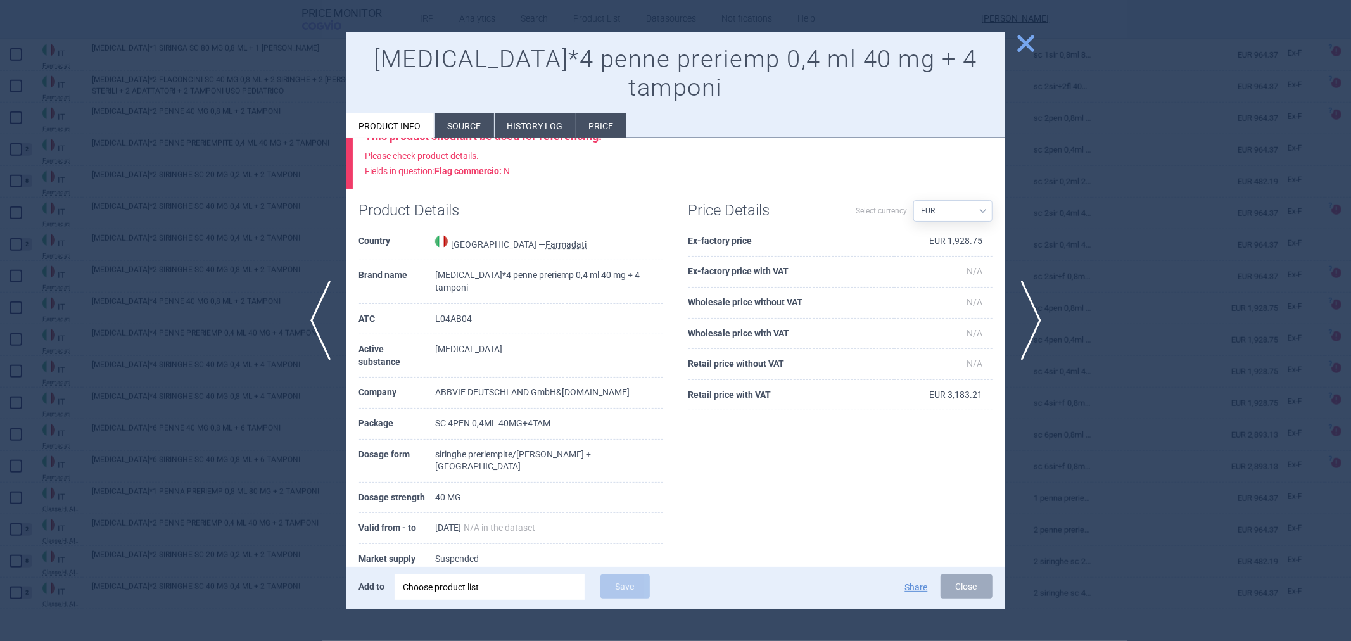
scroll to position [58, 0]
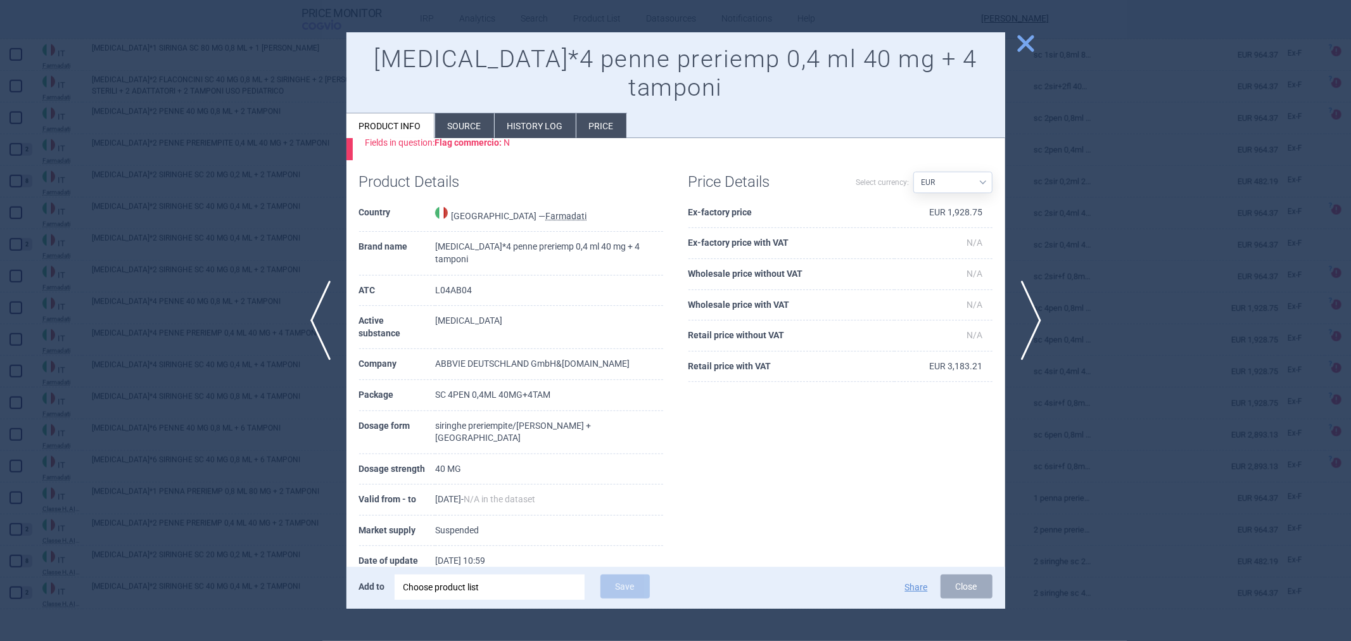
click at [462, 113] on ul "Product info Source History log Price" at bounding box center [487, 125] width 281 height 25
click at [460, 113] on li "Source" at bounding box center [464, 125] width 59 height 25
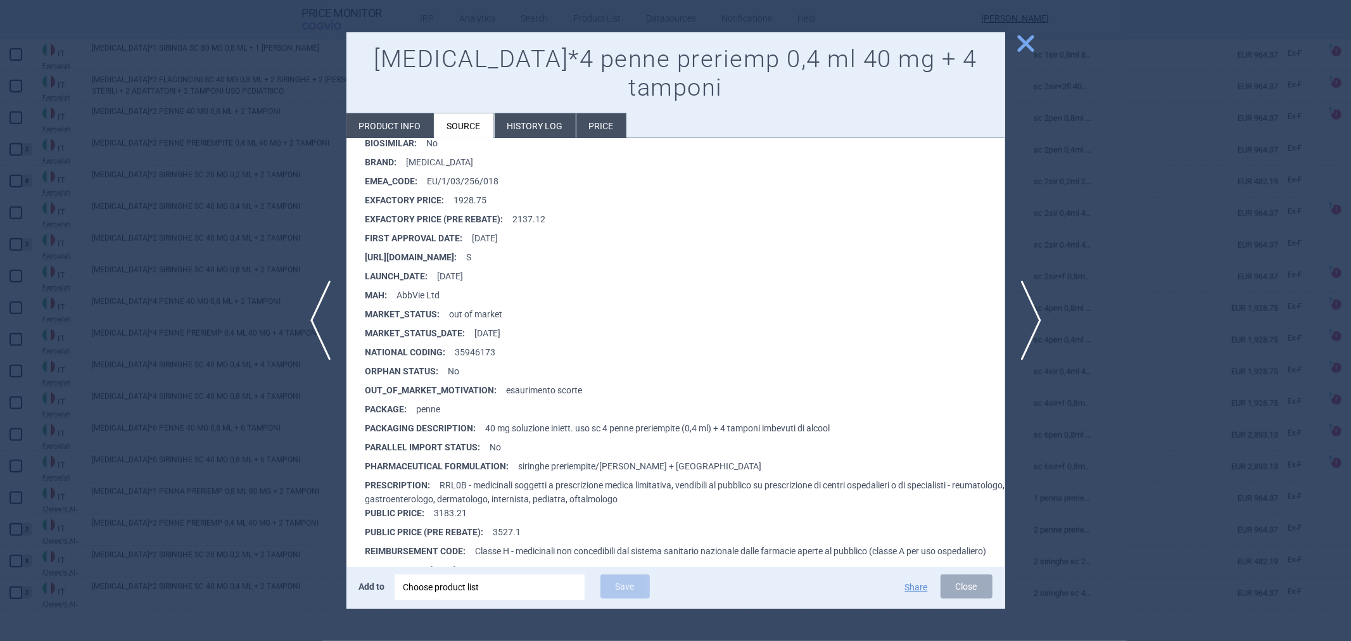
scroll to position [4505, 0]
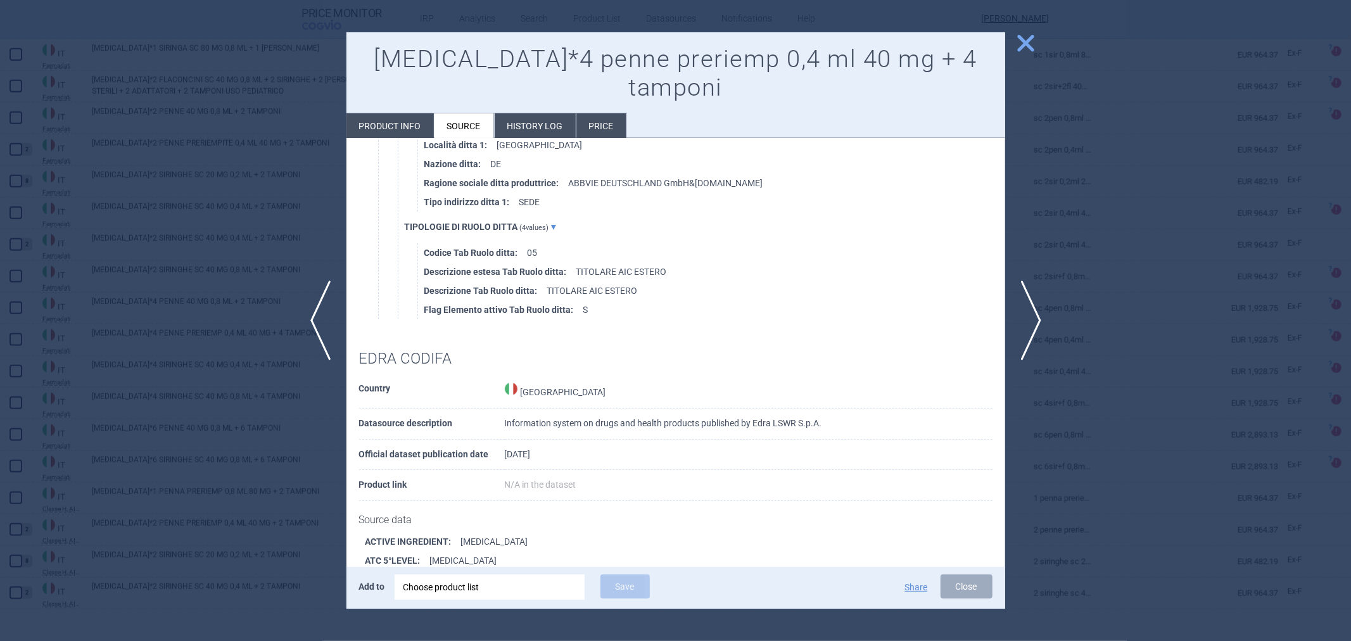
click at [1036, 45] on span "close" at bounding box center [1026, 43] width 22 height 22
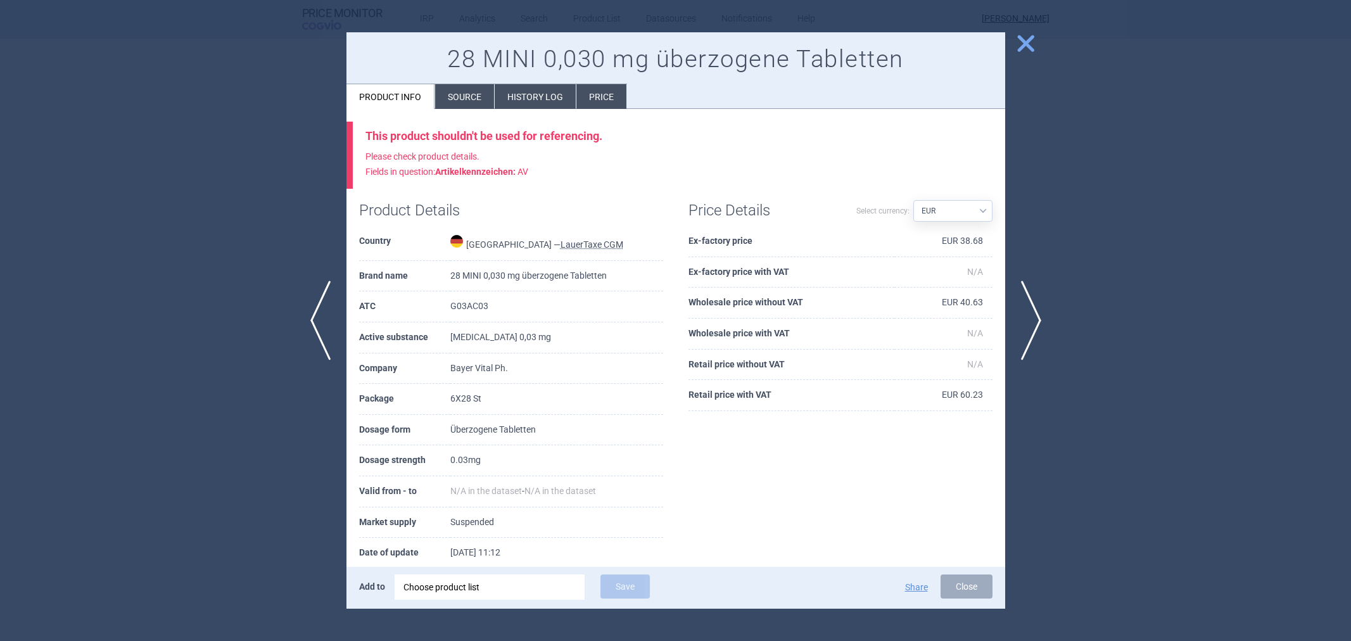
select select "EUR"
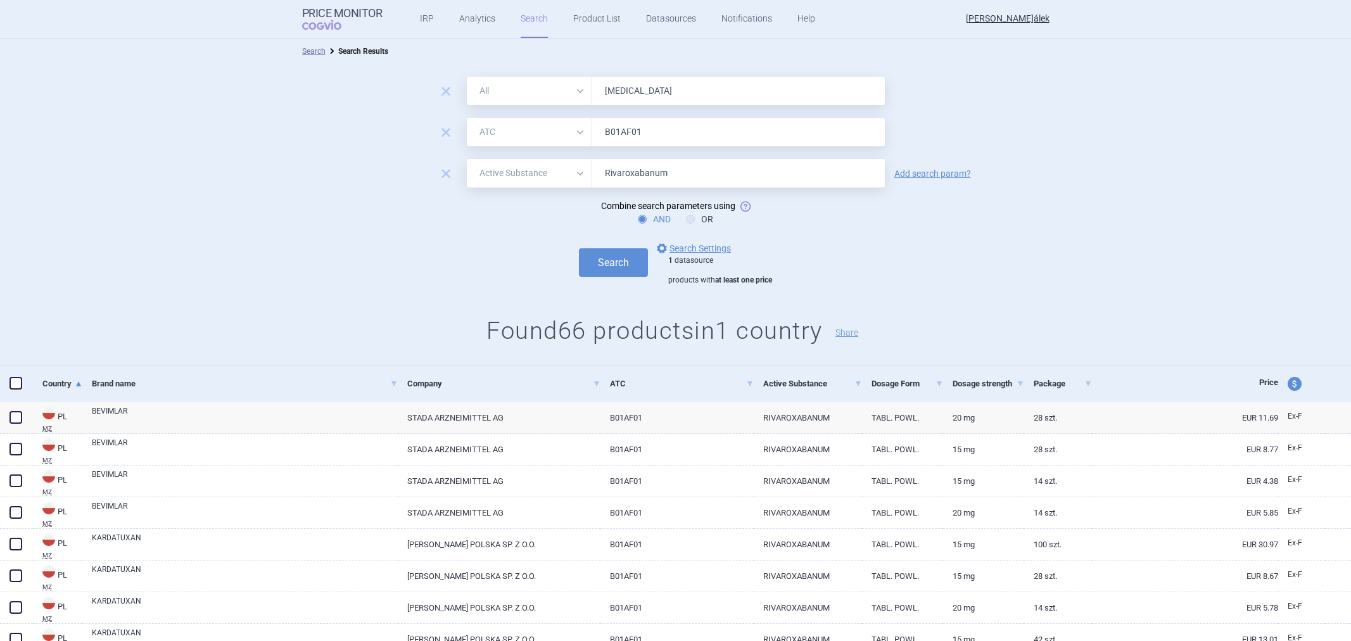
select select "atc"
select select "activeSubstance"
click at [437, 168] on span "remove" at bounding box center [446, 174] width 18 height 18
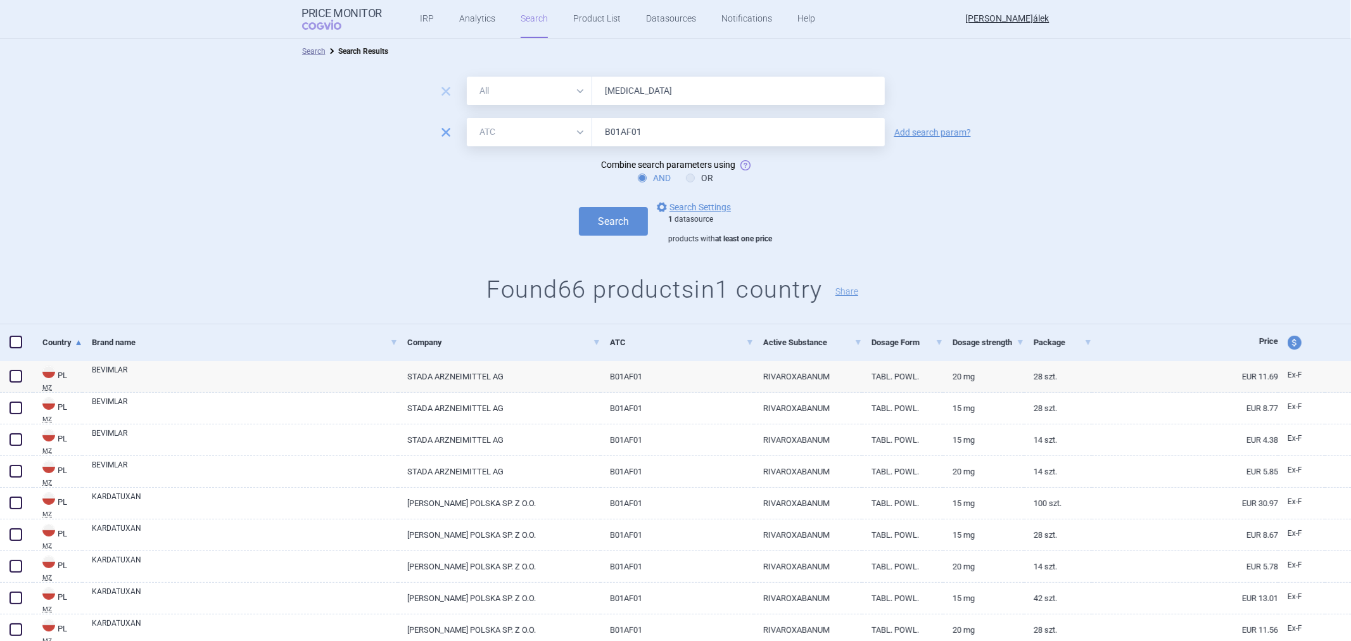
click at [437, 132] on span "remove" at bounding box center [446, 133] width 18 height 18
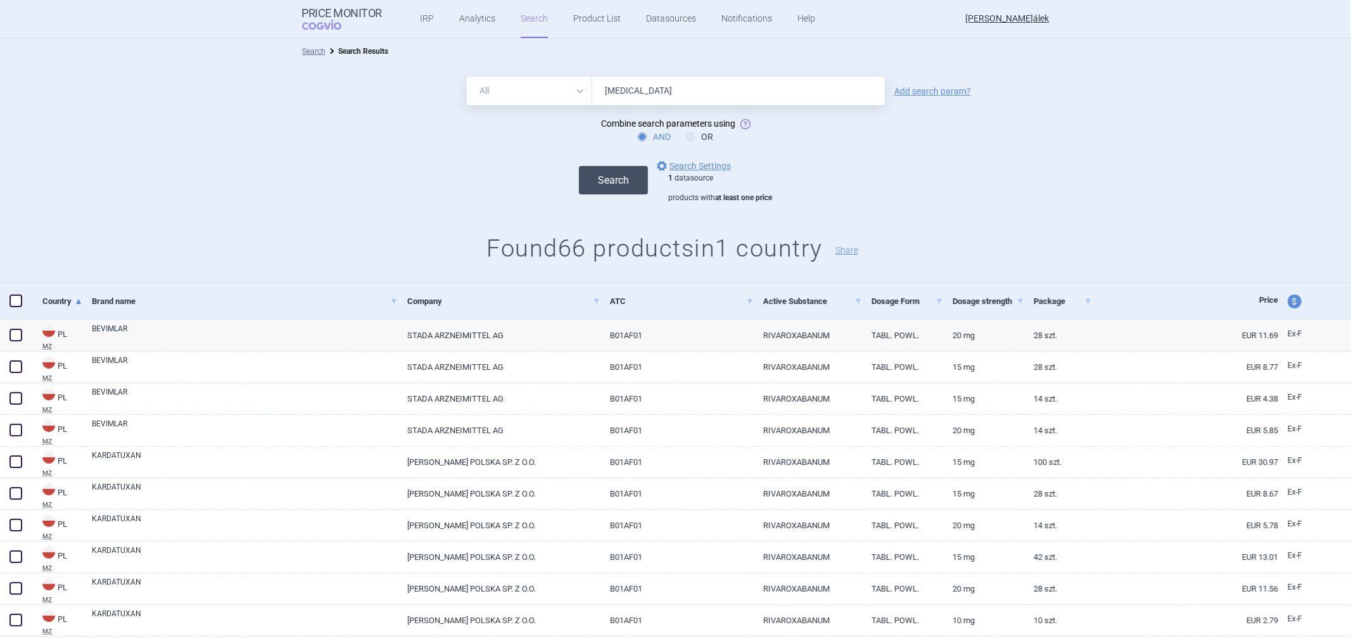
click at [579, 174] on button "Search" at bounding box center [613, 180] width 69 height 29
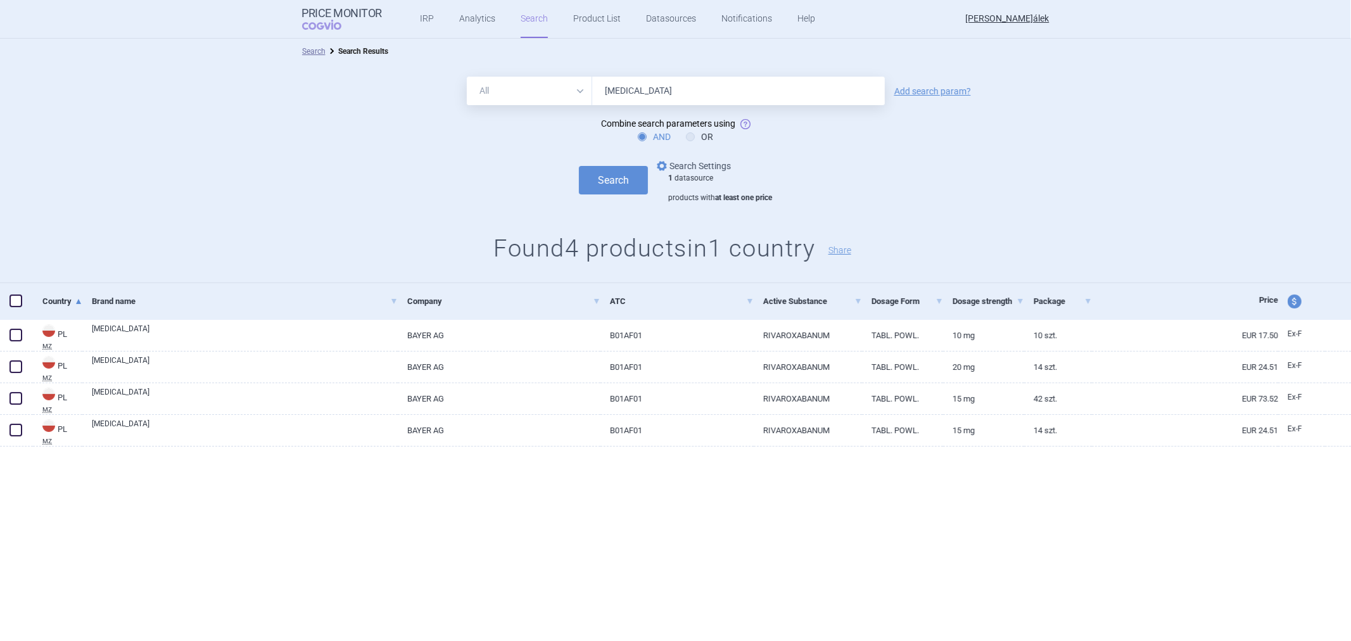
click at [700, 166] on link "options Search Settings" at bounding box center [692, 165] width 77 height 15
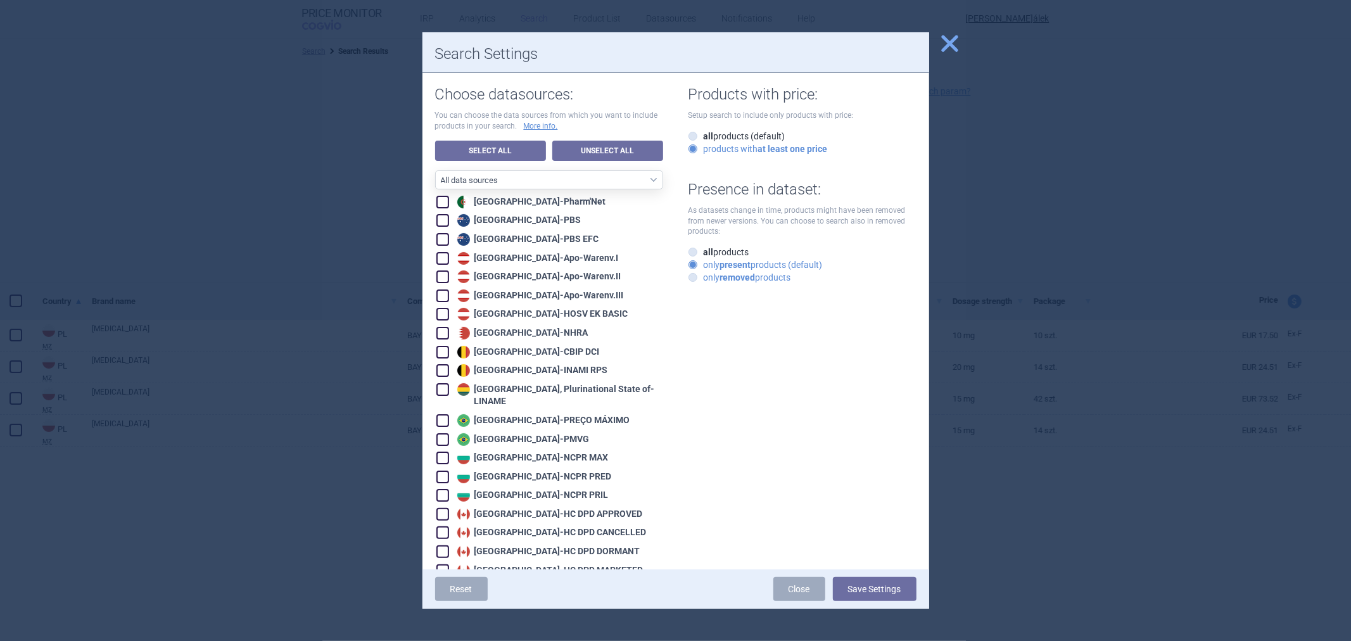
click at [716, 279] on label "only removed products" at bounding box center [740, 277] width 103 height 13
click at [702, 279] on input "only removed products" at bounding box center [695, 278] width 13 height 13
radio input "true"
click at [716, 251] on label "all products" at bounding box center [719, 252] width 61 height 13
click at [702, 251] on input "all products" at bounding box center [695, 252] width 13 height 13
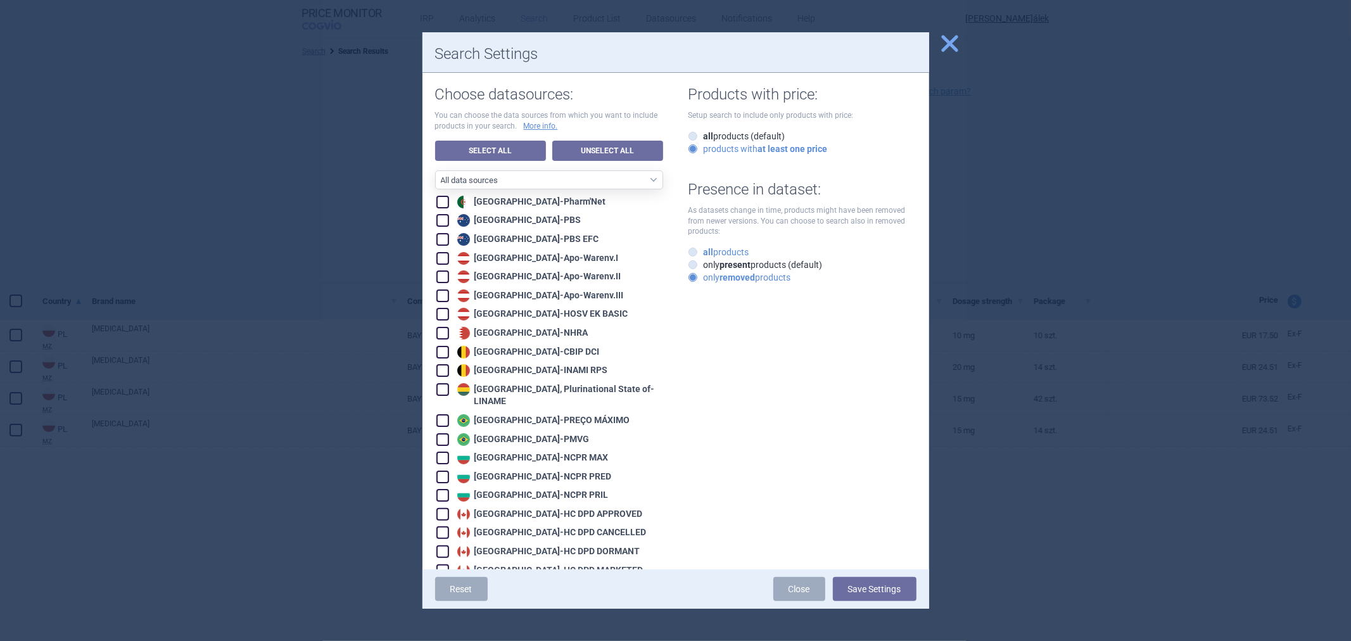
radio input "true"
click at [853, 583] on button "Save Settings" at bounding box center [875, 589] width 84 height 24
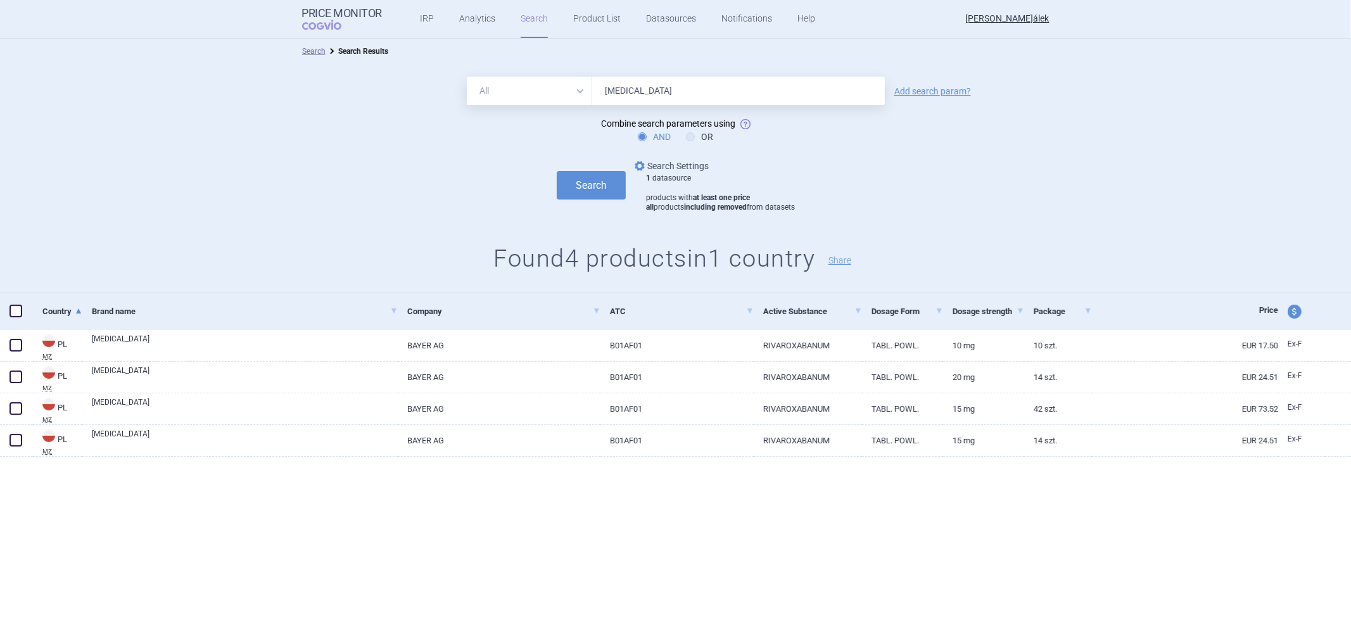
click at [686, 172] on link "options Search Settings" at bounding box center [670, 165] width 77 height 15
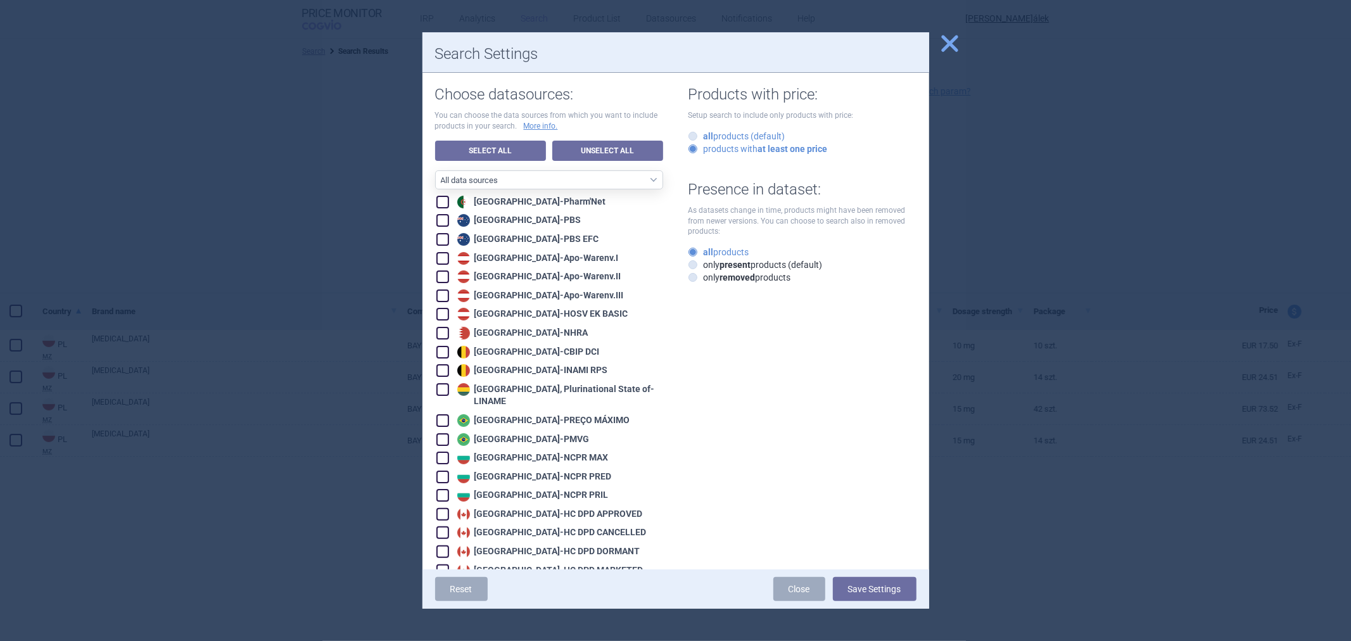
click at [742, 135] on label "all products (default)" at bounding box center [737, 136] width 97 height 13
click at [702, 135] on input "all products (default)" at bounding box center [695, 136] width 13 height 13
radio input "true"
click at [860, 589] on button "Save Settings" at bounding box center [875, 589] width 84 height 24
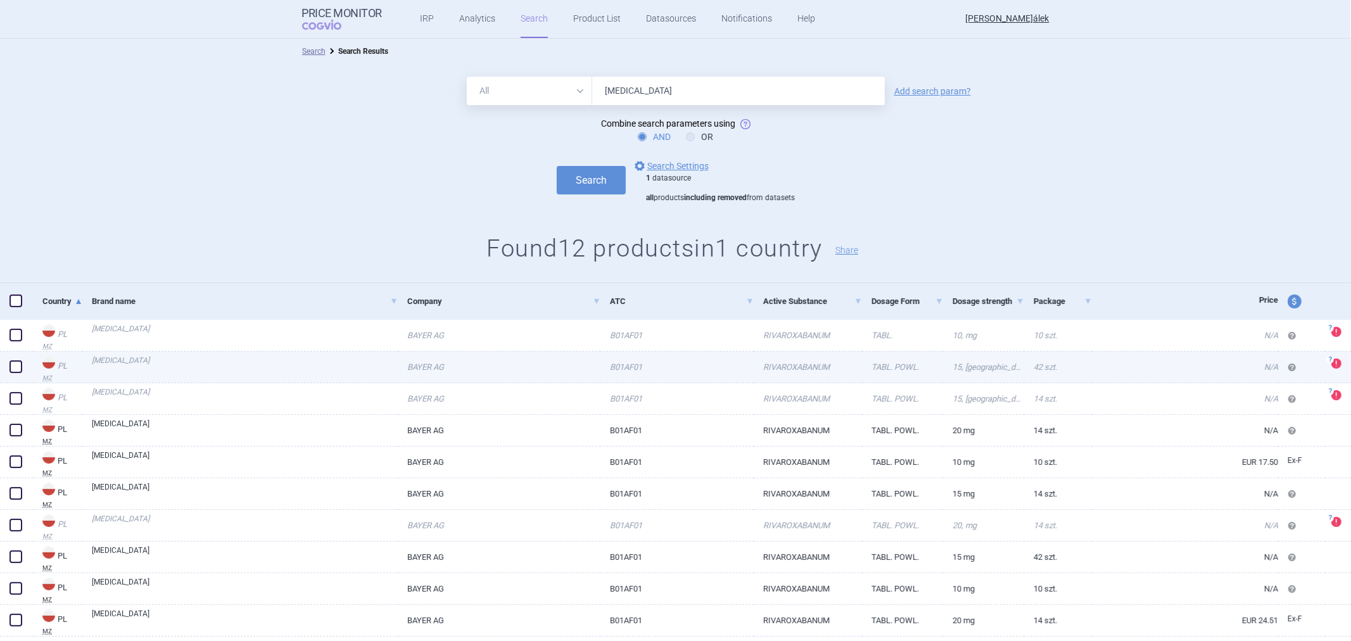
click at [824, 359] on link "RIVAROXABANUM" at bounding box center [808, 367] width 108 height 31
select select "EUR"
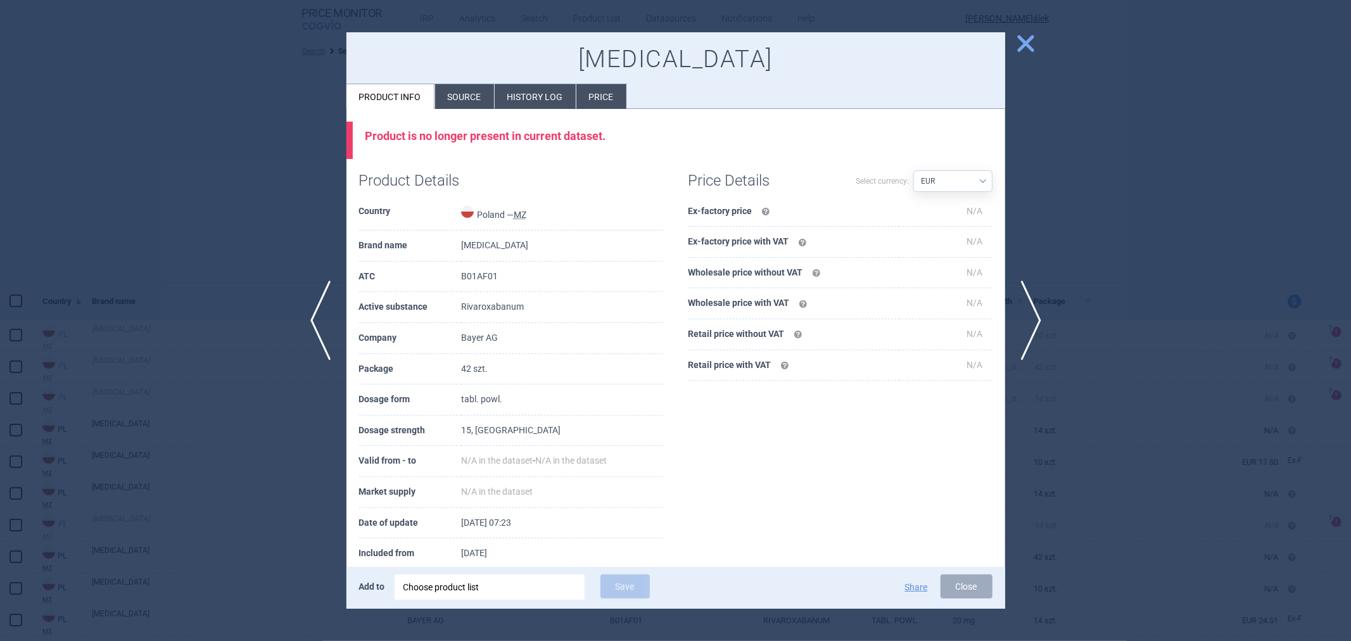
click at [552, 92] on li "History log" at bounding box center [535, 96] width 81 height 25
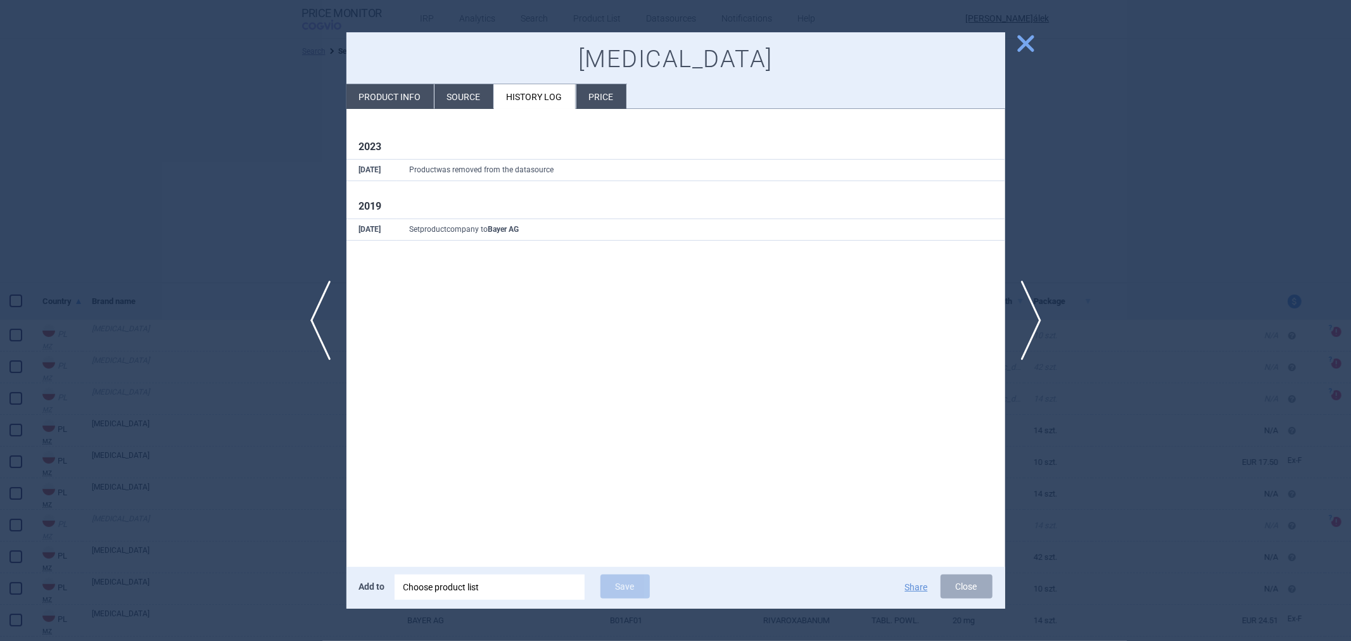
click at [265, 136] on div at bounding box center [675, 320] width 1351 height 641
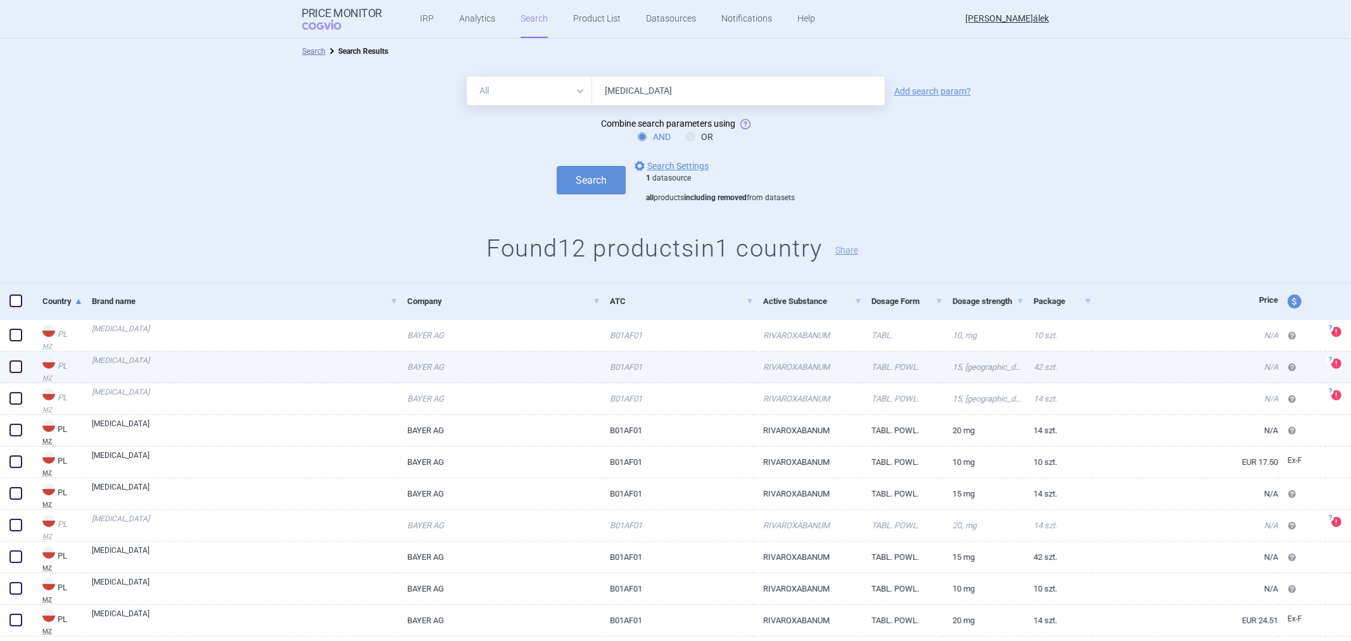
click at [594, 352] on div "Search Search Results All Brand Name ATC Company Active Substance Country Newer…" at bounding box center [675, 390] width 1351 height 703
click at [526, 381] on link "BAYER AG" at bounding box center [499, 367] width 203 height 31
select select "EUR"
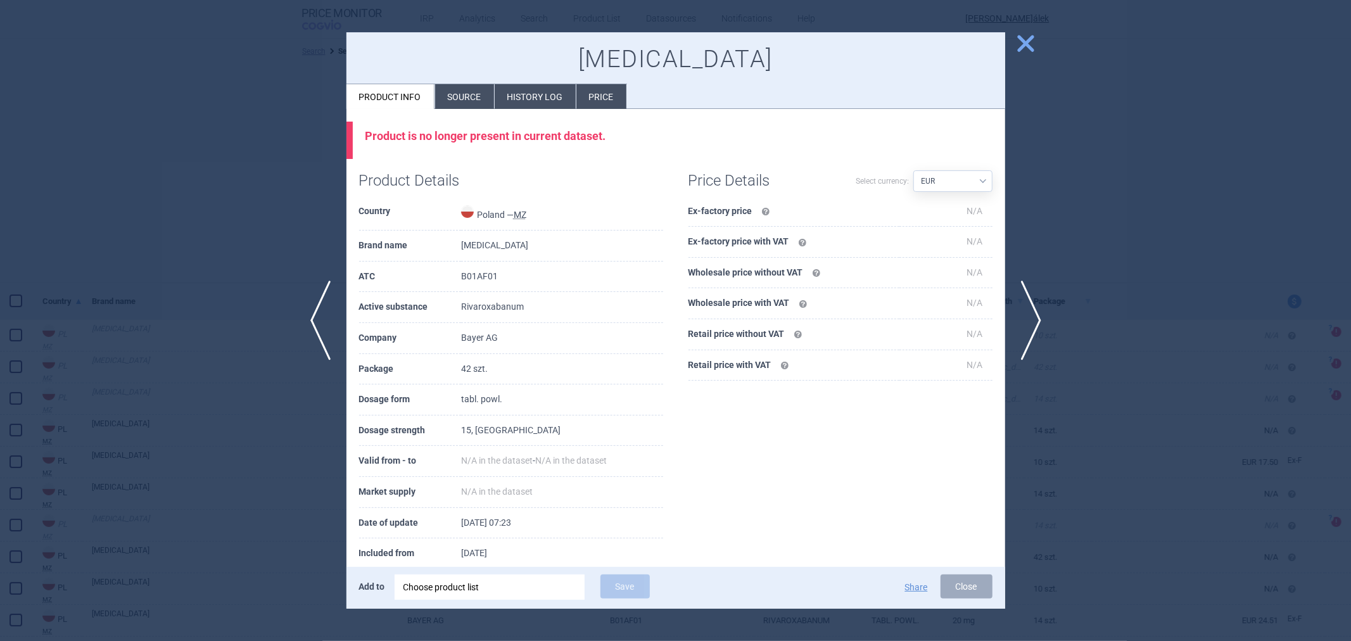
click at [506, 84] on li "History log" at bounding box center [535, 96] width 81 height 25
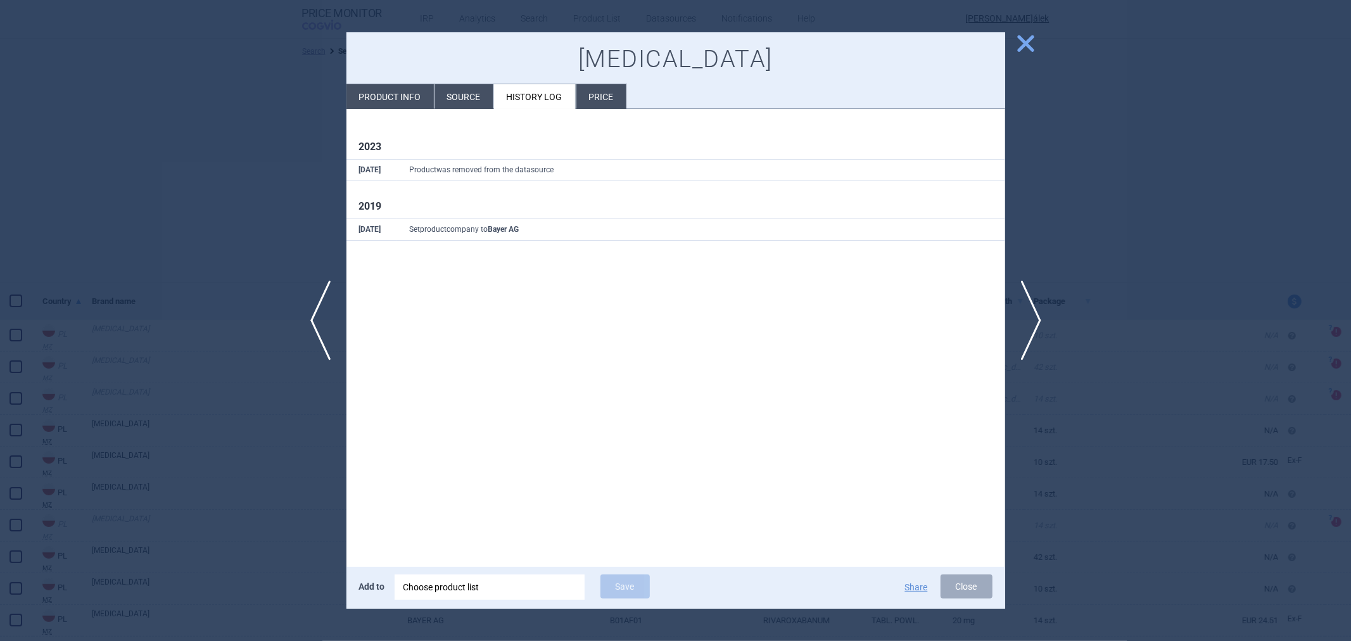
click at [210, 151] on div at bounding box center [675, 320] width 1351 height 641
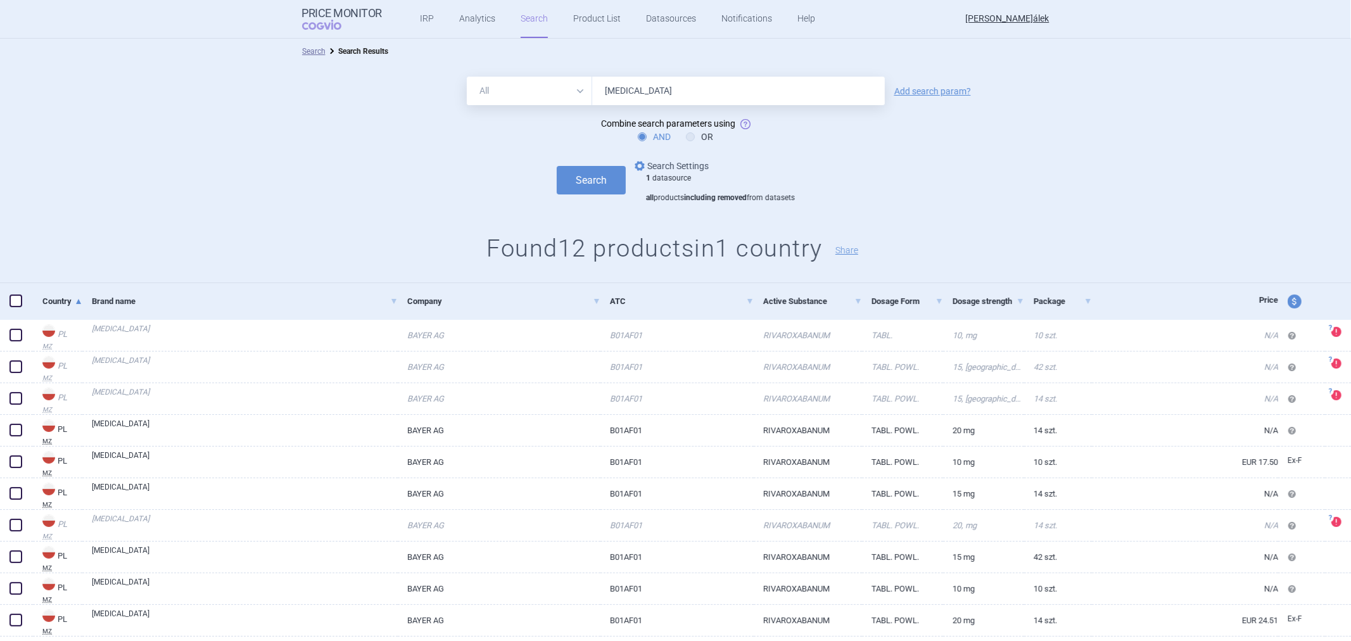
click at [665, 170] on link "options Search Settings" at bounding box center [670, 165] width 77 height 15
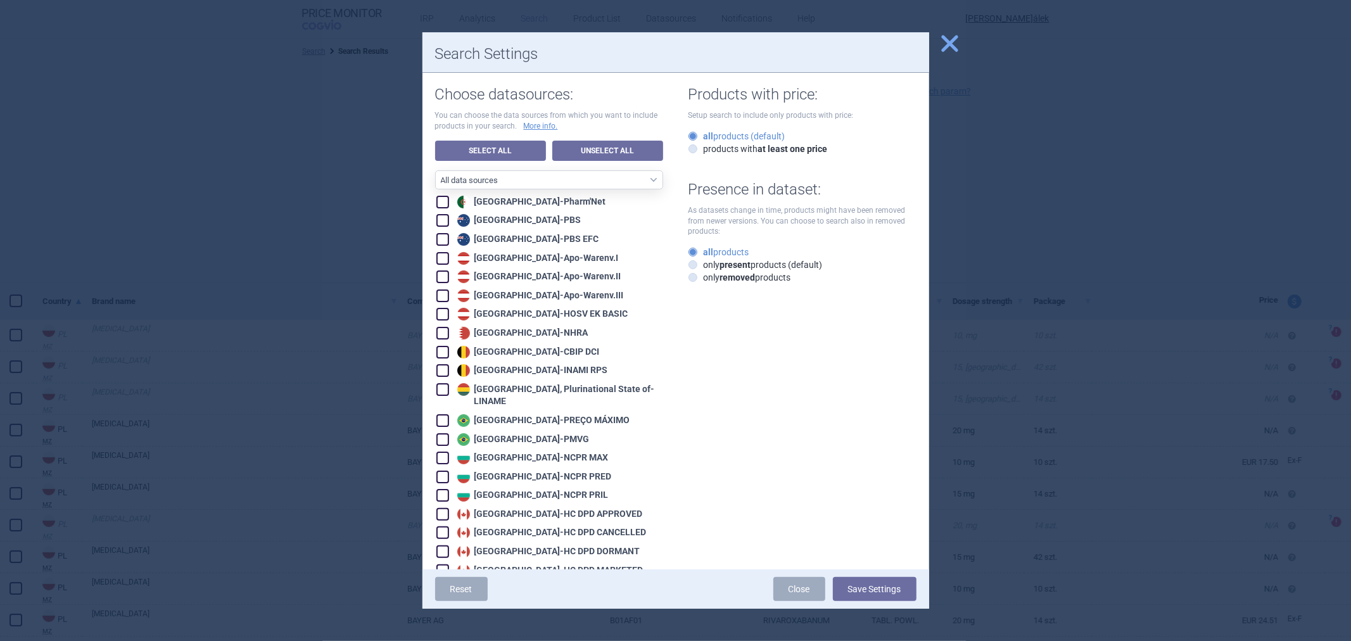
click at [589, 146] on link "Unselect All" at bounding box center [607, 151] width 111 height 20
checkbox input "false"
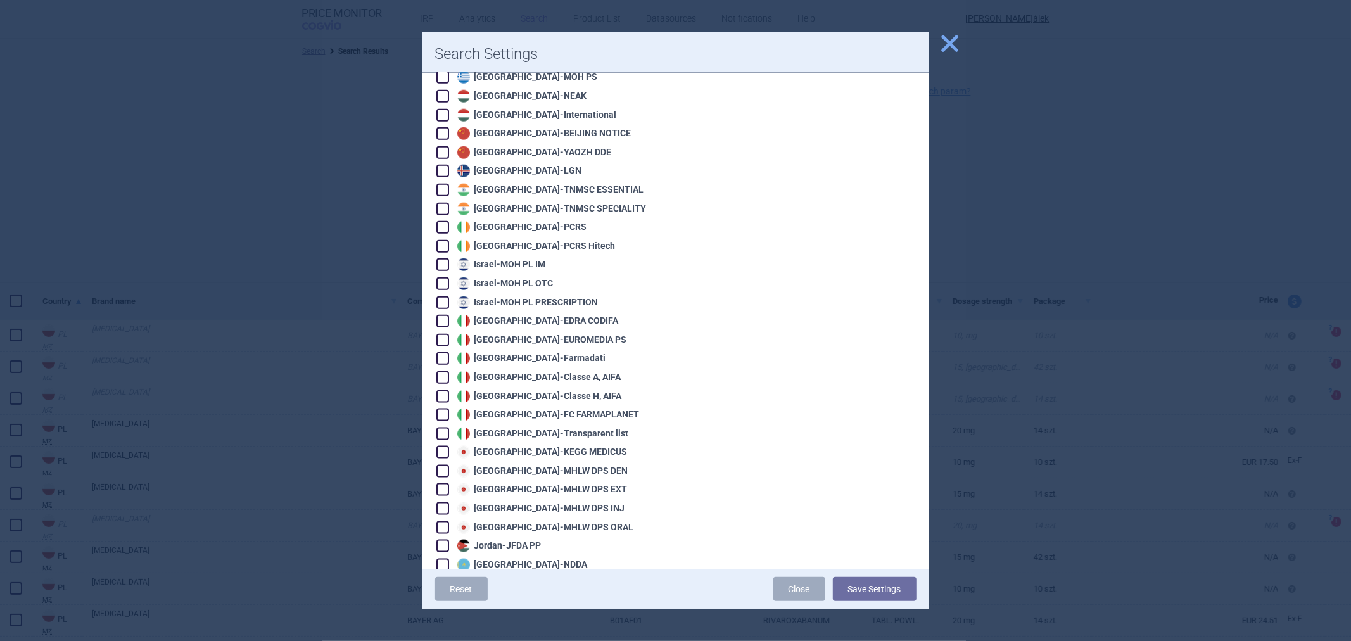
scroll to position [1267, 0]
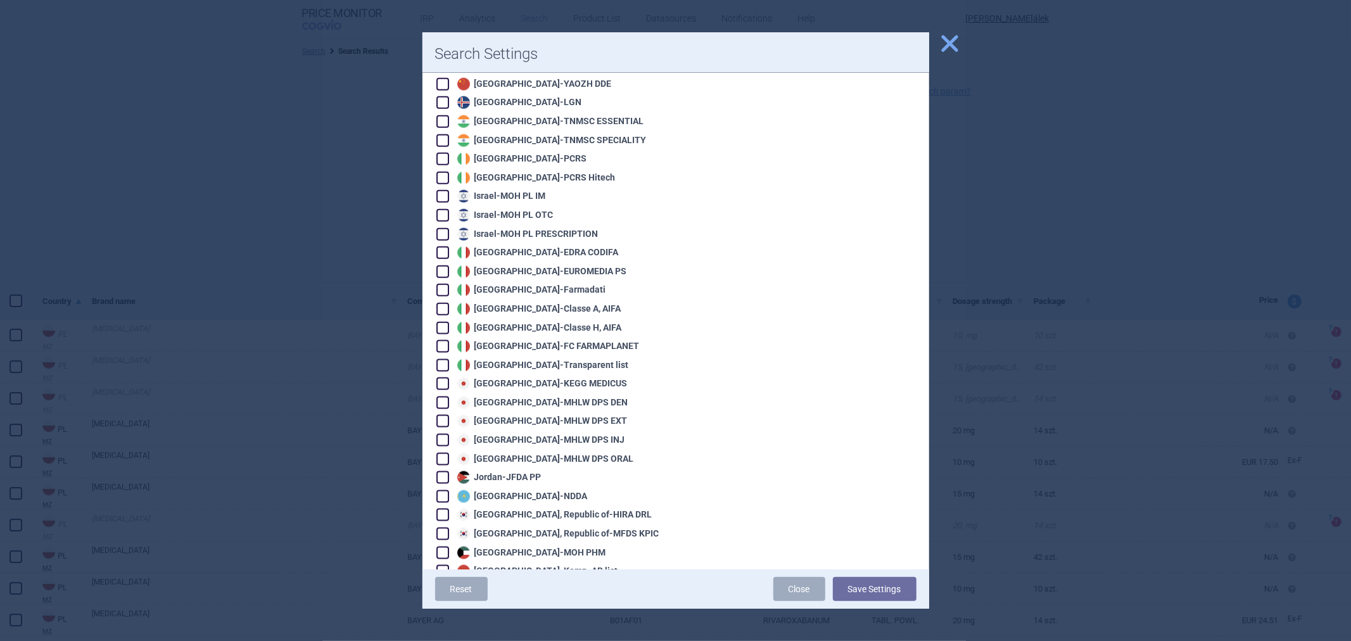
click at [540, 378] on div "Japan - KEGG MEDICUS" at bounding box center [541, 384] width 174 height 13
checkbox input "true"
click at [839, 589] on button "Save Settings" at bounding box center [875, 589] width 84 height 24
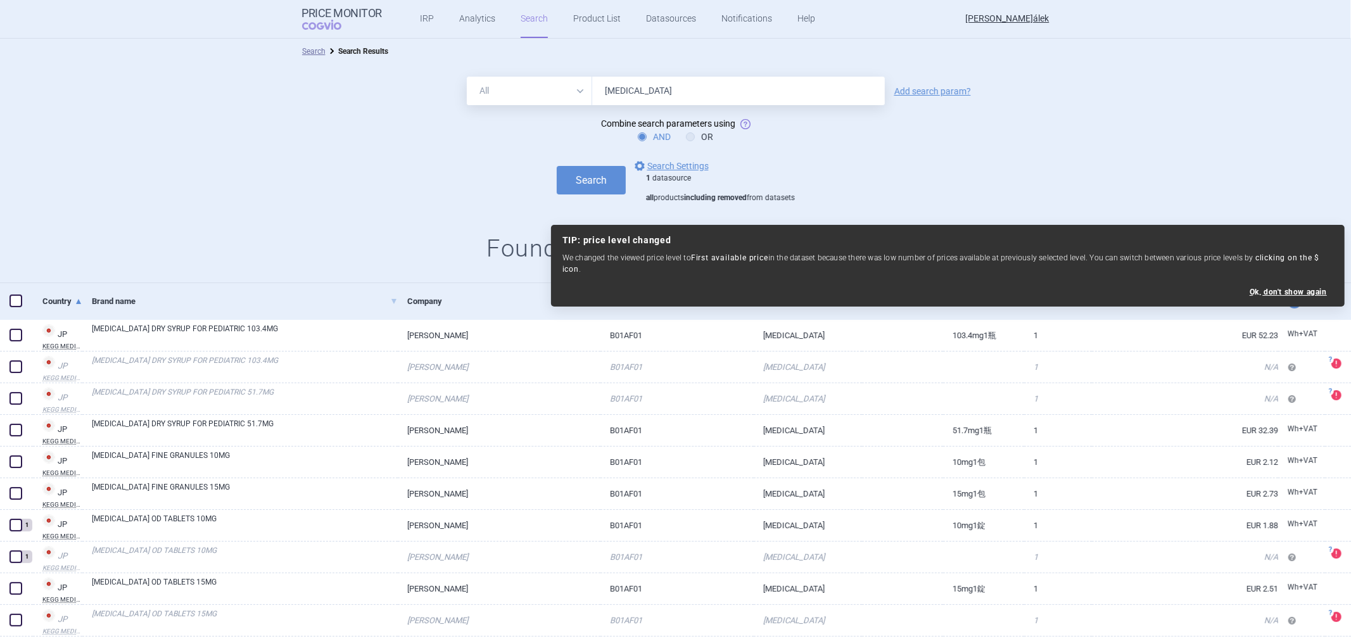
click at [427, 222] on div "All Brand Name ATC Company Active Substance Country Newer than xarelto Add sear…" at bounding box center [675, 173] width 1351 height 219
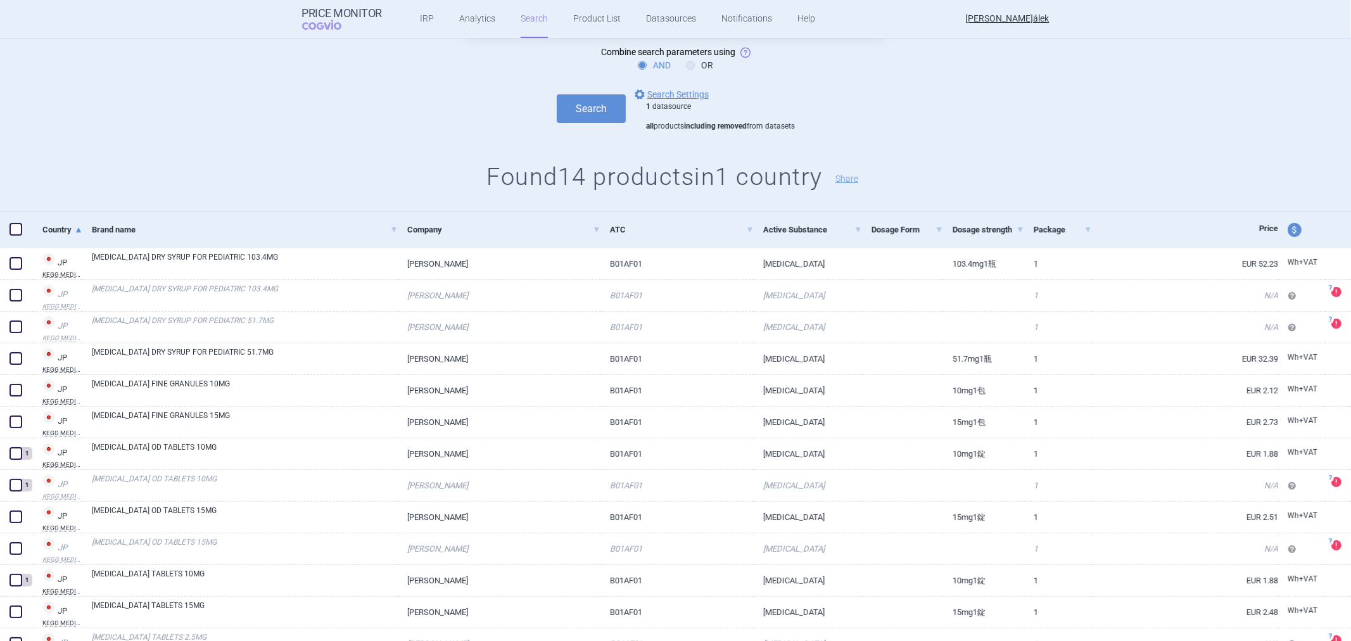
scroll to position [141, 0]
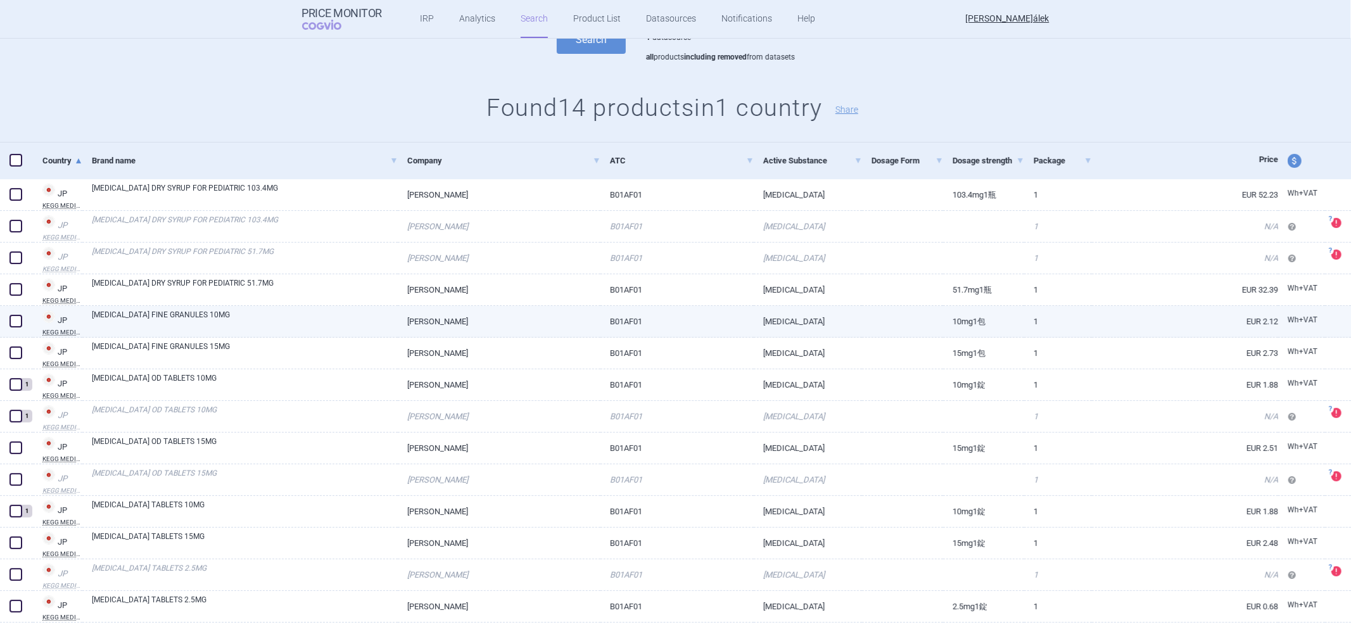
click at [552, 328] on link "BAYER YAKUHIN" at bounding box center [499, 321] width 203 height 31
select select "EUR"
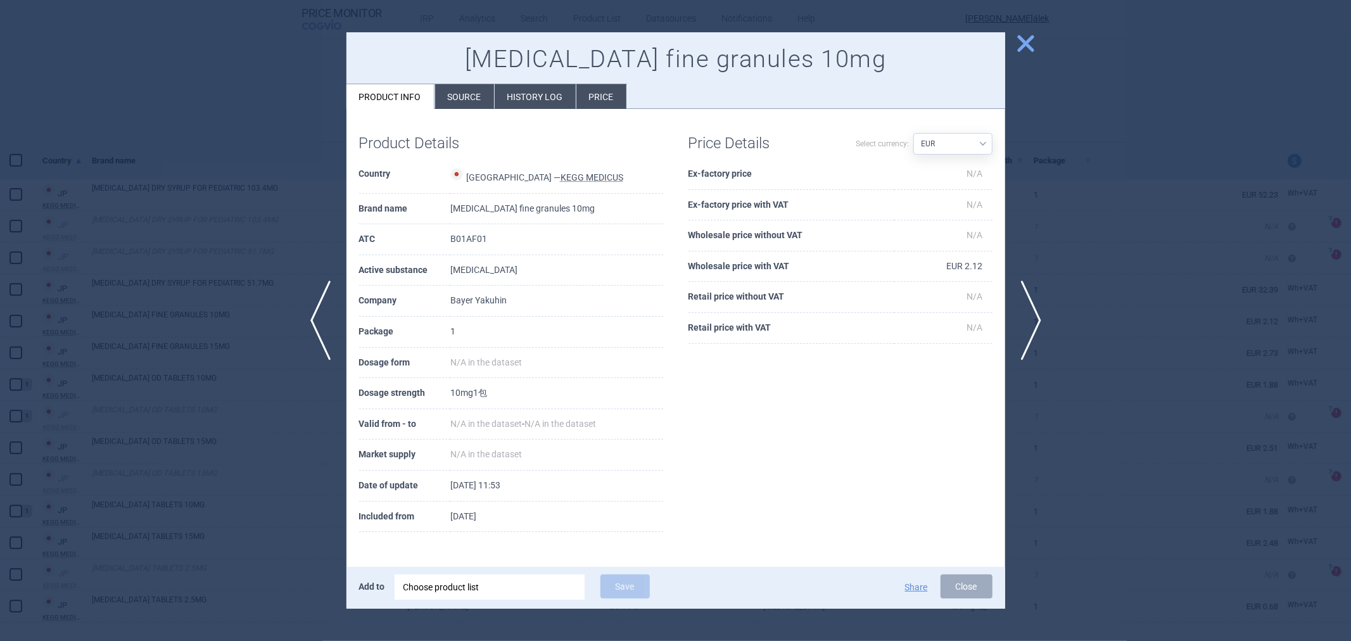
click at [545, 96] on li "History log" at bounding box center [535, 96] width 81 height 25
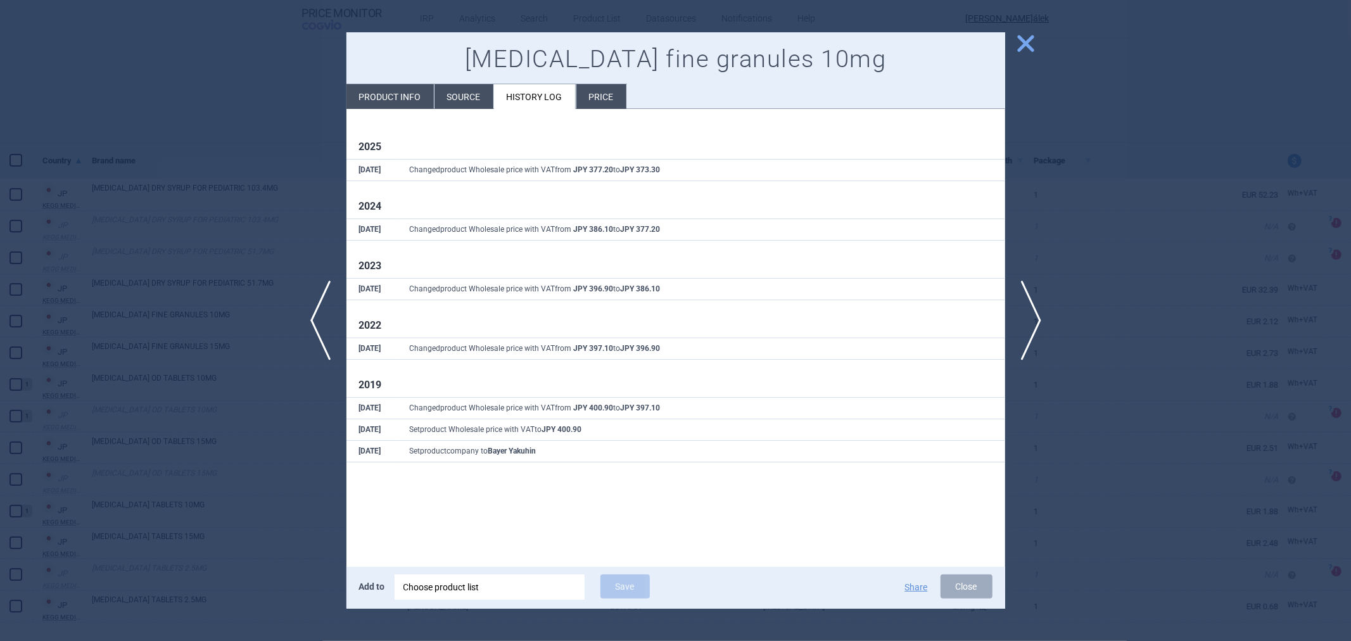
click at [296, 111] on div at bounding box center [675, 320] width 1351 height 641
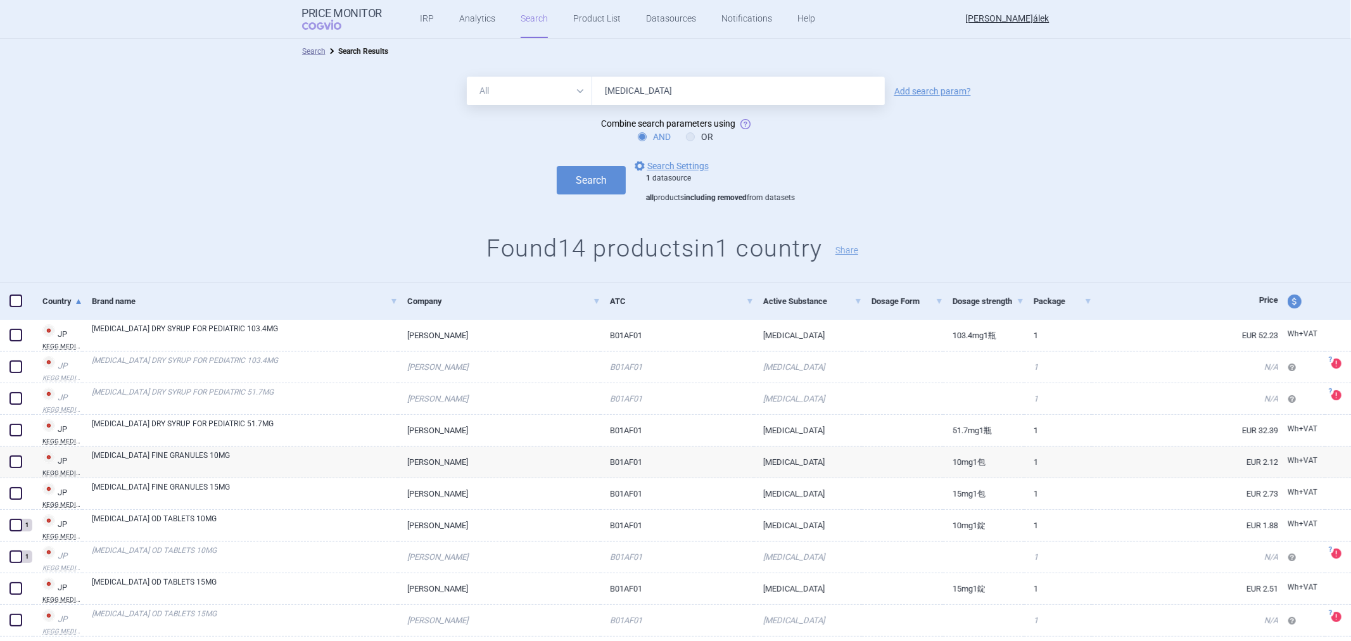
click at [694, 175] on div "1 datasource all products including removed from datasets" at bounding box center [720, 189] width 149 height 30
click at [687, 163] on link "options Search Settings" at bounding box center [670, 165] width 77 height 15
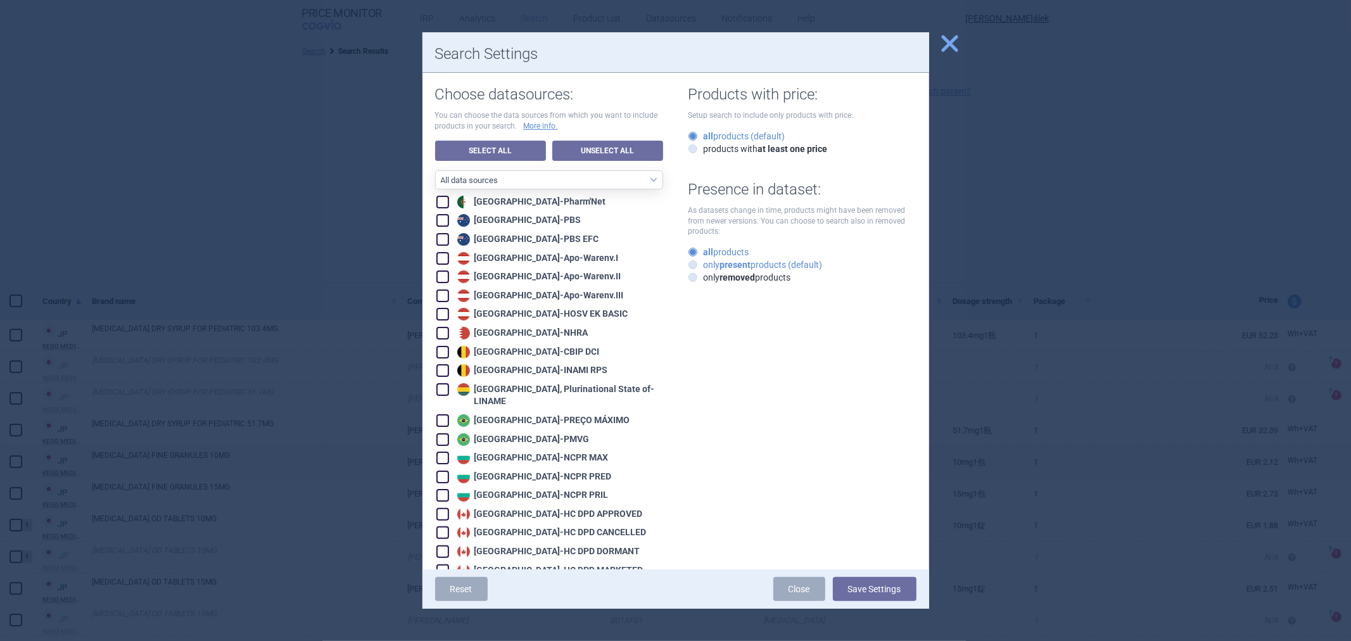
click at [723, 263] on strong "present" at bounding box center [735, 265] width 31 height 10
click at [702, 263] on input "only present products (default)" at bounding box center [695, 265] width 13 height 13
radio input "true"
click at [872, 586] on button "Save Settings" at bounding box center [875, 589] width 84 height 24
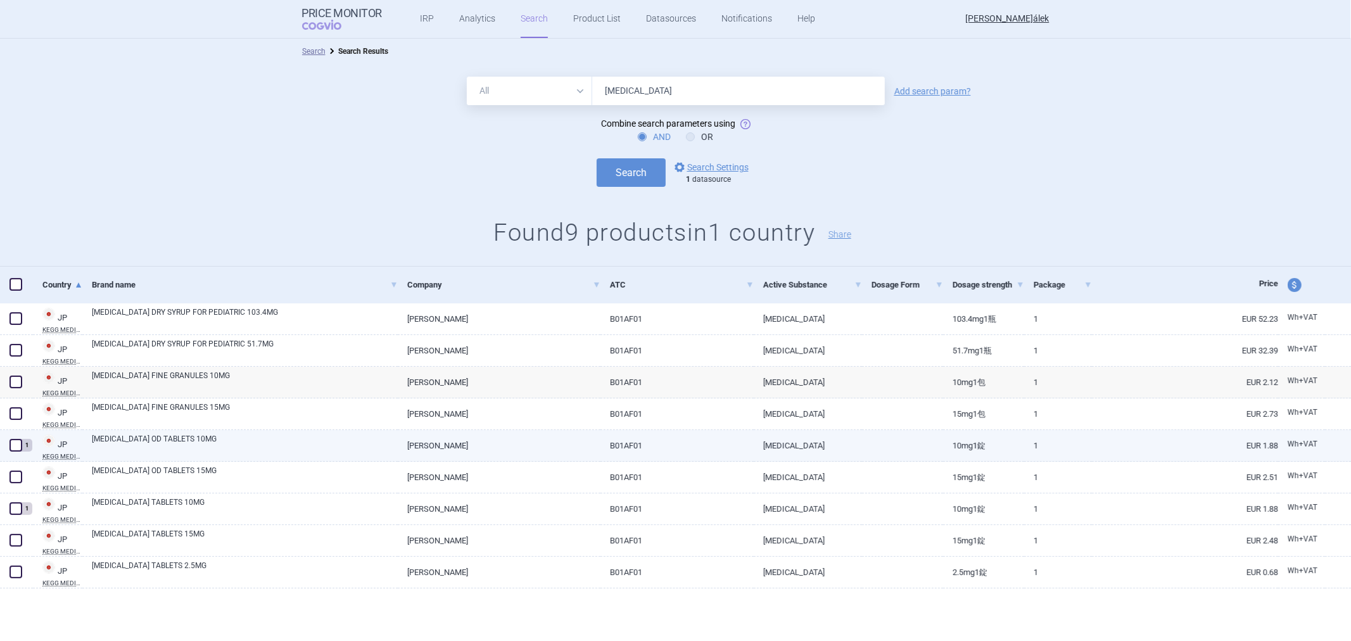
click at [826, 442] on link "RIVAROXABAN" at bounding box center [808, 445] width 108 height 31
select select "EUR"
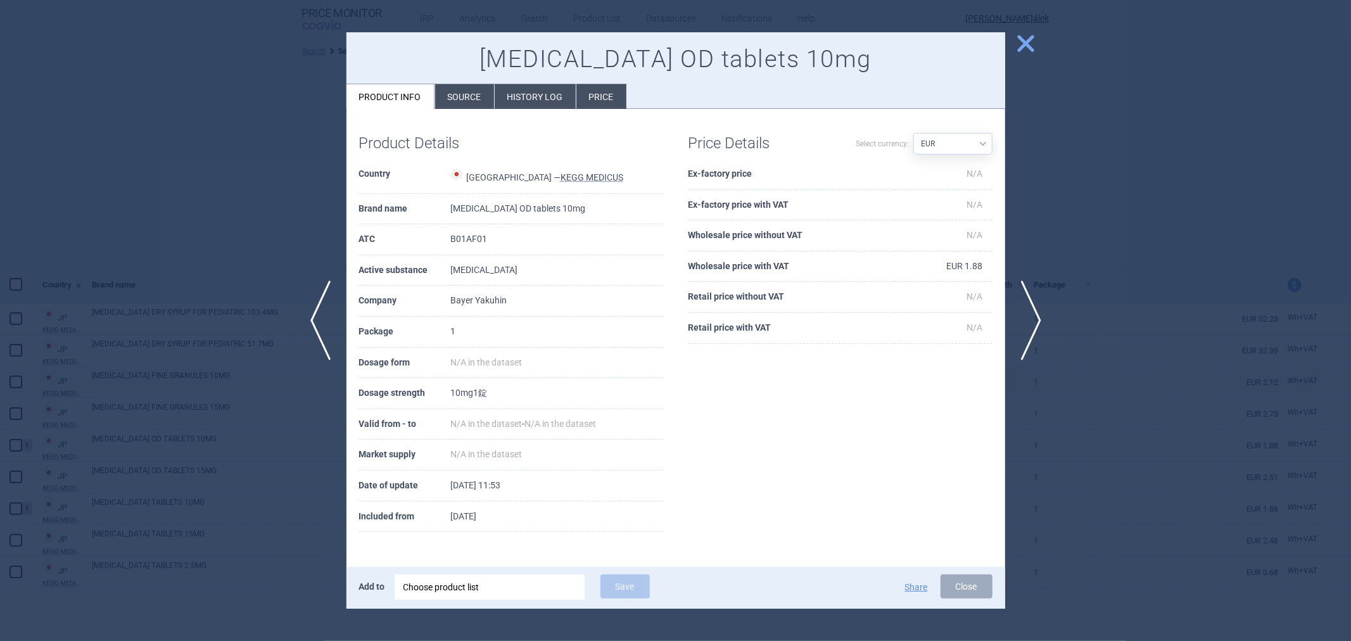
click at [488, 90] on li "Source" at bounding box center [464, 96] width 59 height 25
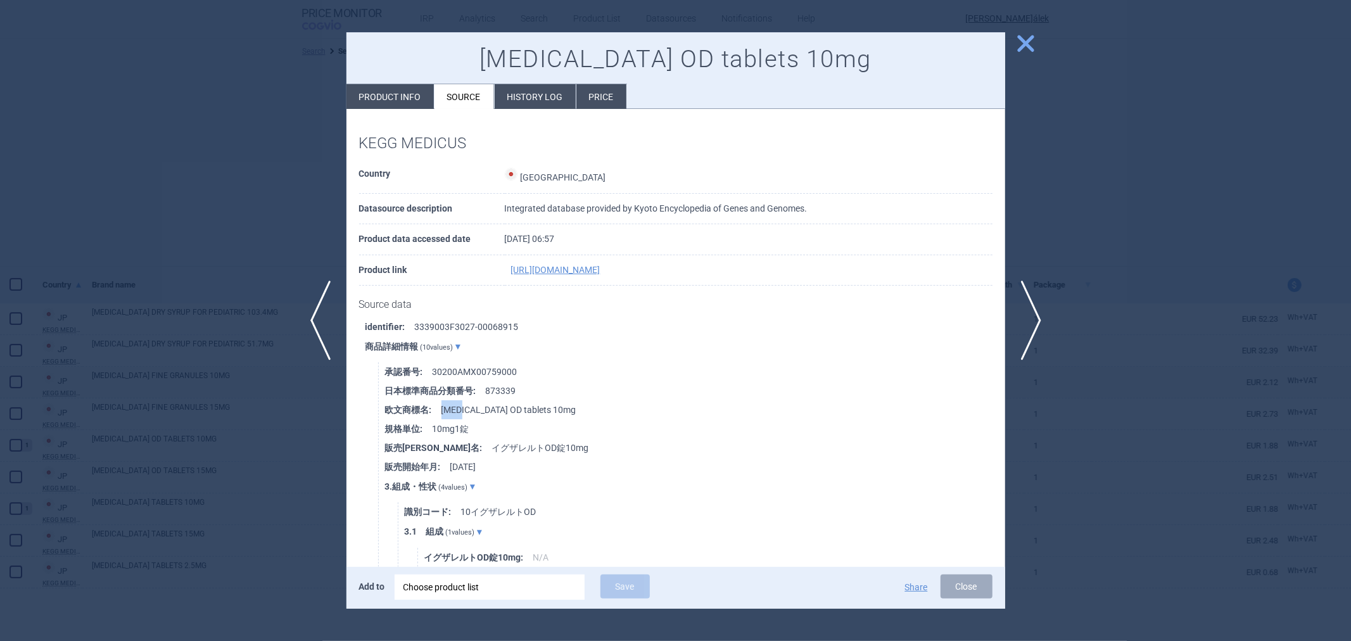
drag, startPoint x: 444, startPoint y: 404, endPoint x: 459, endPoint y: 404, distance: 15.2
click at [459, 404] on li "欧文商標名 : Xarelto OD tablets 10mg" at bounding box center [695, 409] width 620 height 19
click at [420, 410] on strong "欧文商標名 :" at bounding box center [413, 409] width 56 height 19
click at [404, 412] on strong "欧文商標名 :" at bounding box center [413, 409] width 56 height 19
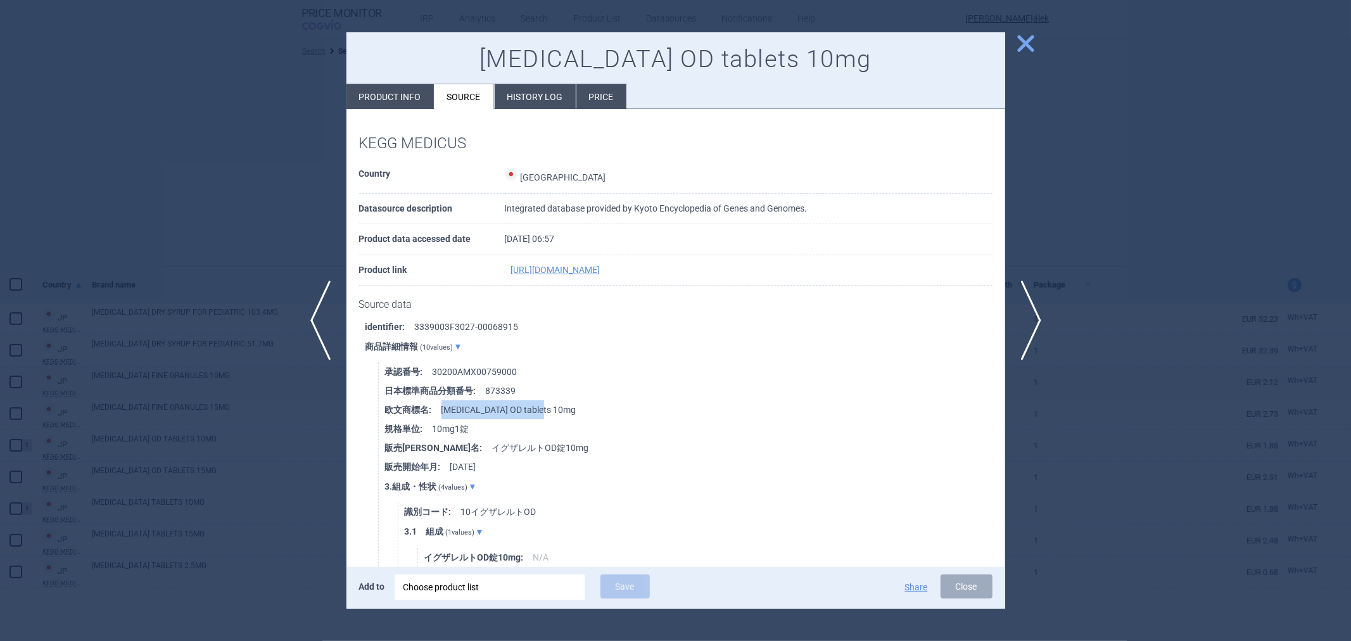
drag, startPoint x: 440, startPoint y: 409, endPoint x: 561, endPoint y: 400, distance: 121.3
click at [561, 400] on li "欧文商標名 : Xarelto OD tablets 10mg" at bounding box center [695, 409] width 620 height 19
copy li "Xarelto OD tablets 10mg"
click at [659, 328] on li "identifier : 3339003F3027-00068915" at bounding box center [686, 326] width 640 height 19
click at [461, 367] on li "承認番号 : 30200AMX00759000" at bounding box center [695, 371] width 620 height 19
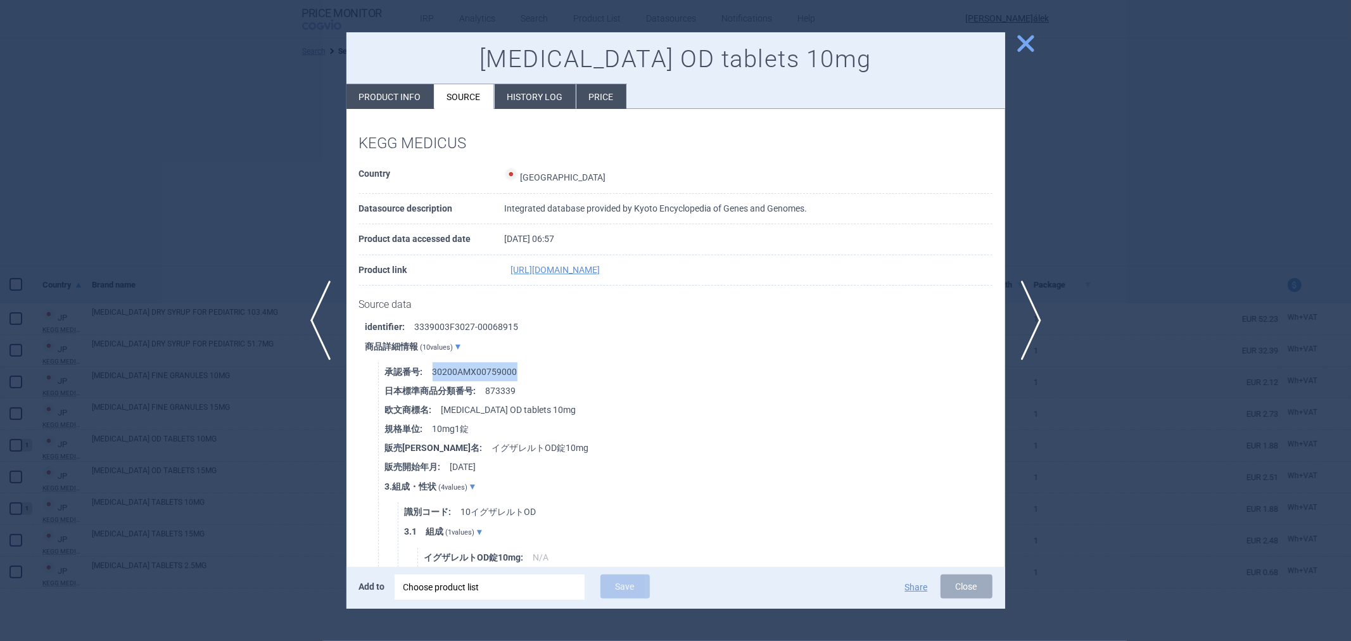
click at [461, 367] on li "承認番号 : 30200AMX00759000" at bounding box center [695, 371] width 620 height 19
click at [397, 374] on strong "承認番号 :" at bounding box center [409, 371] width 48 height 19
click at [396, 374] on strong "承認番号 :" at bounding box center [409, 371] width 48 height 19
drag, startPoint x: 379, startPoint y: 374, endPoint x: 420, endPoint y: 369, distance: 41.5
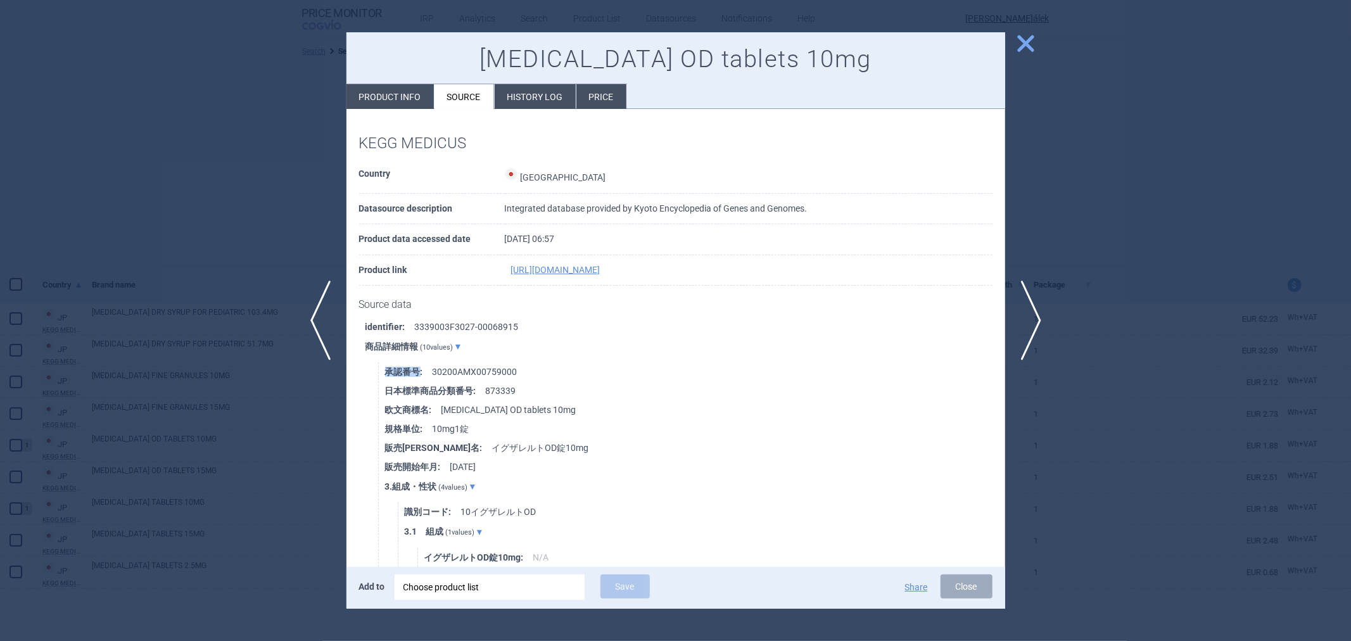
click at [510, 371] on li "承認番号 : 30200AMX00759000" at bounding box center [695, 371] width 620 height 19
copy li "30200AMX00759000"
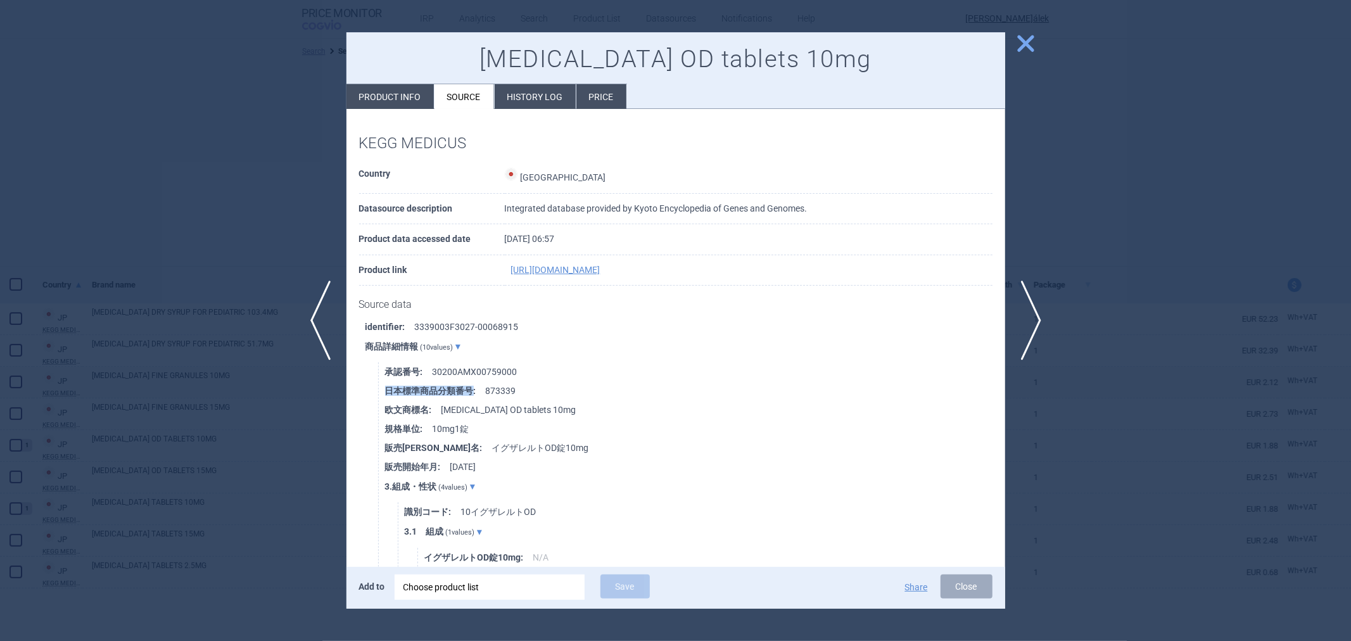
drag, startPoint x: 472, startPoint y: 390, endPoint x: 357, endPoint y: 395, distance: 115.4
click at [513, 391] on li "日本標準商品分類番号 : 873339" at bounding box center [695, 390] width 620 height 19
copy li "873339"
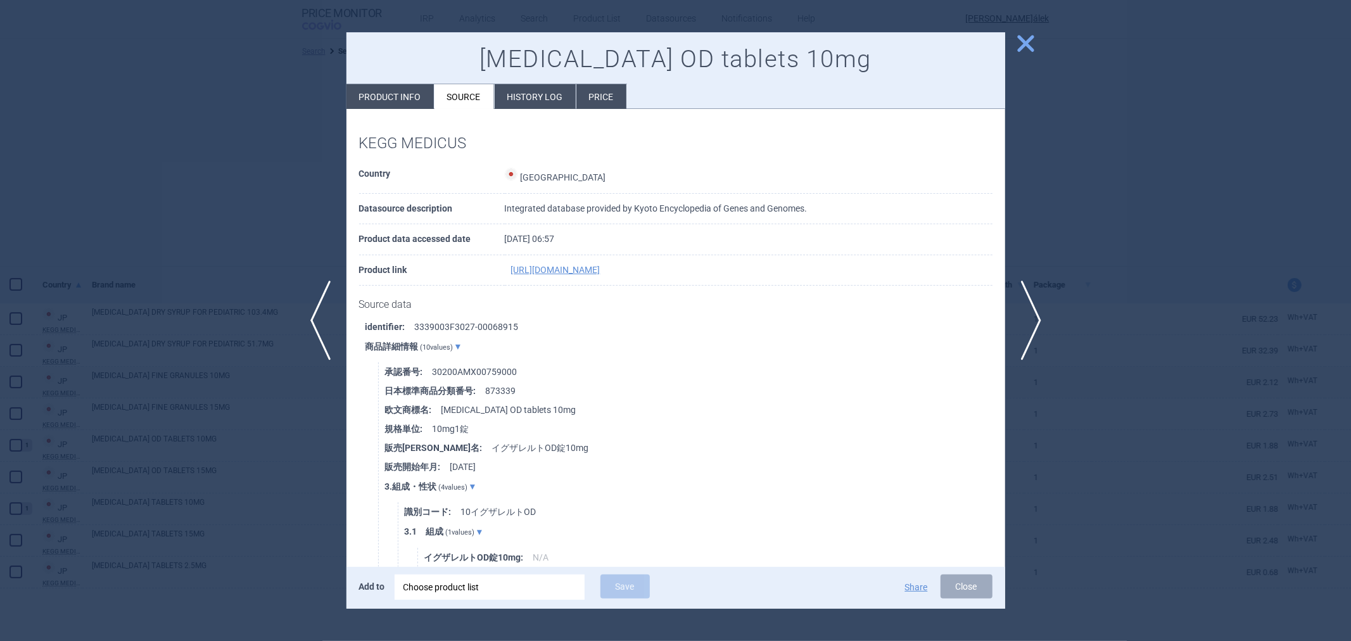
click at [605, 369] on li "承認番号 : 30200AMX00759000" at bounding box center [695, 371] width 620 height 19
drag, startPoint x: 548, startPoint y: 447, endPoint x: 442, endPoint y: 442, distance: 105.9
click at [442, 442] on li "販売名和名 : イグザレルトOD錠10mg" at bounding box center [695, 447] width 620 height 19
copy li "イグザレルトOD錠10mg"
click at [400, 99] on li "Product info" at bounding box center [390, 96] width 87 height 25
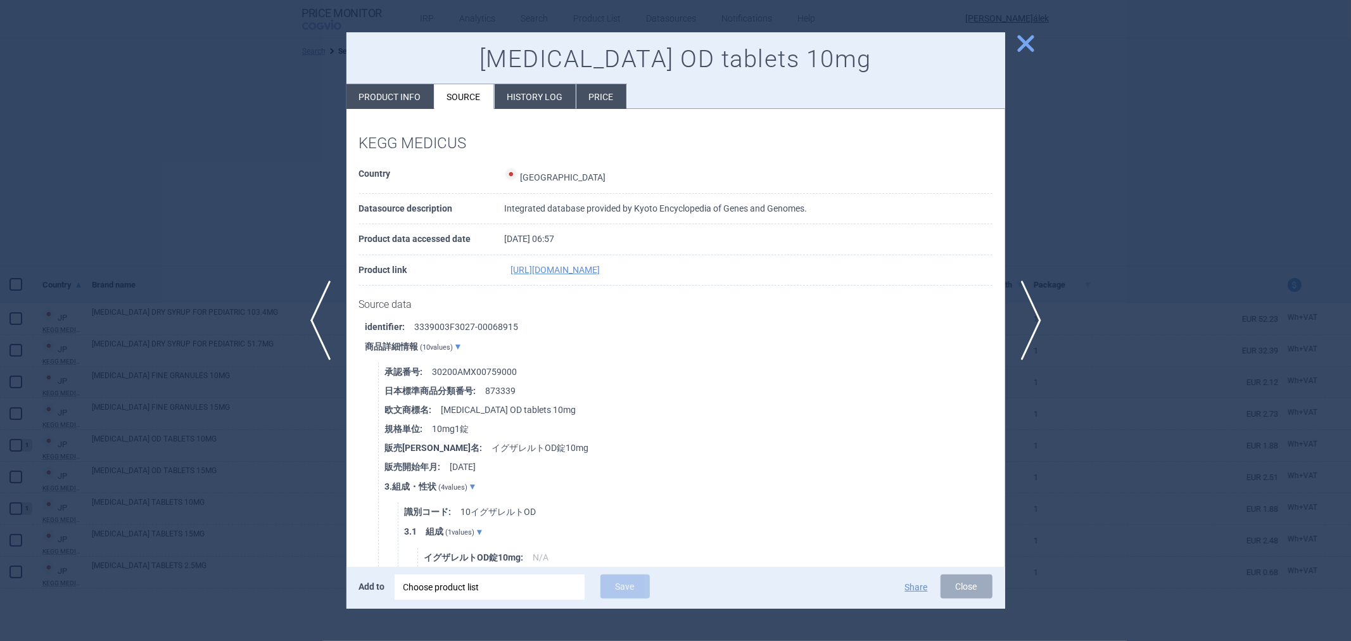
select select "EUR"
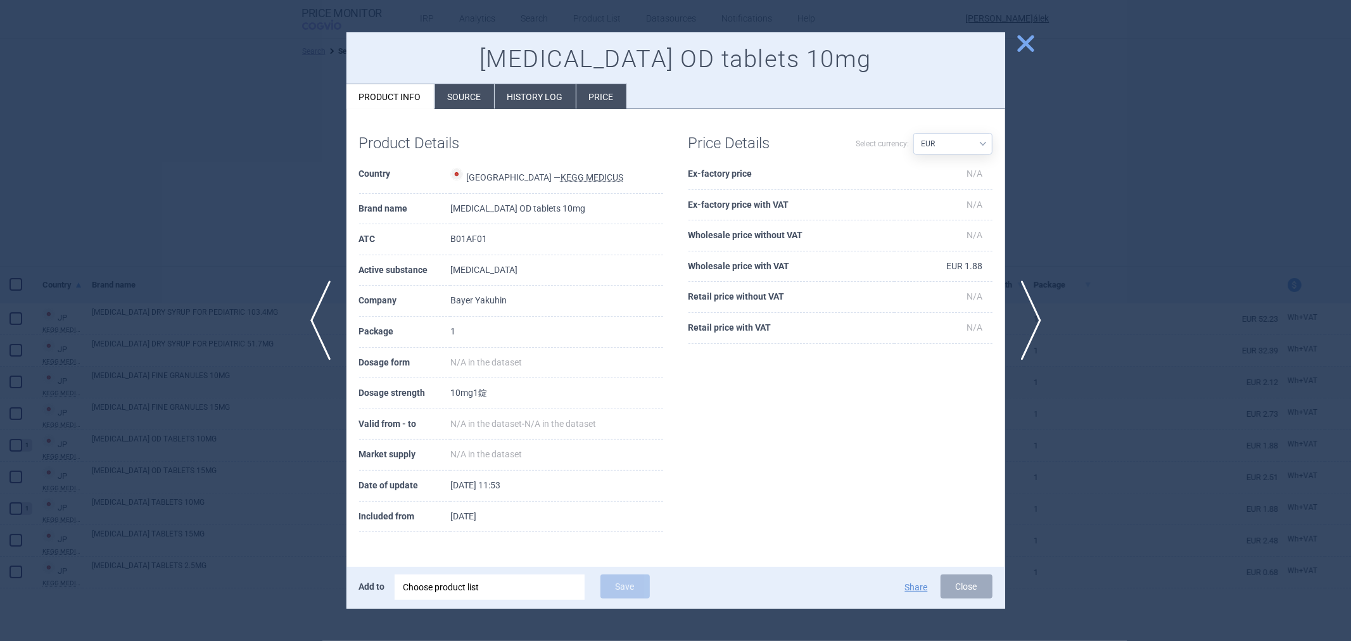
click at [481, 96] on li "Source" at bounding box center [464, 96] width 59 height 25
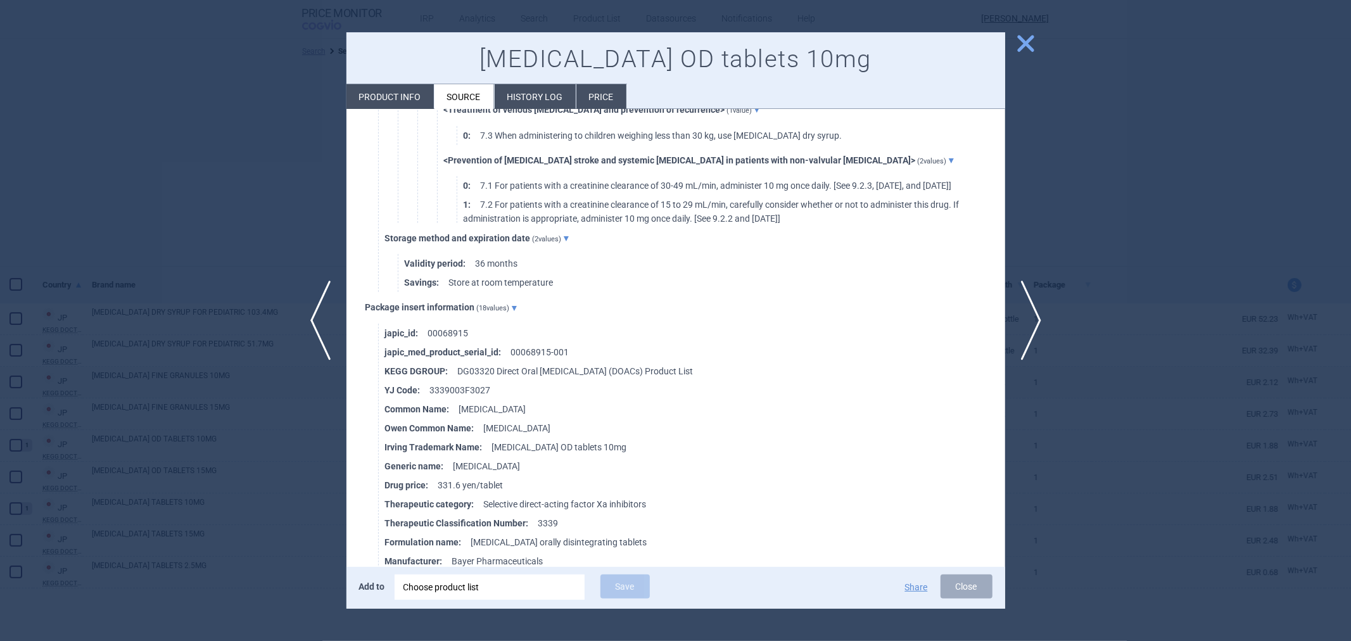
scroll to position [1777, 0]
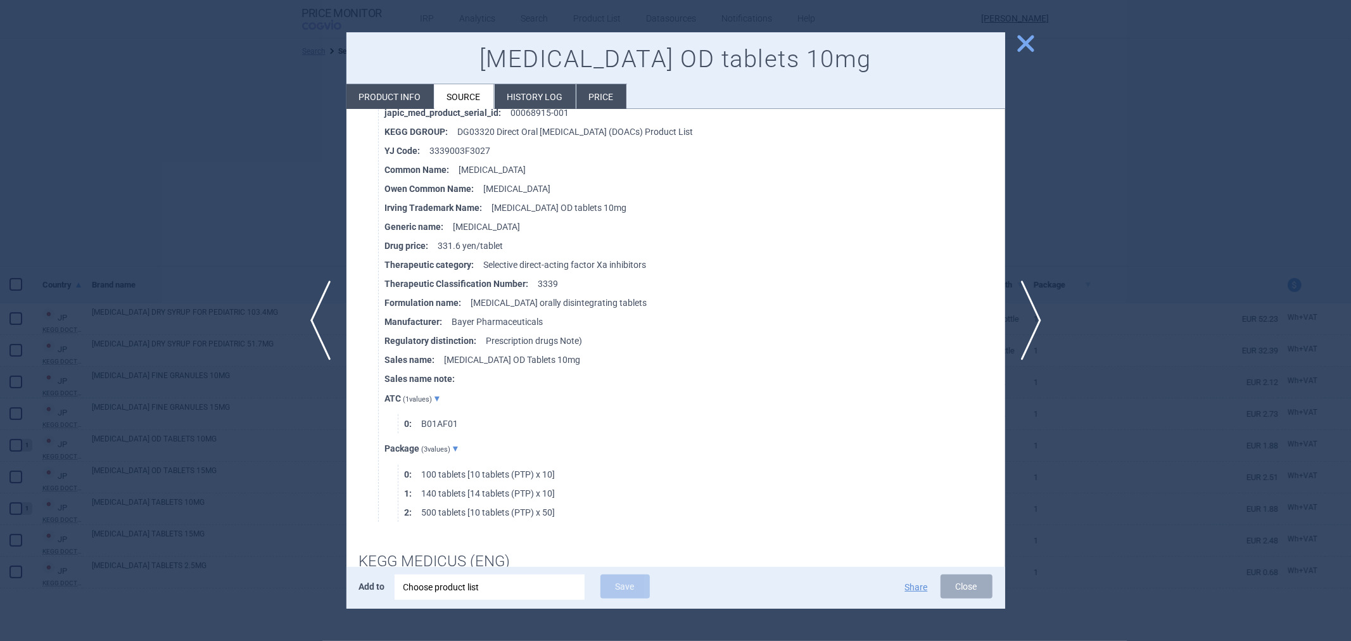
click at [444, 241] on font "331.6 yen/tablet" at bounding box center [470, 246] width 65 height 10
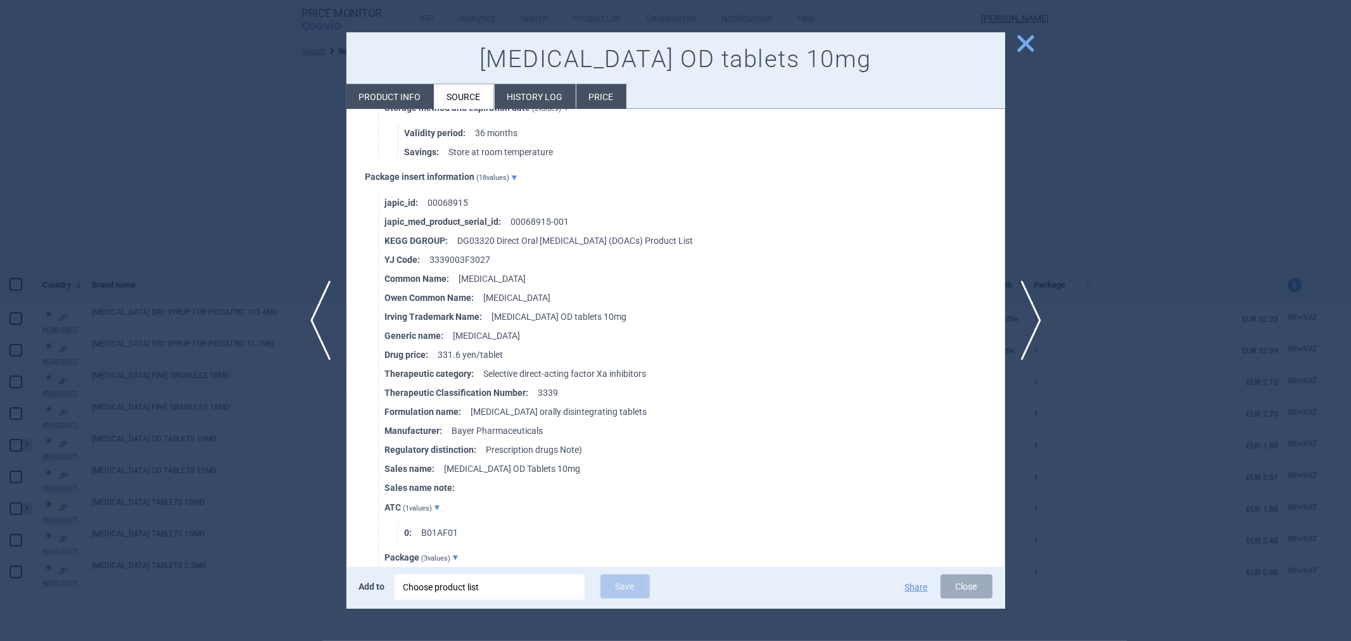
scroll to position [1636, 0]
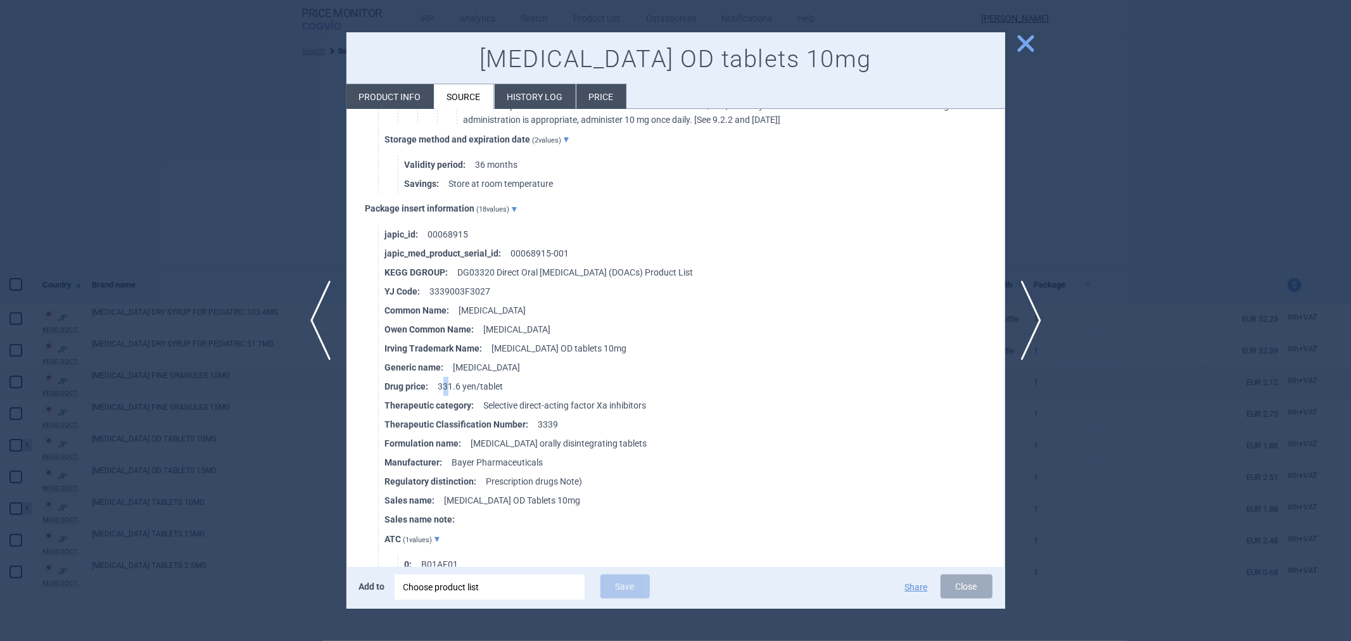
click at [447, 381] on font "331.6 yen/tablet" at bounding box center [470, 386] width 65 height 10
drag, startPoint x: 454, startPoint y: 366, endPoint x: 429, endPoint y: 366, distance: 25.3
click at [429, 377] on li "Drug price : 331.6 yen/tablet" at bounding box center [695, 386] width 620 height 19
click at [445, 381] on font "331.6 yen/tablet" at bounding box center [470, 386] width 65 height 10
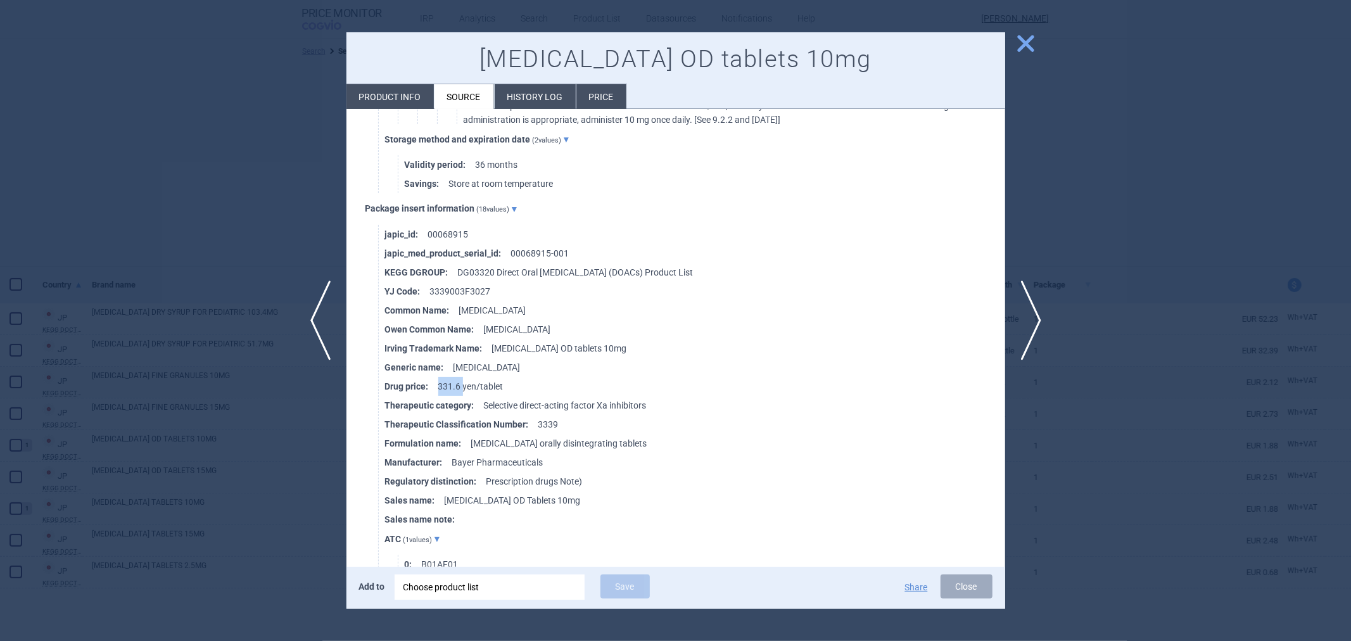
click at [437, 377] on strong "Drug price :" at bounding box center [411, 386] width 53 height 19
drag, startPoint x: 437, startPoint y: 371, endPoint x: 454, endPoint y: 370, distance: 17.2
click at [454, 377] on li "Drug price : 331.6 yen/tablet" at bounding box center [695, 386] width 620 height 19
copy font "331"
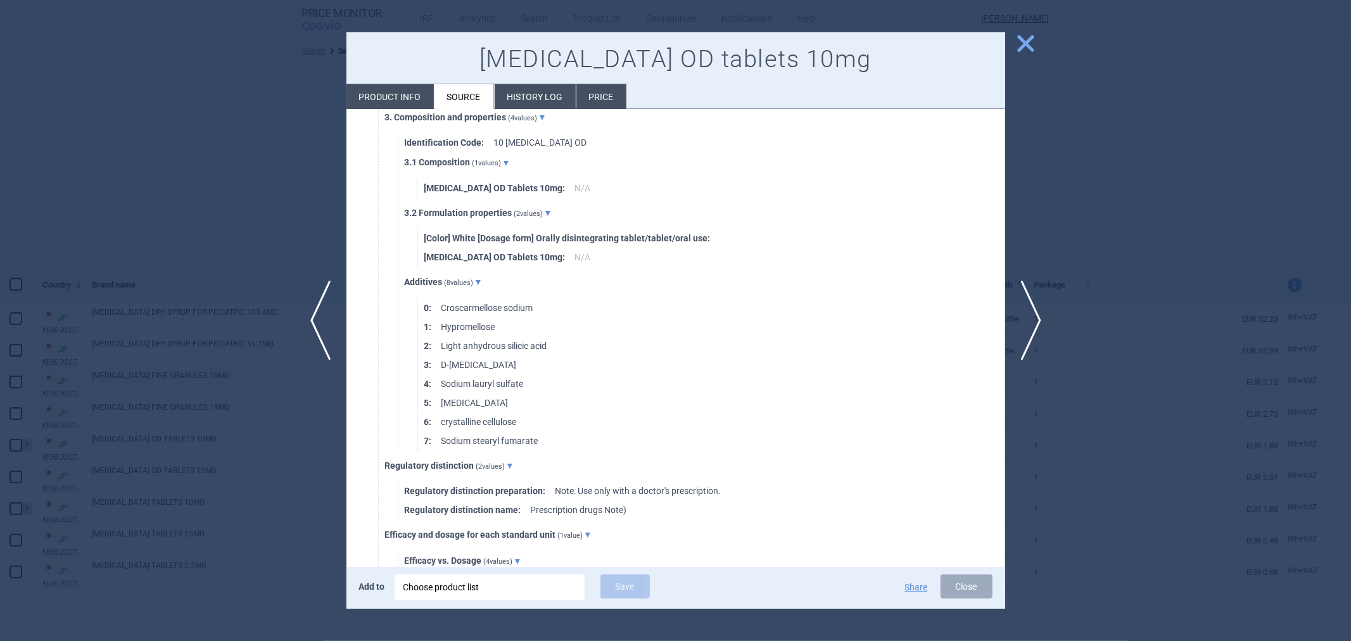
scroll to position [0, 0]
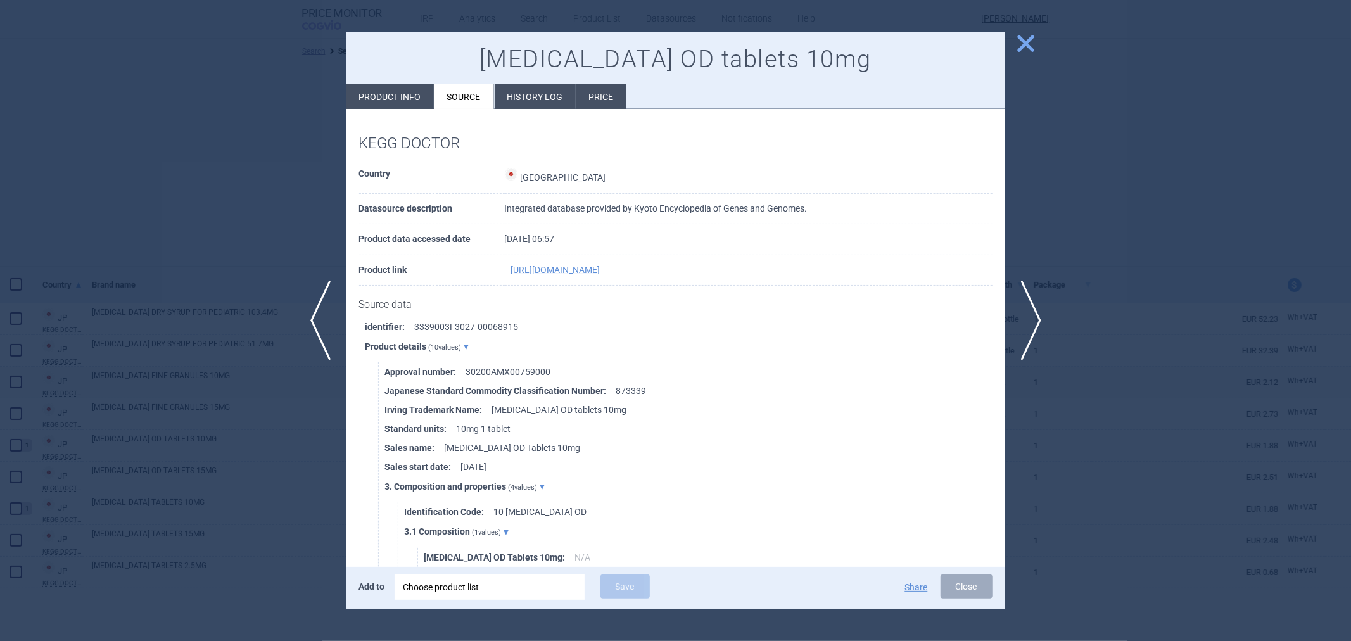
click at [303, 207] on div at bounding box center [675, 320] width 1351 height 641
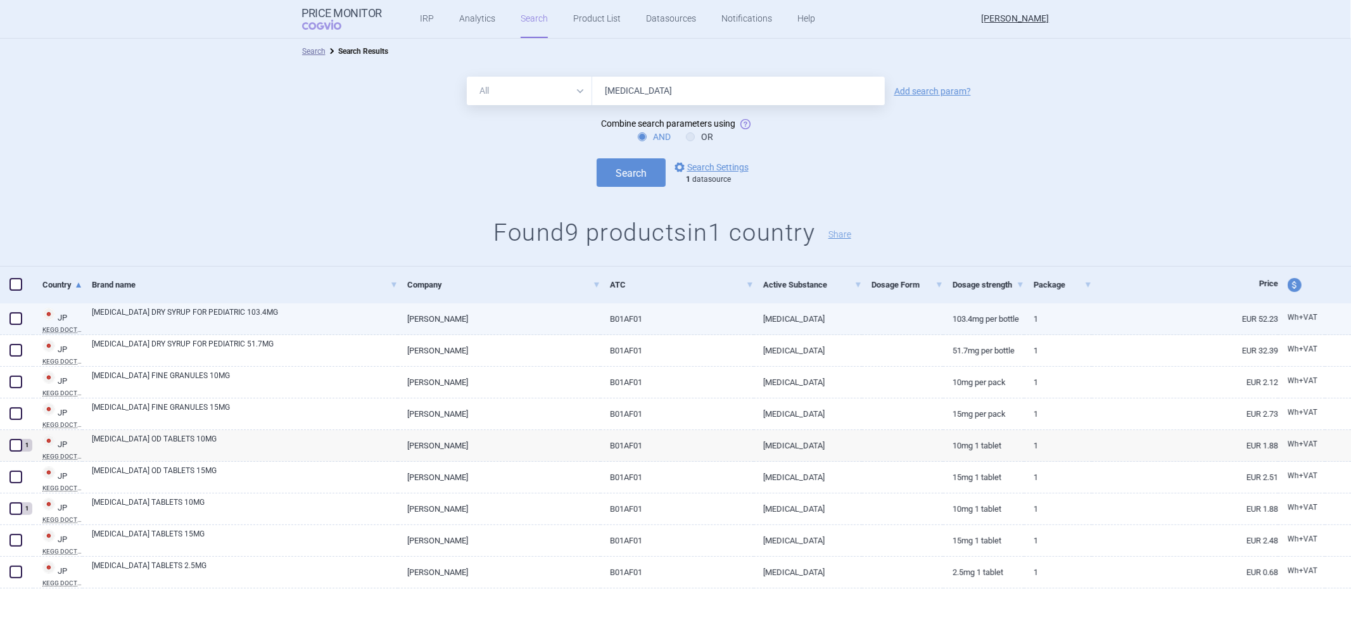
click at [727, 328] on link "B01AF01" at bounding box center [677, 318] width 153 height 31
select select "EUR"
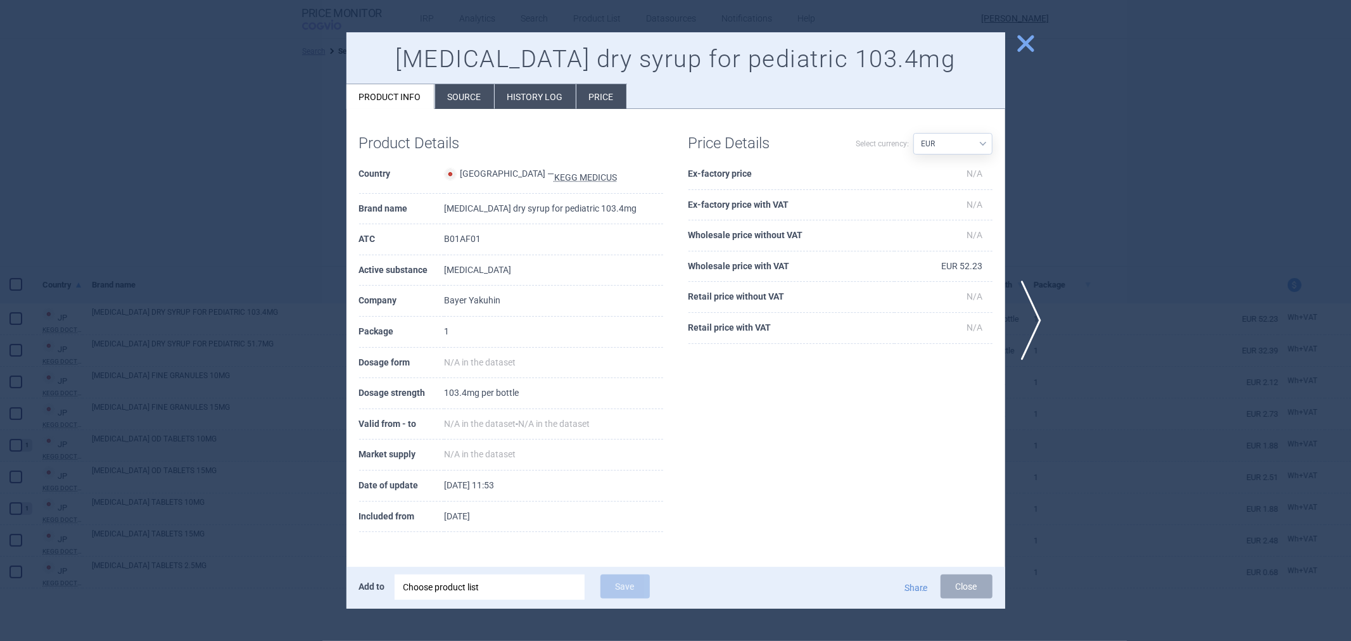
click at [1124, 174] on div at bounding box center [675, 320] width 1351 height 641
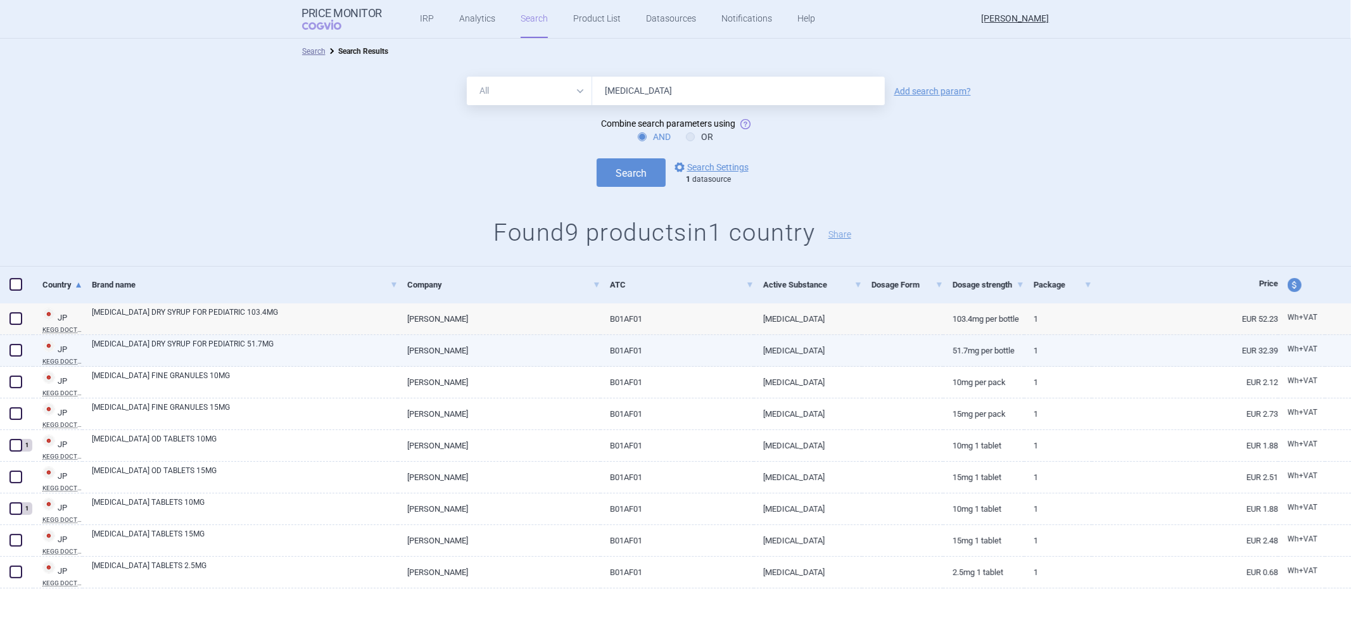
click at [806, 365] on link "RIVAROXABAN" at bounding box center [808, 350] width 108 height 31
select select "EUR"
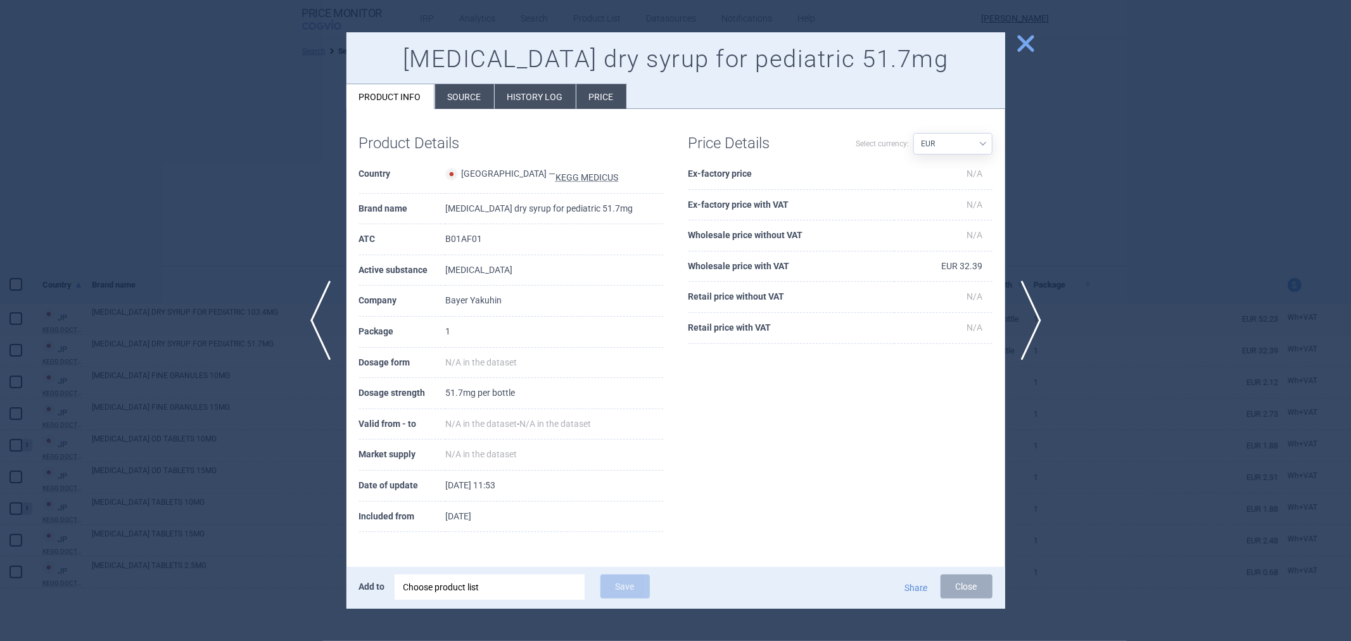
click at [307, 169] on div at bounding box center [675, 320] width 1351 height 641
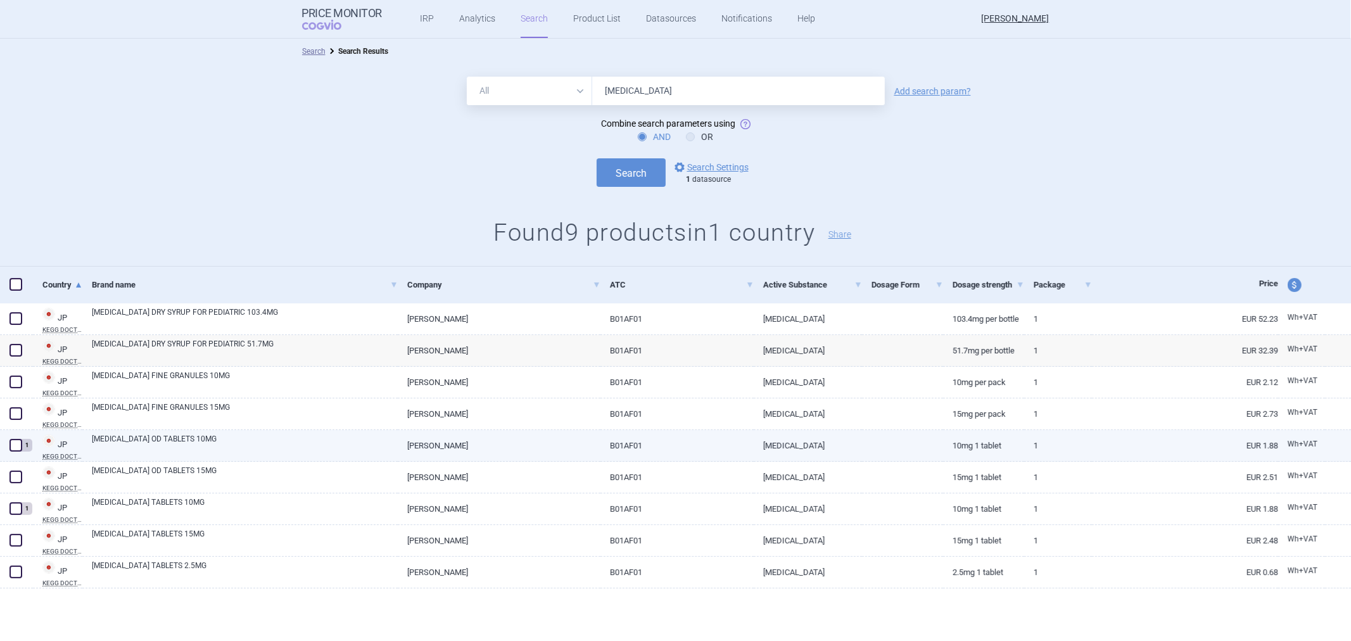
click at [488, 445] on link "BAYER YAKUHIN" at bounding box center [499, 445] width 203 height 31
select select "EUR"
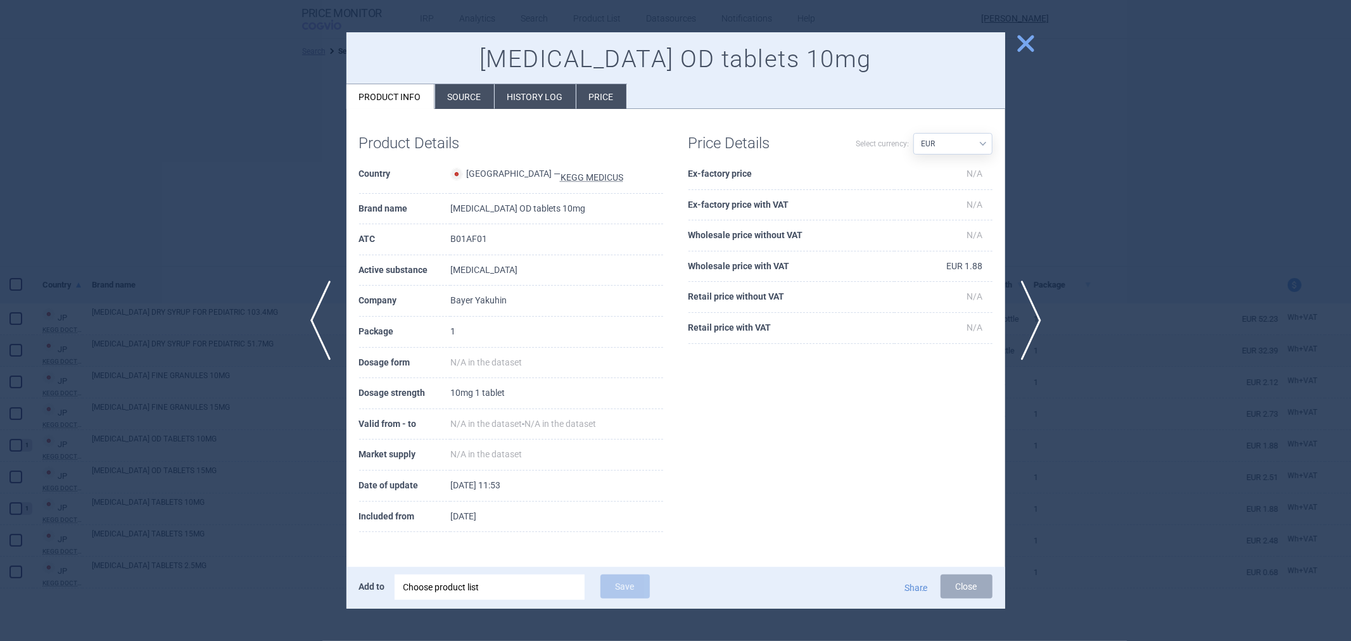
click at [289, 187] on div at bounding box center [675, 320] width 1351 height 641
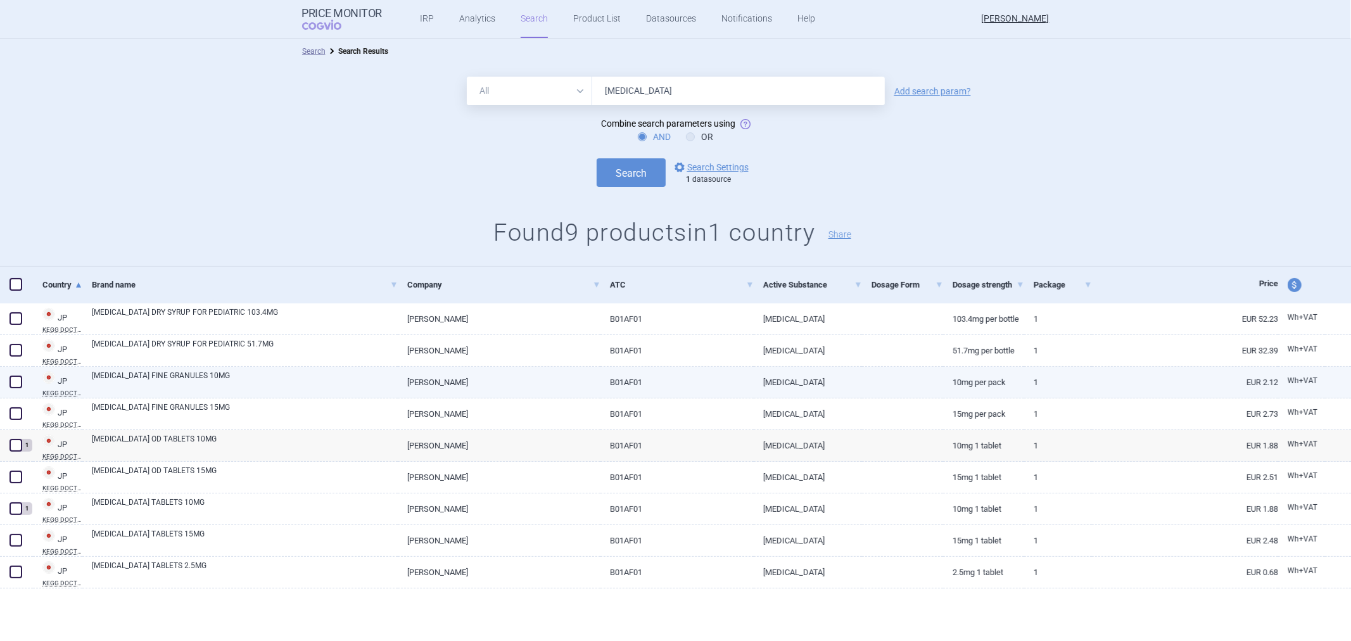
click at [827, 379] on link "RIVAROXABAN" at bounding box center [808, 382] width 108 height 31
select select "EUR"
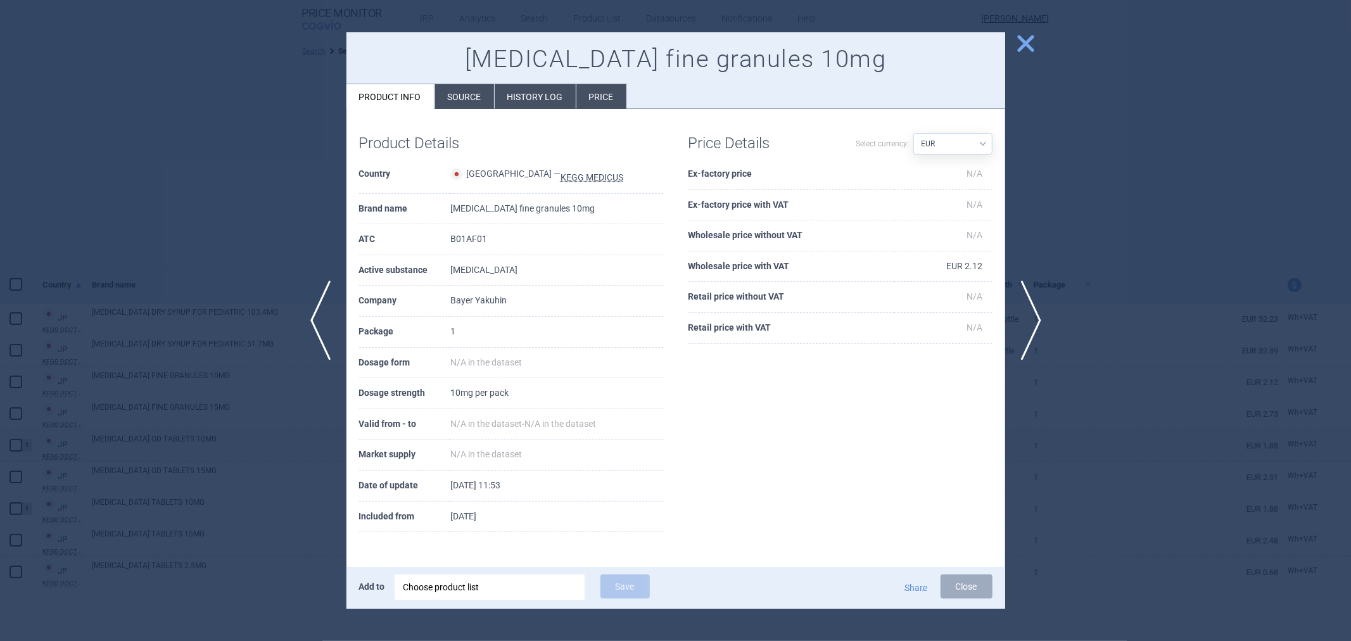
click at [1140, 232] on div at bounding box center [675, 320] width 1351 height 641
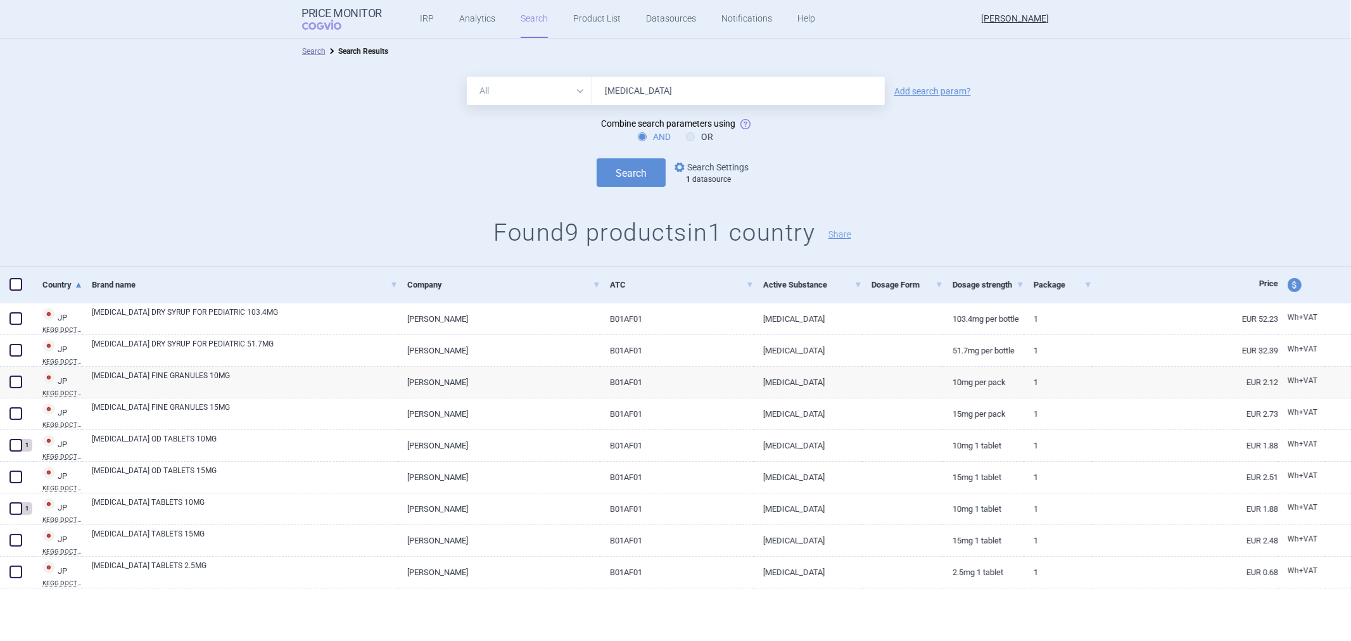
click at [707, 163] on link "options Search Settings" at bounding box center [710, 167] width 77 height 15
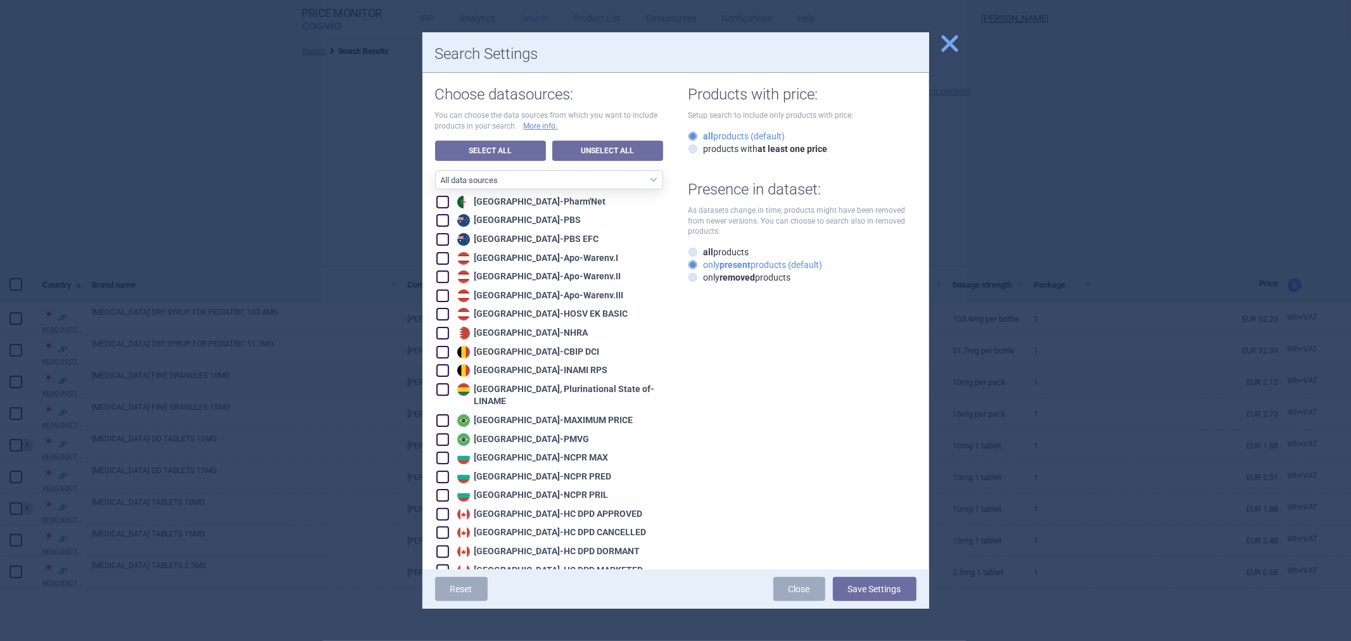
click at [501, 273] on font "Austria" at bounding box center [517, 276] width 86 height 10
checkbox input "true"
click at [853, 575] on div "Reset Close Save Settings" at bounding box center [676, 588] width 507 height 39
click at [850, 590] on button "Save Settings" at bounding box center [875, 589] width 84 height 24
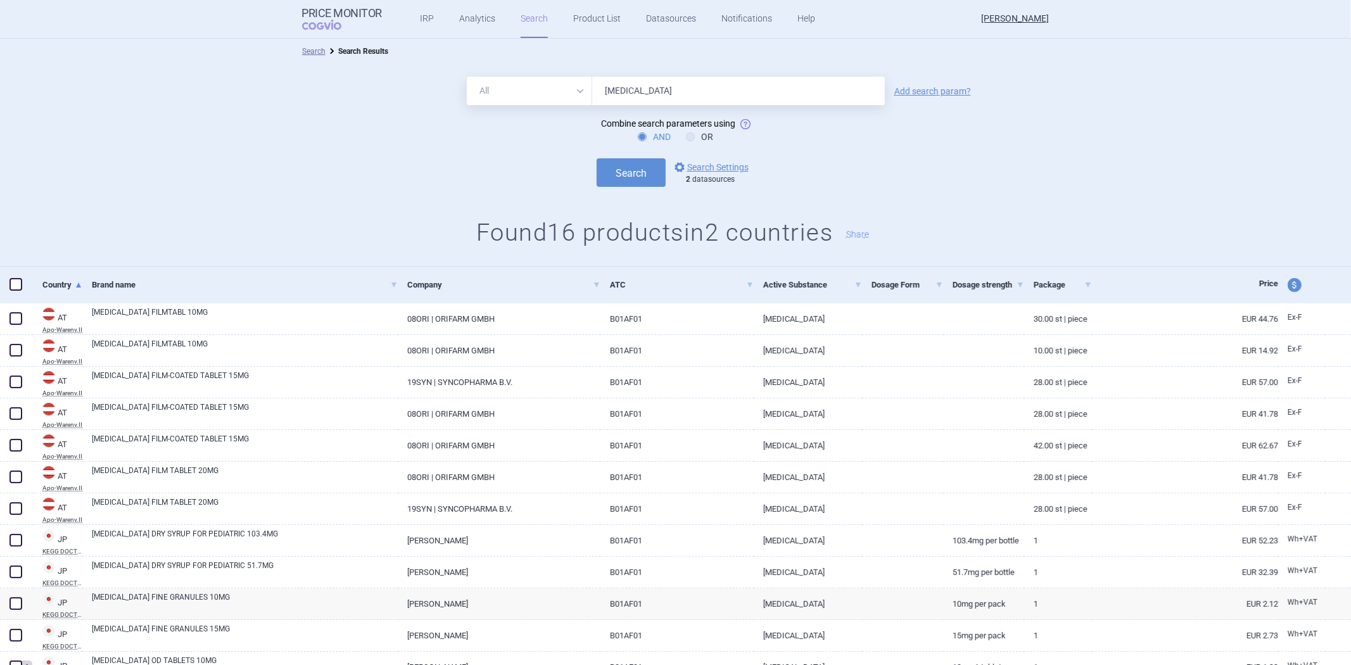
click at [682, 158] on div "Search options Search Settings 2 datasources" at bounding box center [675, 172] width 1351 height 29
click at [689, 163] on link "options Search Settings" at bounding box center [710, 167] width 77 height 15
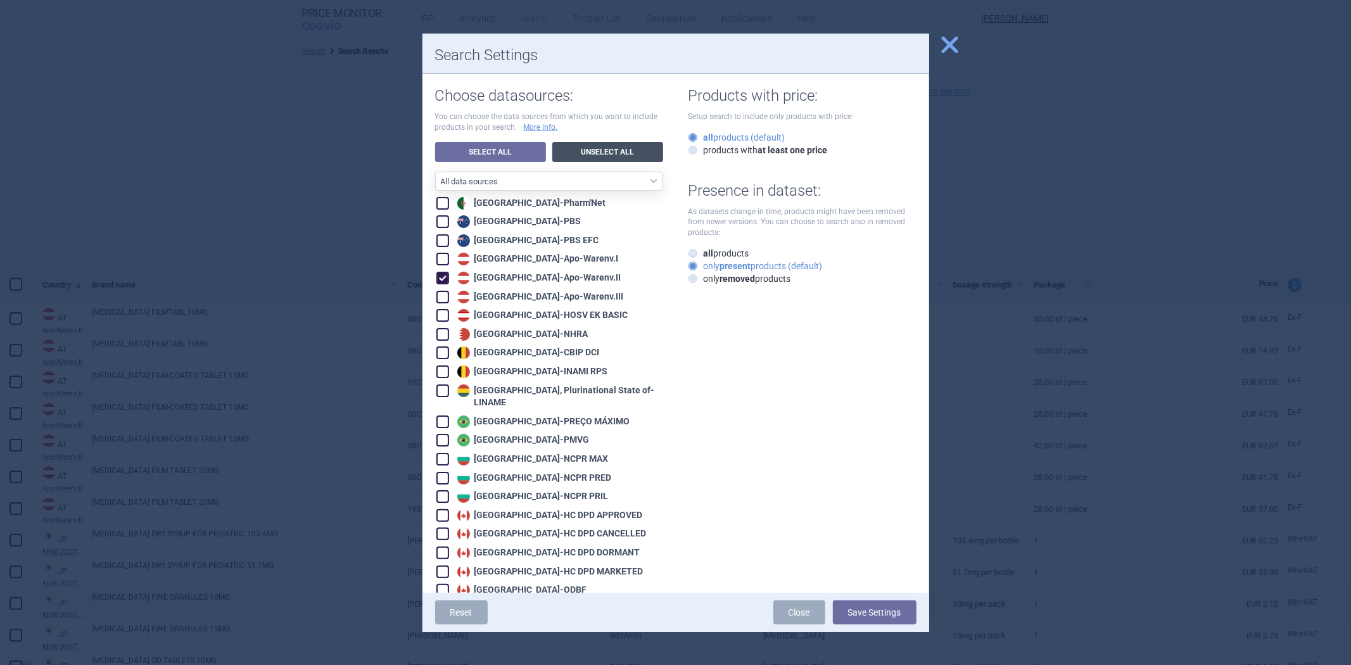
click at [604, 160] on link "Unselect All" at bounding box center [607, 152] width 111 height 20
checkbox input "false"
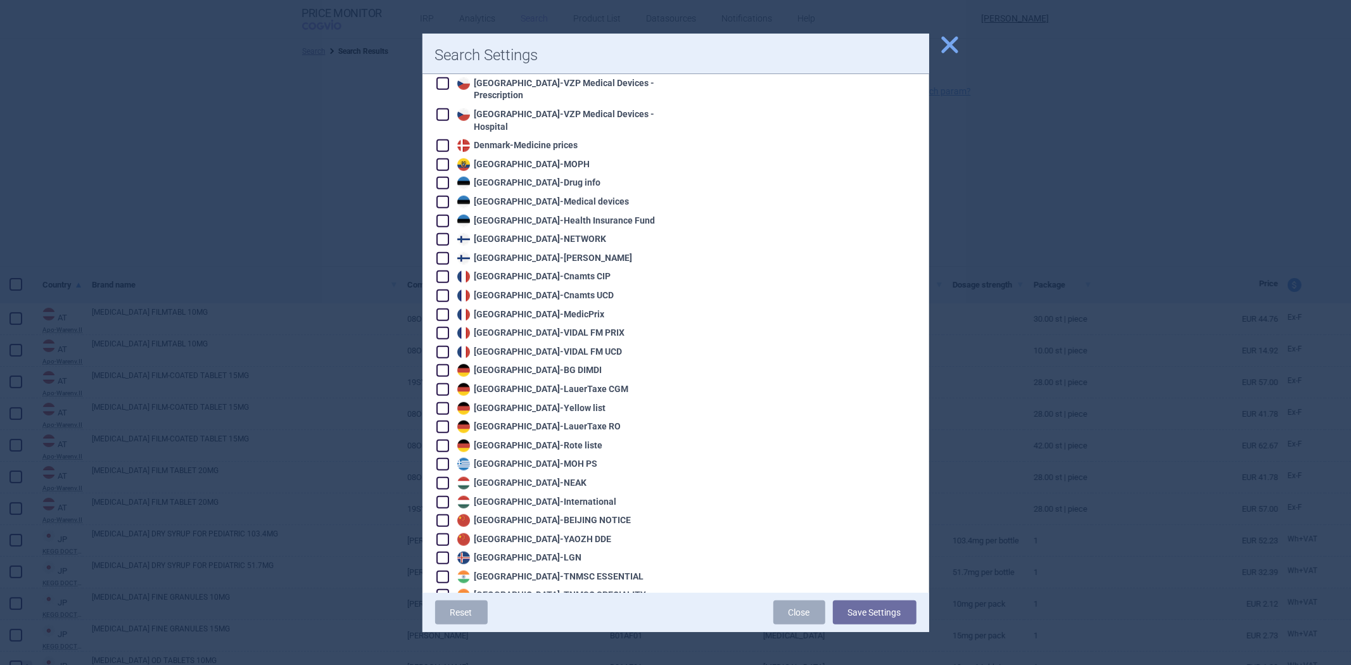
scroll to position [844, 0]
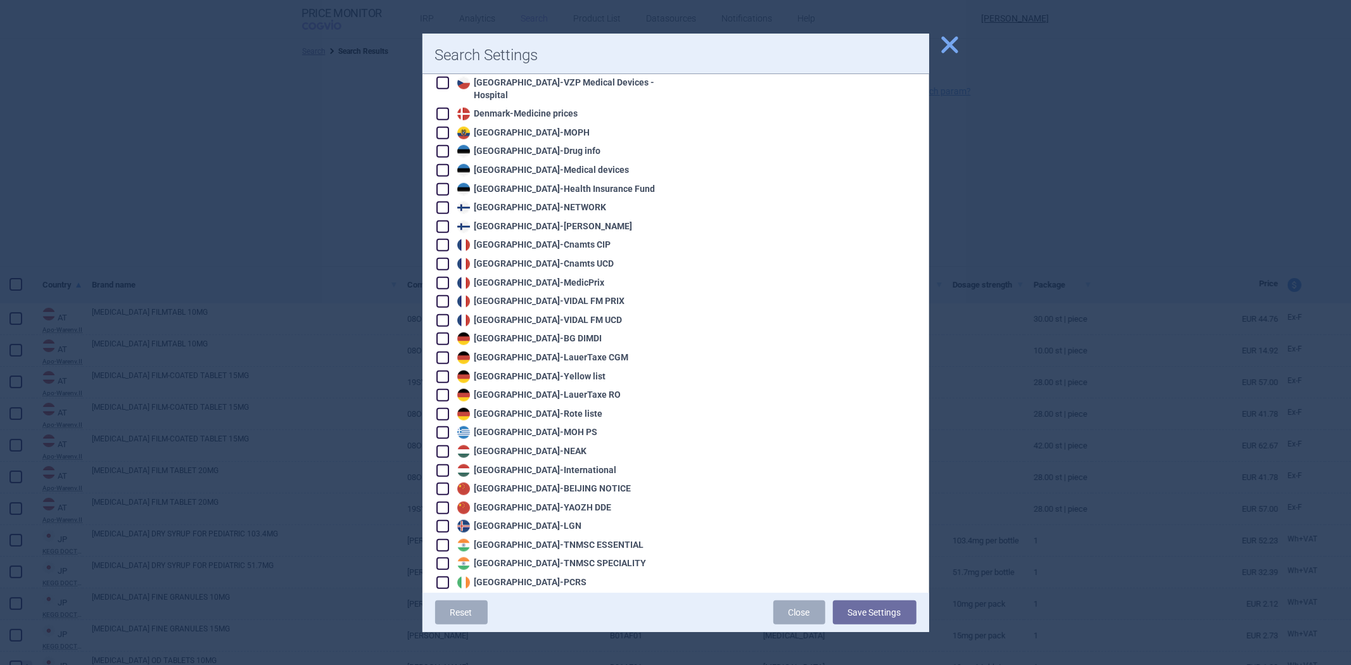
click at [499, 426] on div "Greece - MOH PS" at bounding box center [526, 432] width 144 height 13
checkbox input "true"
click at [879, 627] on div "Reset Close Save Settings" at bounding box center [676, 612] width 507 height 39
click at [879, 611] on font "Save Settings" at bounding box center [874, 612] width 53 height 10
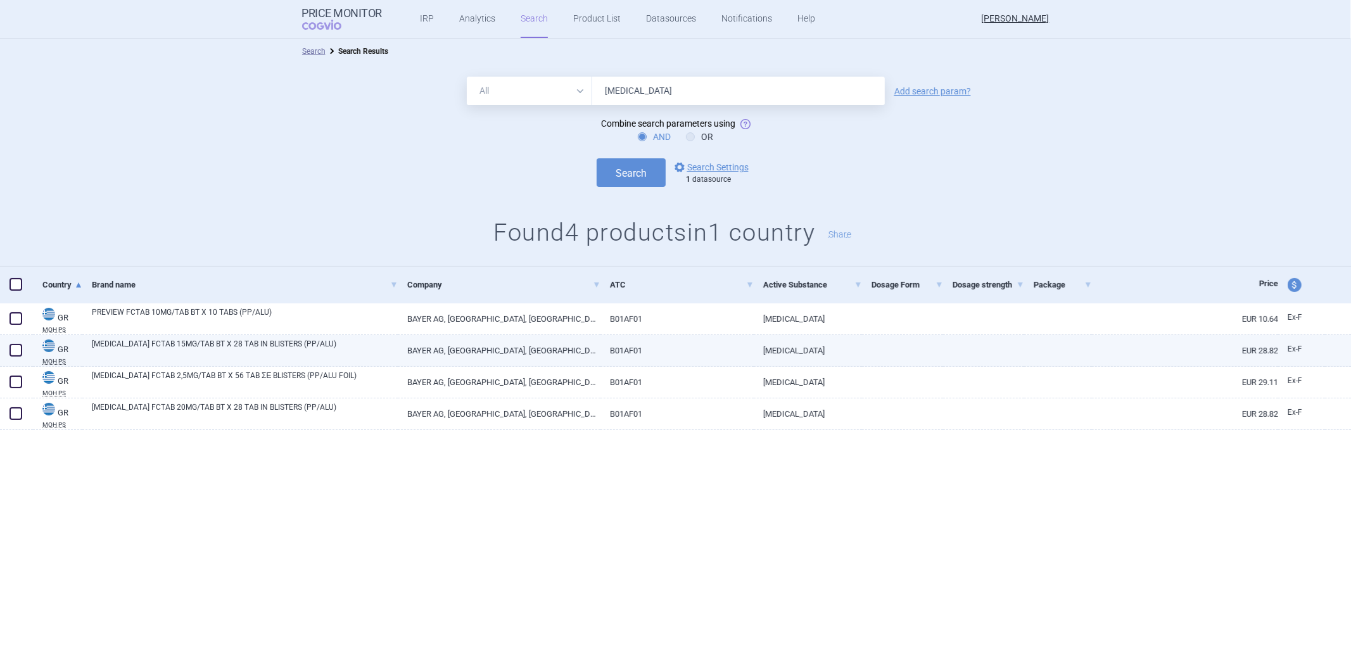
click at [658, 338] on link "B01AF01" at bounding box center [677, 350] width 153 height 31
select select "EUR"
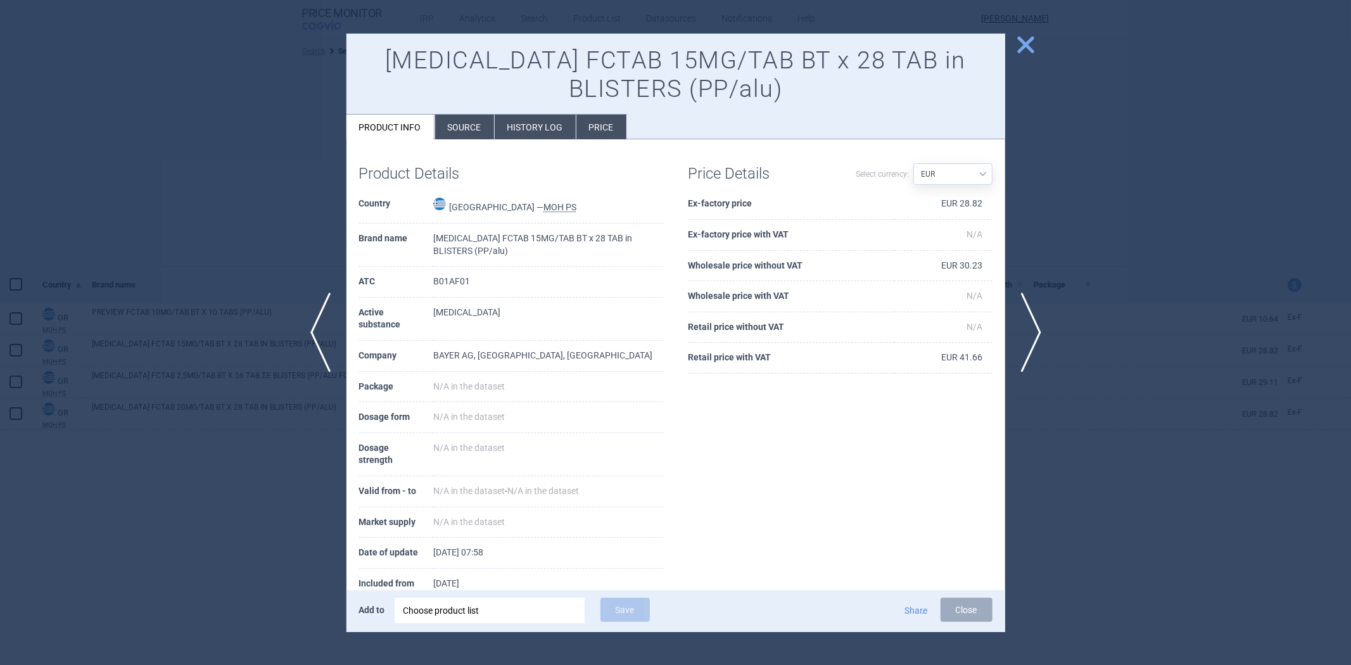
click at [489, 132] on li "Source" at bounding box center [464, 127] width 59 height 25
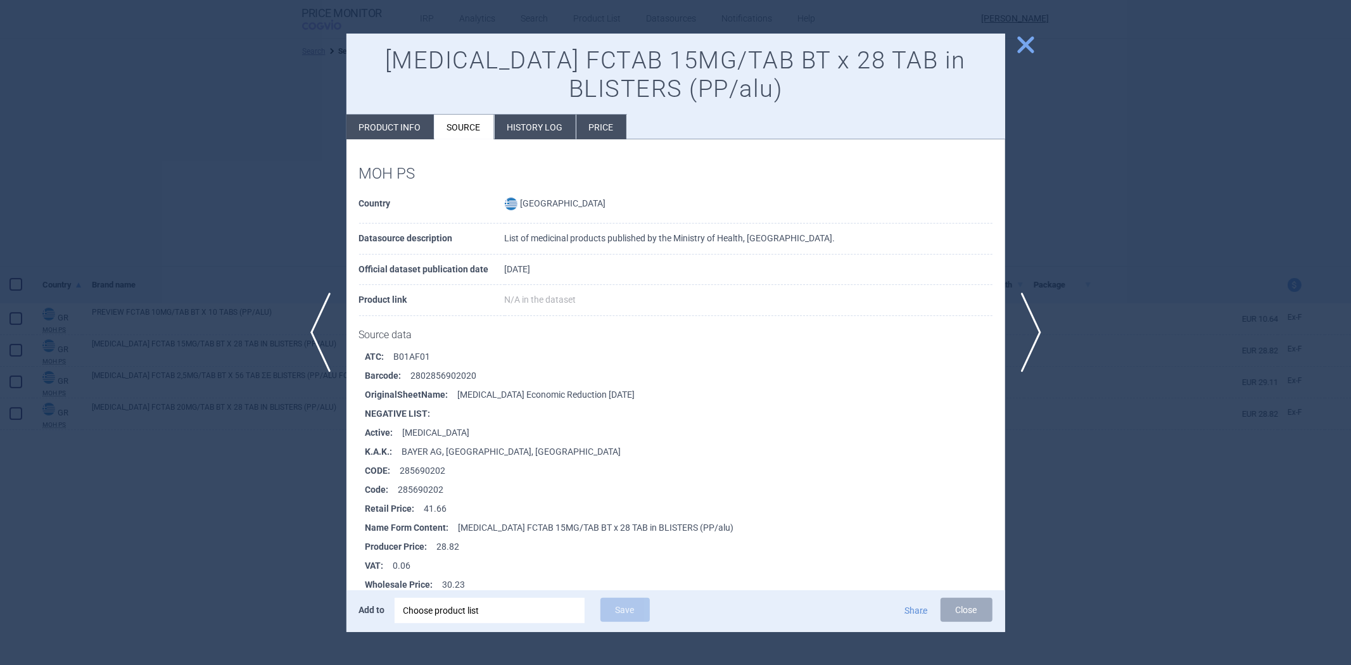
click at [530, 124] on font "History log" at bounding box center [535, 127] width 56 height 10
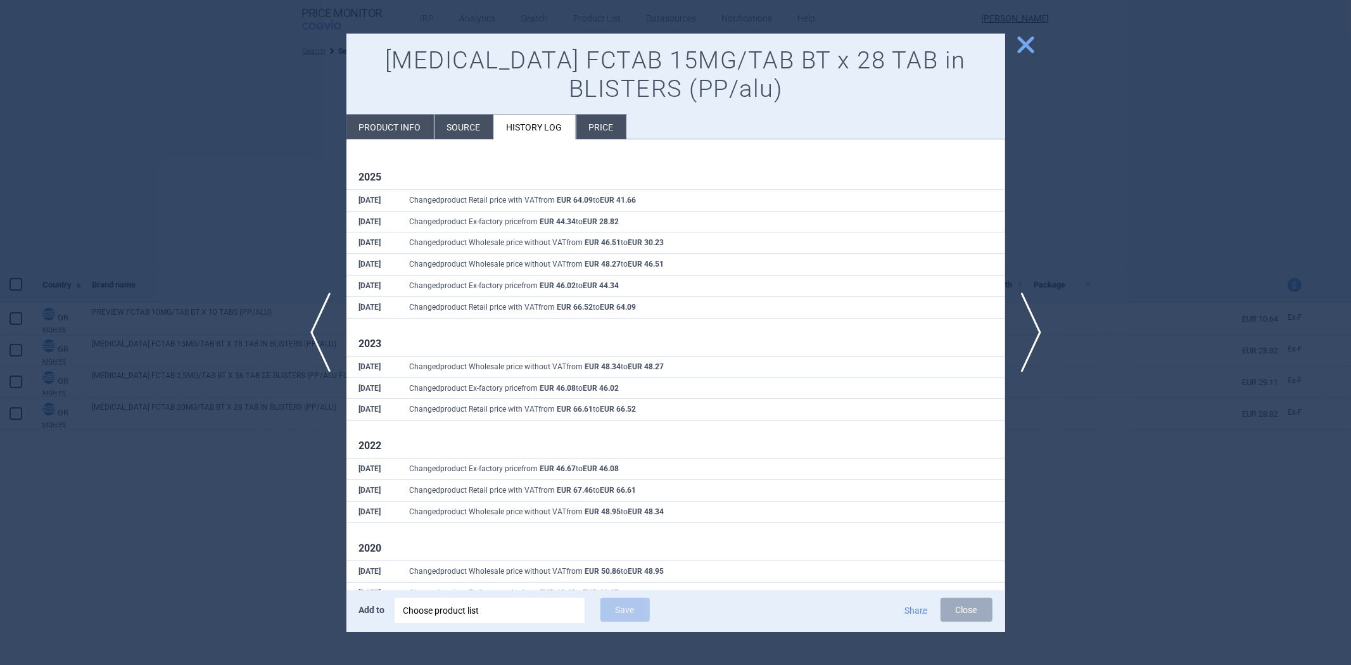
click at [282, 149] on div at bounding box center [675, 332] width 1351 height 665
